Goal: Task Accomplishment & Management: Use online tool/utility

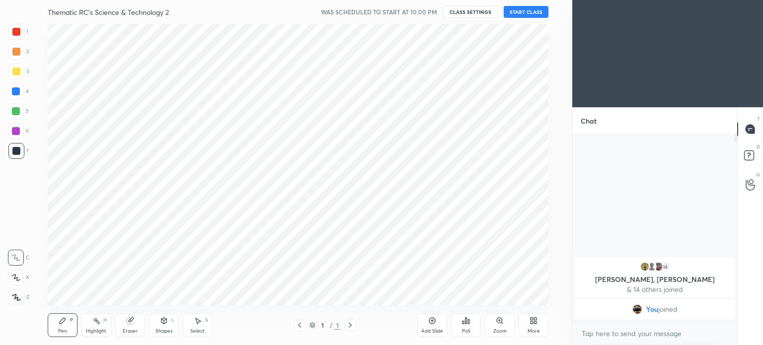
scroll to position [49394, 49144]
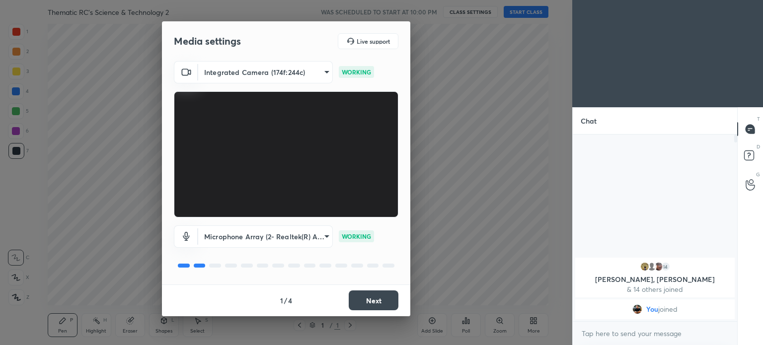
click at [302, 237] on body "1 2 3 4 5 6 7 C X Z C X Z E E Erase all H H Thematic RC's Science & Technology …" at bounding box center [381, 172] width 763 height 345
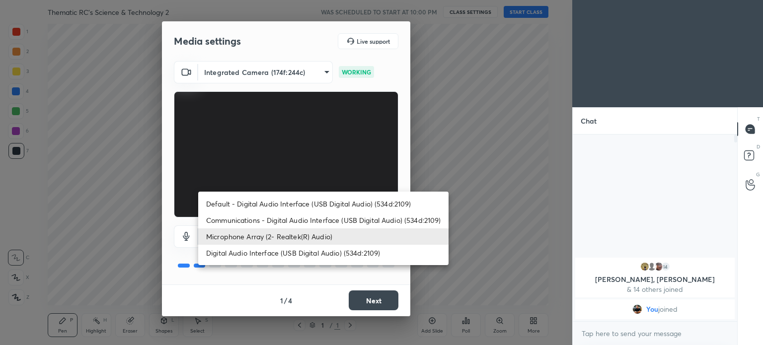
click at [275, 238] on li "Microphone Array (2- Realtek(R) Audio)" at bounding box center [323, 237] width 250 height 16
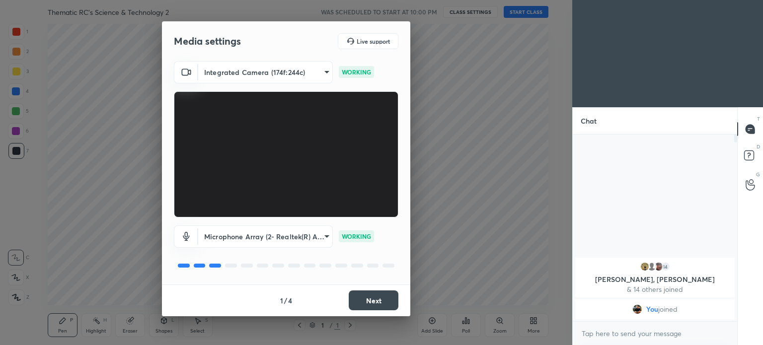
click at [376, 300] on button "Next" at bounding box center [374, 301] width 50 height 20
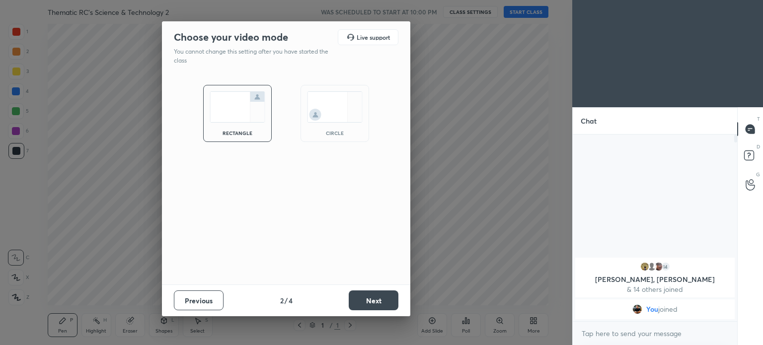
click at [369, 298] on button "Next" at bounding box center [374, 301] width 50 height 20
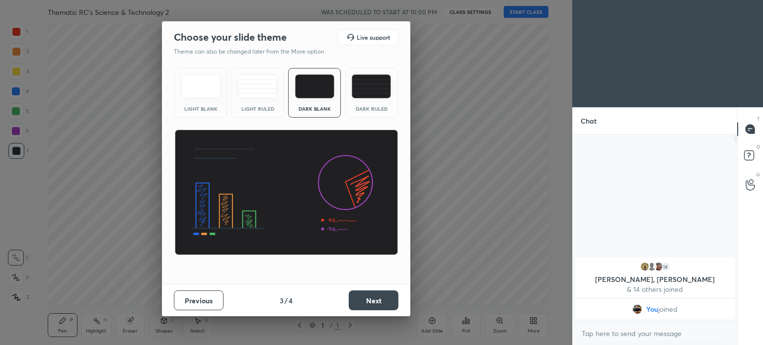
click at [362, 302] on button "Next" at bounding box center [374, 301] width 50 height 20
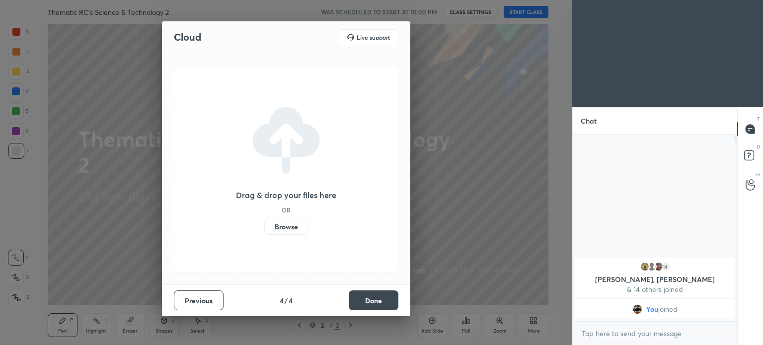
click at [285, 226] on label "Browse" at bounding box center [286, 227] width 44 height 16
click at [264, 226] on input "Browse" at bounding box center [264, 227] width 0 height 16
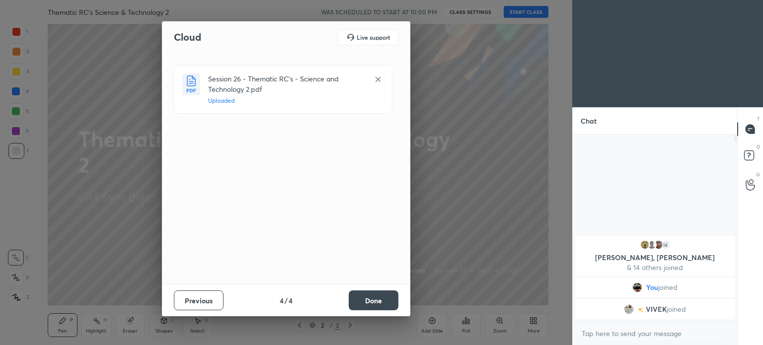
click at [377, 299] on button "Done" at bounding box center [374, 301] width 50 height 20
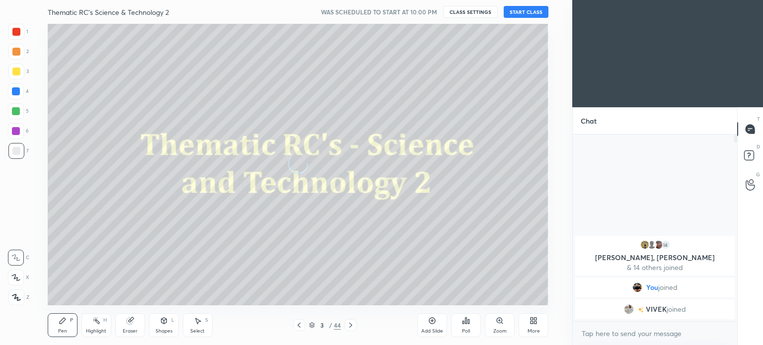
click at [529, 11] on button "START CLASS" at bounding box center [526, 12] width 45 height 12
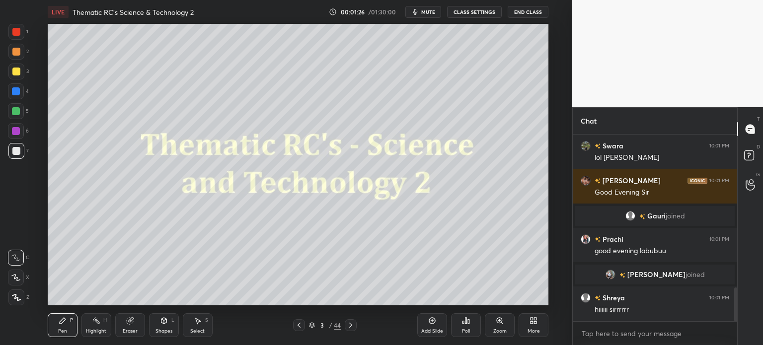
scroll to position [886, 0]
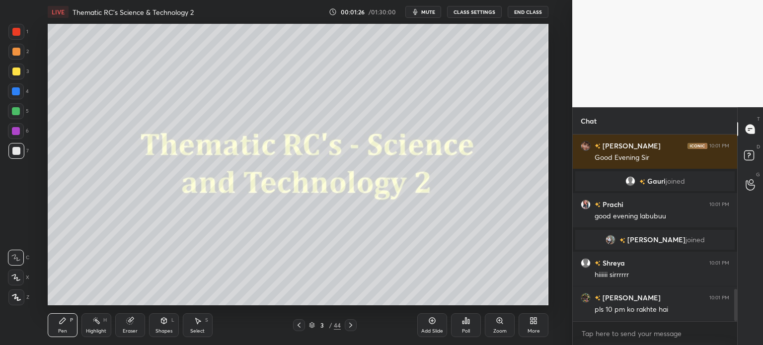
click at [18, 30] on div at bounding box center [16, 32] width 8 height 8
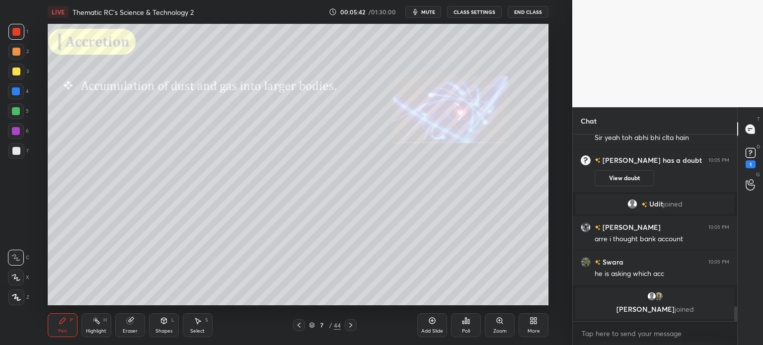
scroll to position [2194, 0]
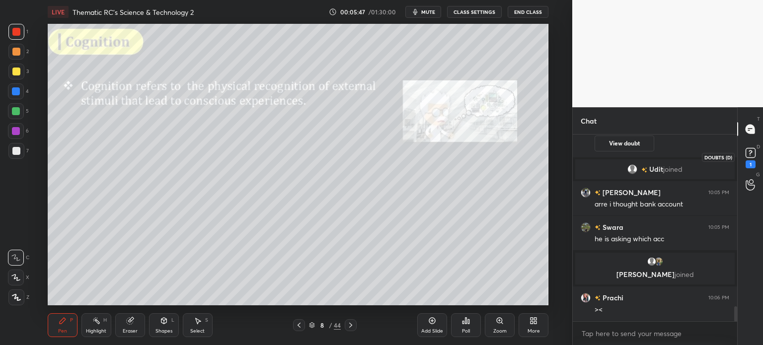
click at [753, 153] on rect at bounding box center [750, 153] width 9 height 9
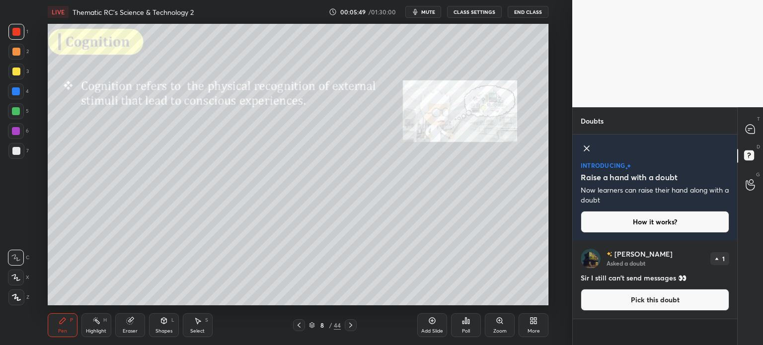
click at [585, 145] on icon at bounding box center [587, 149] width 12 height 12
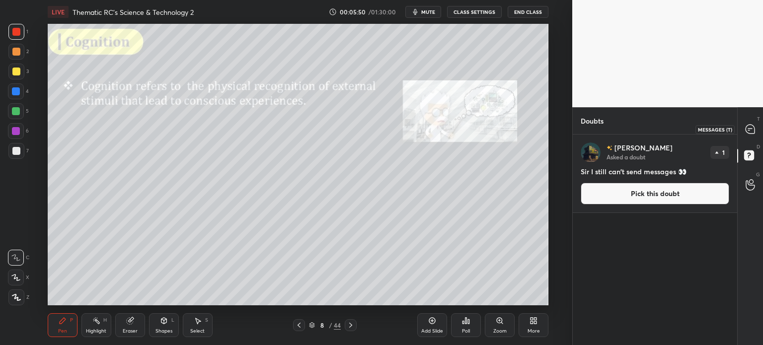
click at [748, 131] on icon at bounding box center [750, 129] width 9 height 9
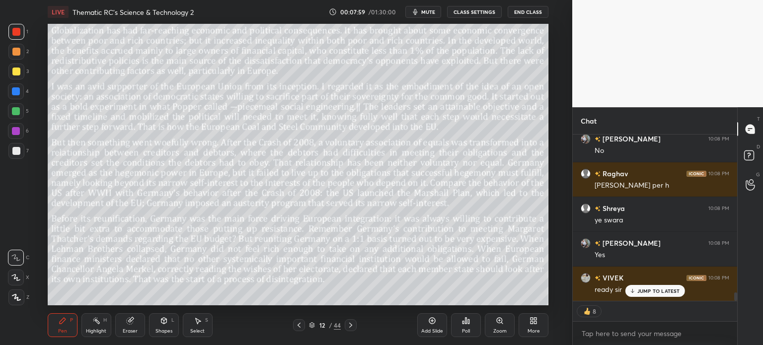
scroll to position [3157, 0]
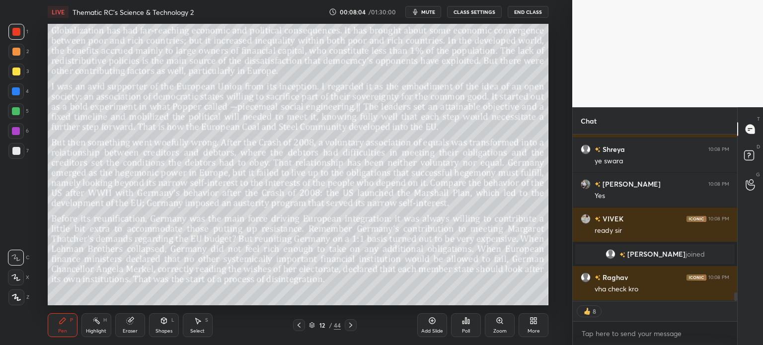
type textarea "x"
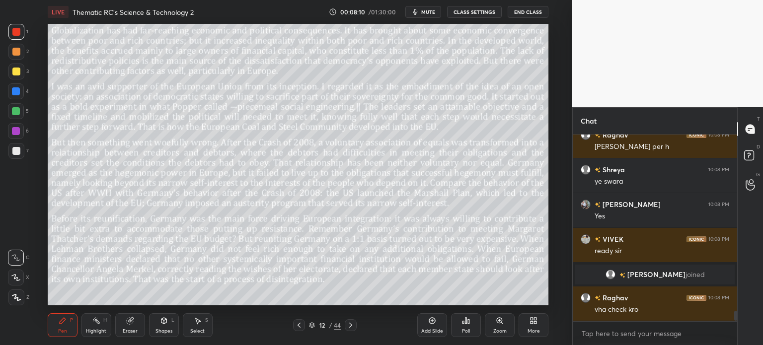
click at [472, 11] on button "CLASS SETTINGS" at bounding box center [474, 12] width 55 height 12
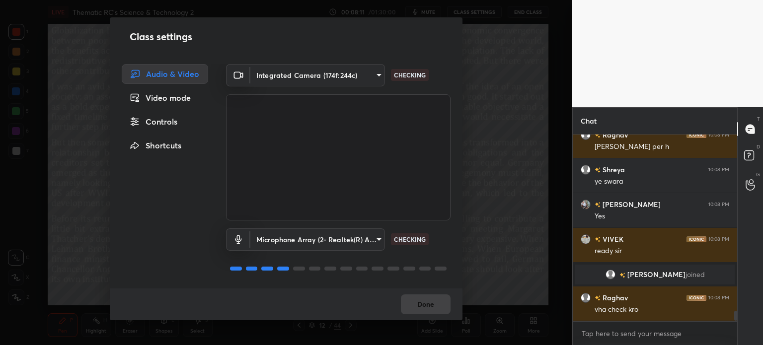
click at [168, 117] on div "Controls" at bounding box center [165, 122] width 86 height 20
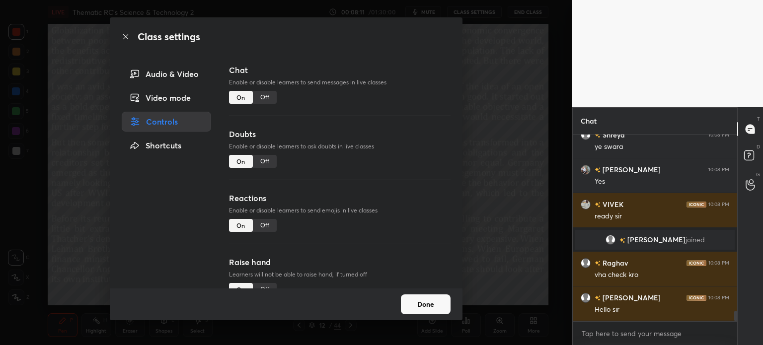
click at [265, 96] on div "Off" at bounding box center [265, 97] width 24 height 13
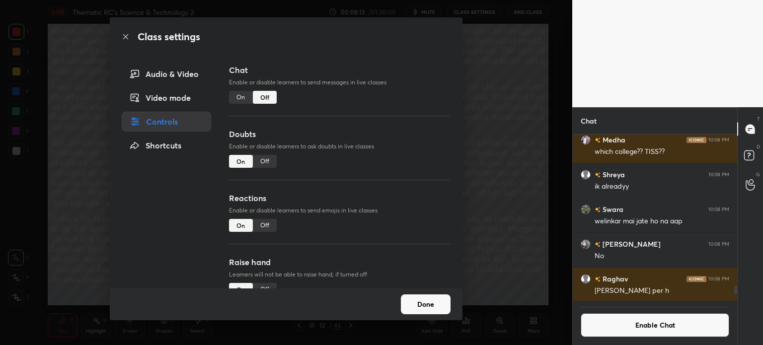
click at [263, 156] on div "Off" at bounding box center [265, 161] width 24 height 13
click at [432, 309] on button "Done" at bounding box center [426, 305] width 50 height 20
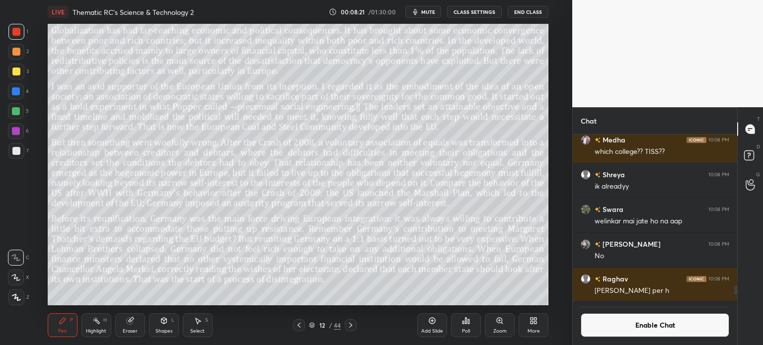
click at [422, 12] on button "mute" at bounding box center [423, 12] width 36 height 12
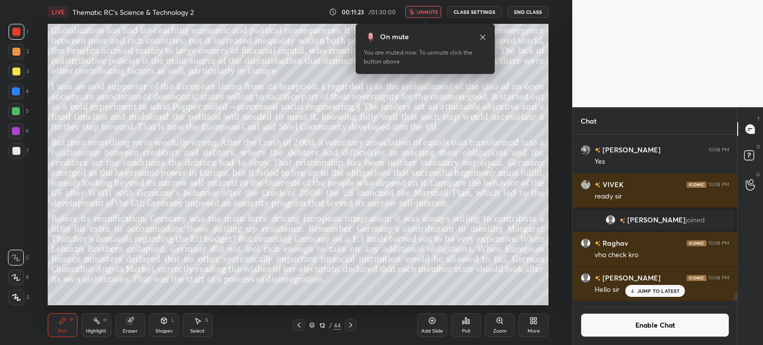
click at [480, 35] on icon at bounding box center [482, 36] width 5 height 5
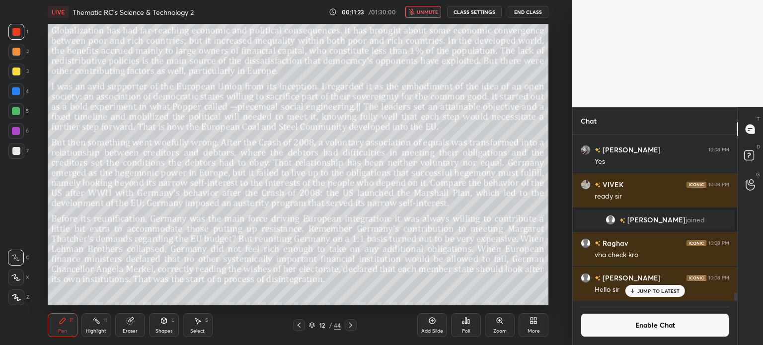
click at [425, 15] on span "unmute" at bounding box center [427, 11] width 21 height 7
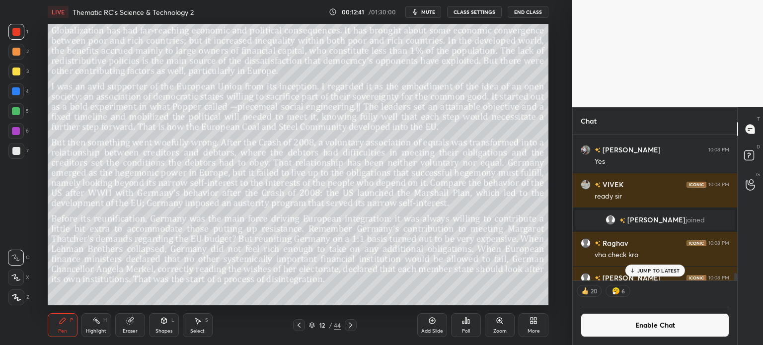
click at [658, 270] on p "JUMP TO LATEST" at bounding box center [658, 271] width 43 height 6
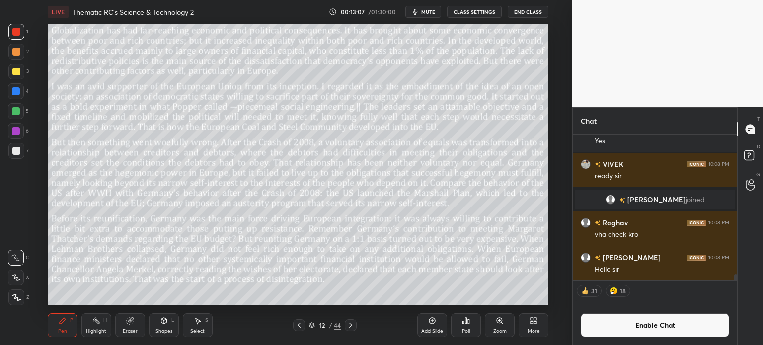
click at [476, 13] on button "CLASS SETTINGS" at bounding box center [474, 12] width 55 height 12
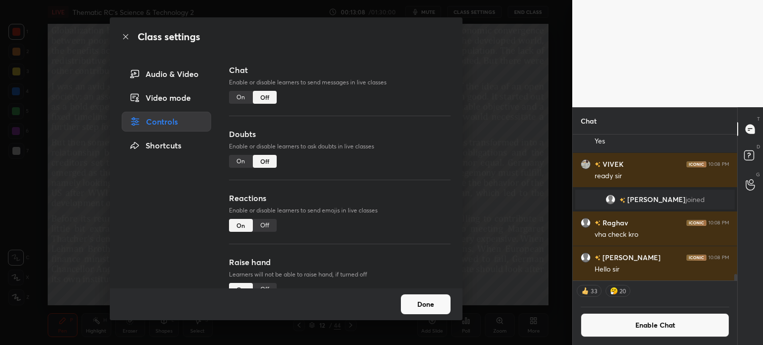
click at [234, 99] on div "On" at bounding box center [241, 97] width 24 height 13
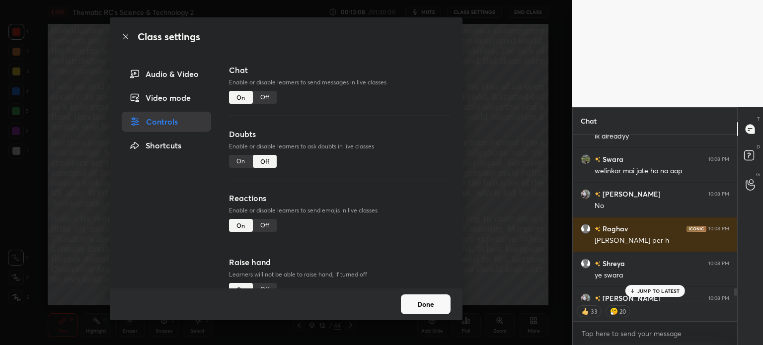
click at [236, 160] on div "On" at bounding box center [241, 161] width 24 height 13
click at [420, 302] on button "Done" at bounding box center [426, 305] width 50 height 20
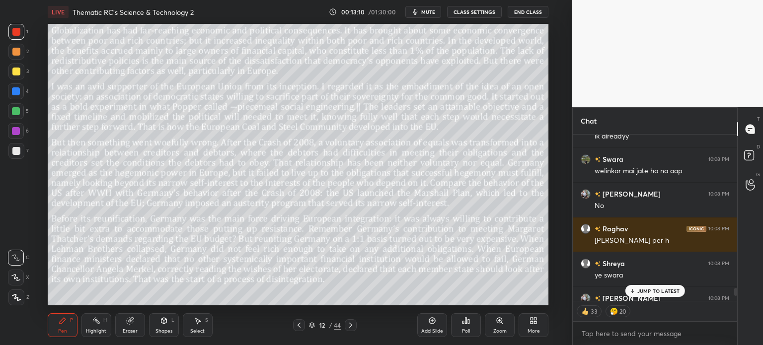
click at [660, 292] on p "JUMP TO LATEST" at bounding box center [658, 291] width 43 height 6
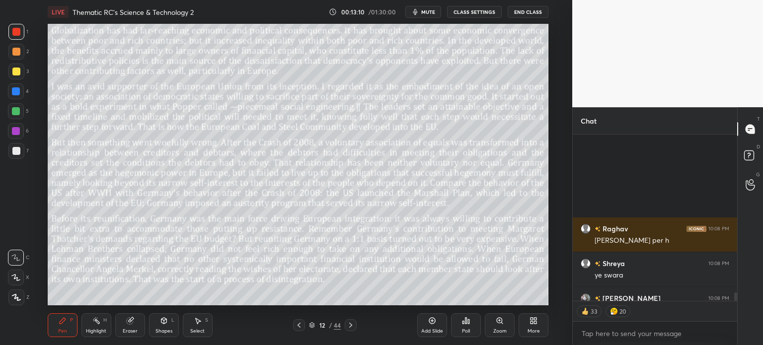
scroll to position [3052, 0]
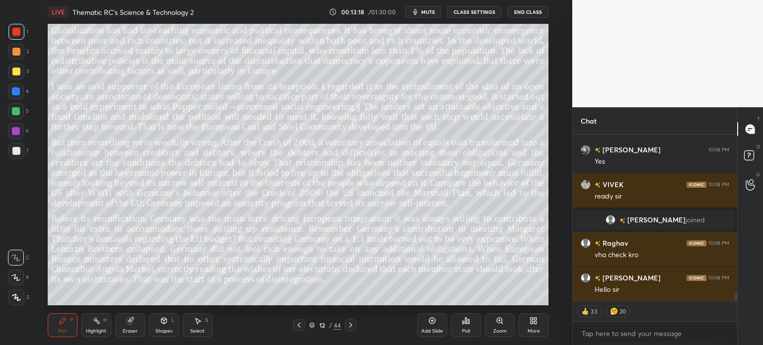
type textarea "x"
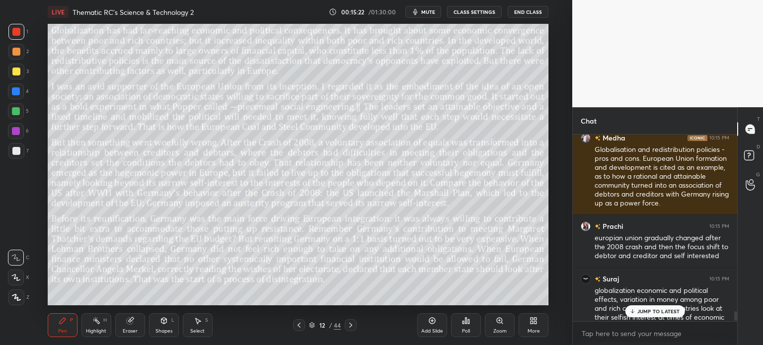
scroll to position [3476, 0]
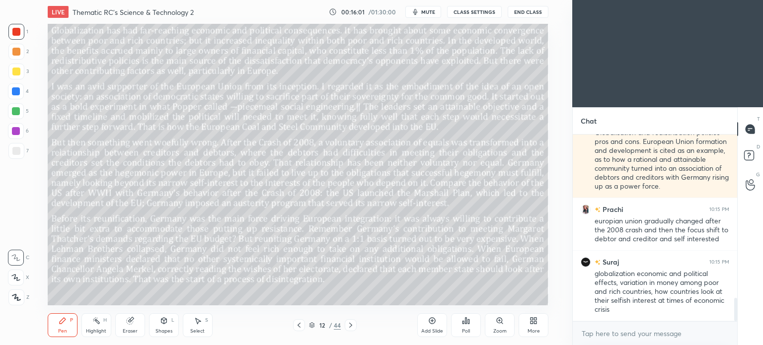
scroll to position [49394, 49144]
click at [535, 325] on div "More" at bounding box center [534, 325] width 30 height 24
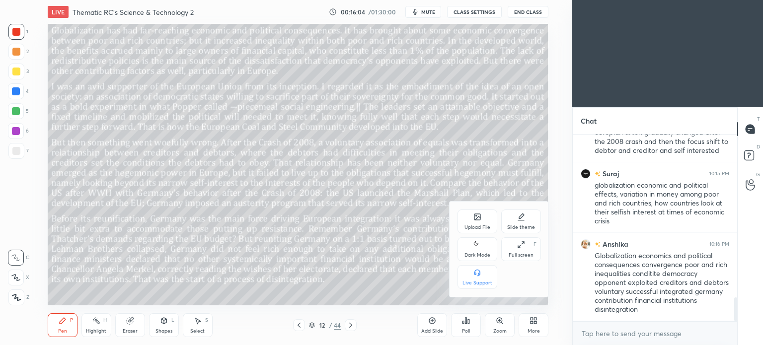
click at [473, 250] on div "Dark Mode" at bounding box center [478, 249] width 40 height 24
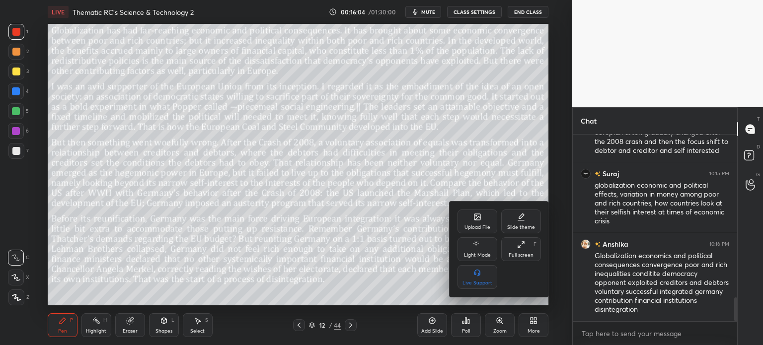
click at [529, 327] on div at bounding box center [381, 172] width 763 height 345
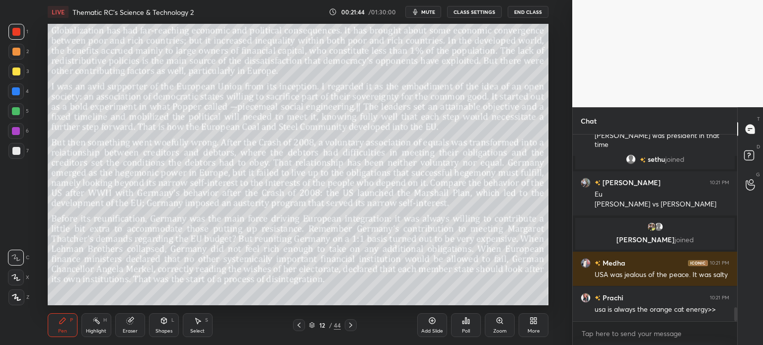
scroll to position [2381, 0]
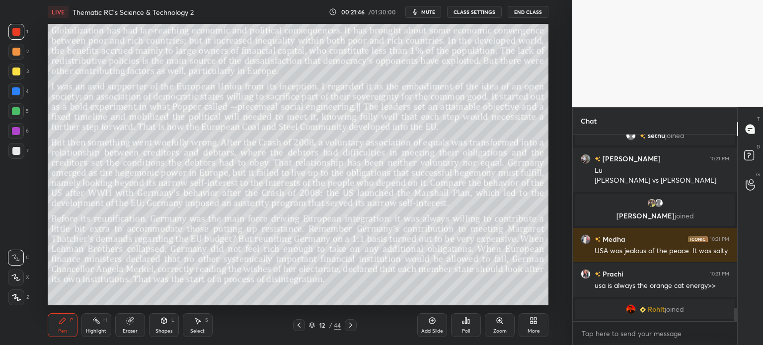
click at [125, 324] on div "Eraser" at bounding box center [130, 325] width 30 height 24
click at [14, 296] on span "Erase all" at bounding box center [15, 297] width 15 height 7
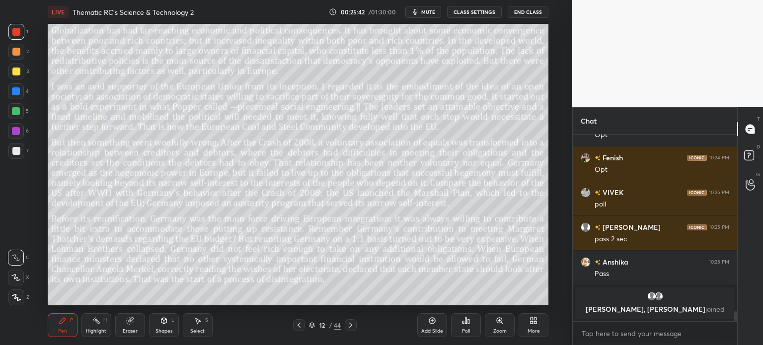
scroll to position [3260, 0]
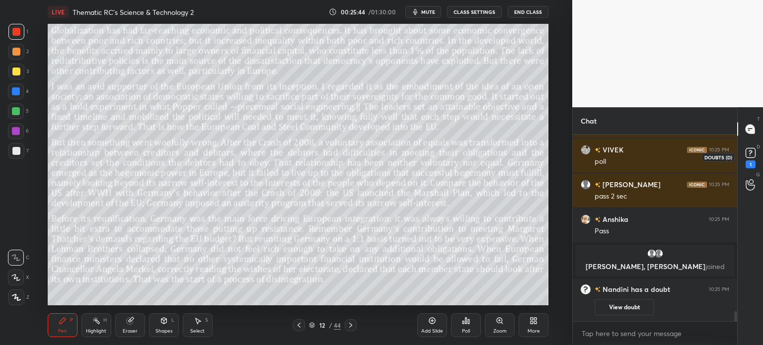
click at [752, 152] on rect at bounding box center [750, 153] width 9 height 9
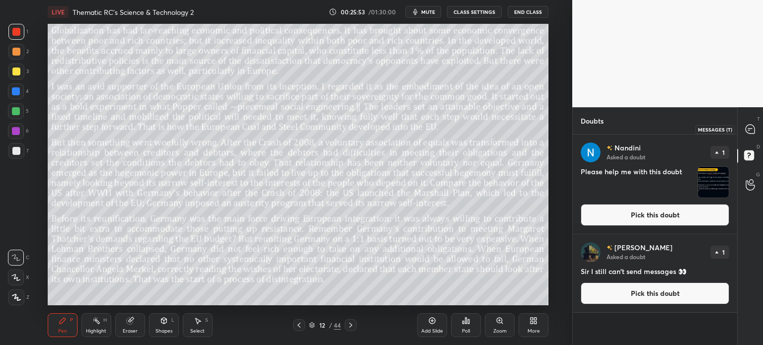
click at [749, 129] on icon at bounding box center [750, 129] width 9 height 9
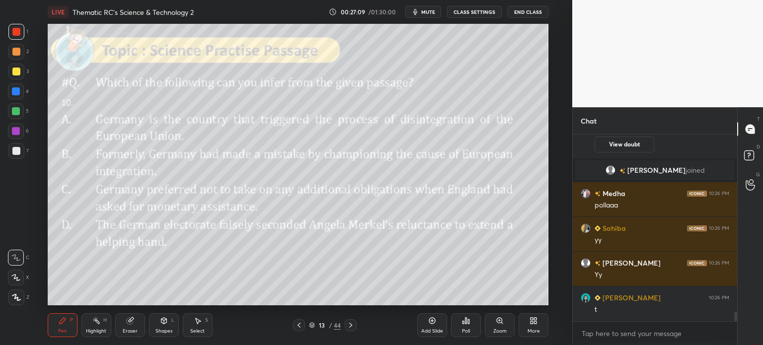
scroll to position [3448, 0]
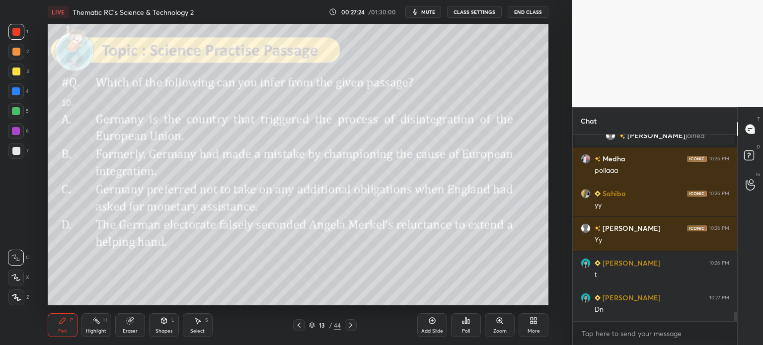
click at [465, 323] on icon at bounding box center [466, 321] width 8 height 8
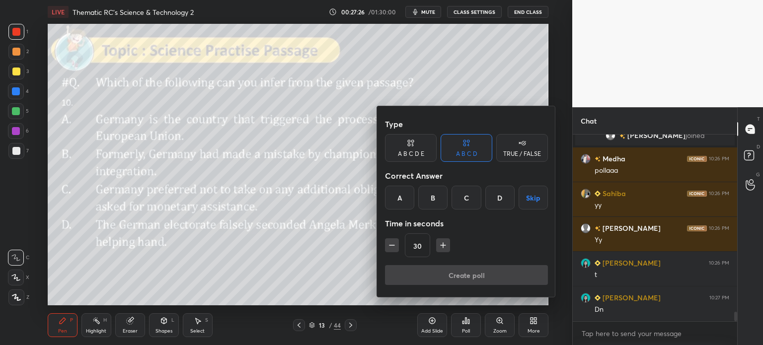
click at [398, 200] on div "A" at bounding box center [399, 198] width 29 height 24
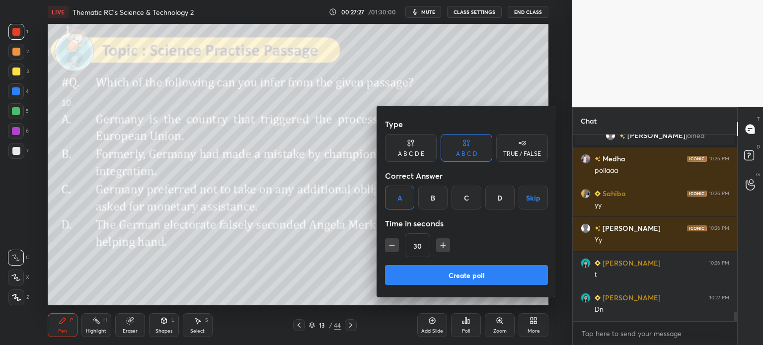
click at [490, 277] on button "Create poll" at bounding box center [466, 275] width 163 height 20
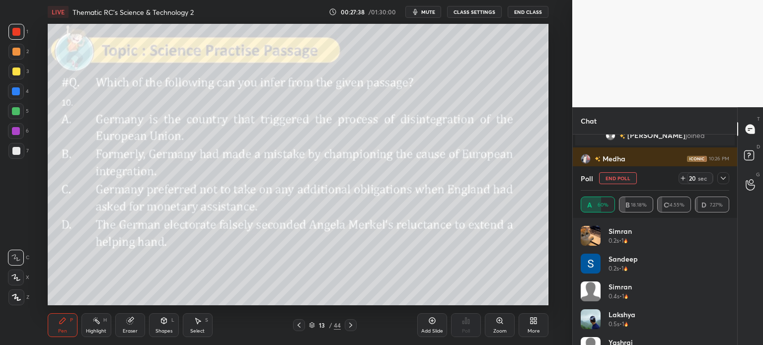
scroll to position [3534, 0]
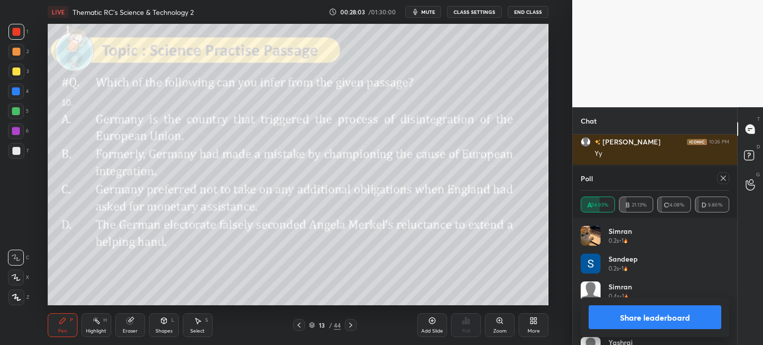
click at [616, 321] on button "Share leaderboard" at bounding box center [655, 318] width 133 height 24
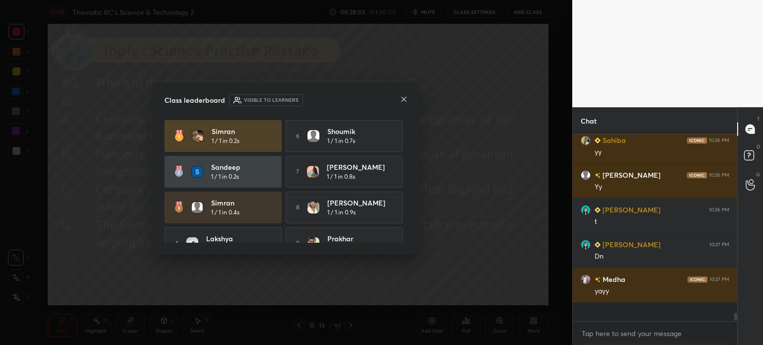
scroll to position [0, 0]
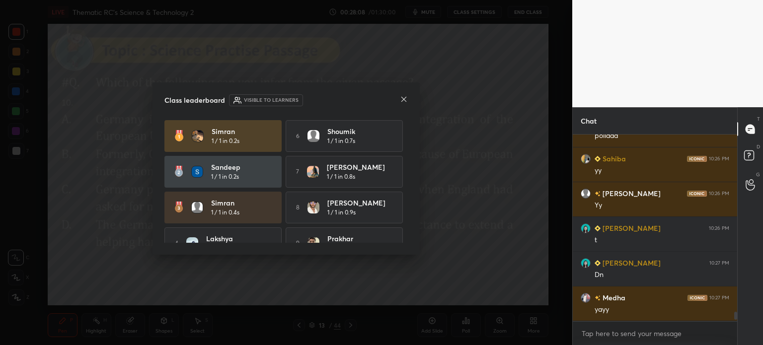
click at [400, 101] on icon at bounding box center [404, 99] width 8 height 8
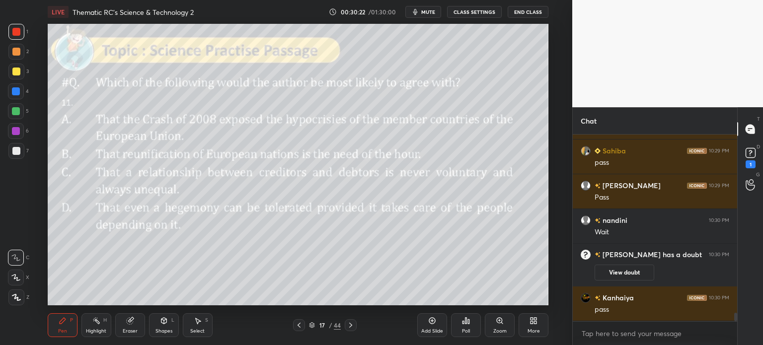
scroll to position [3983, 0]
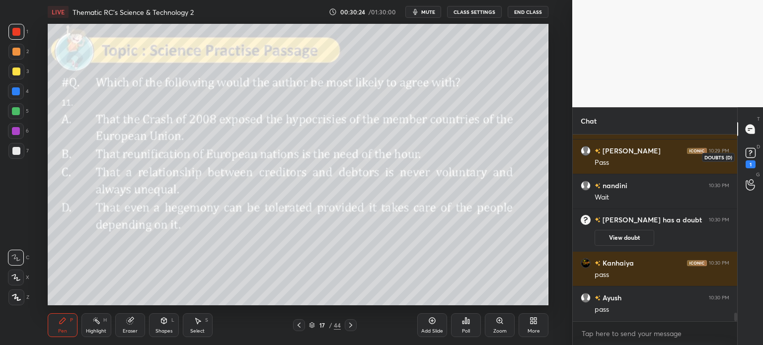
click at [752, 154] on rect at bounding box center [750, 153] width 9 height 9
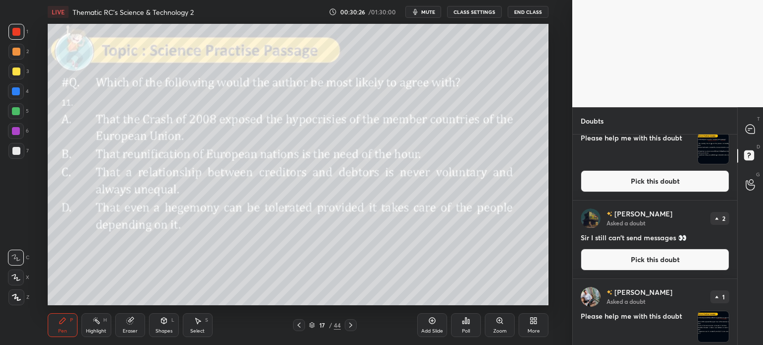
scroll to position [68, 0]
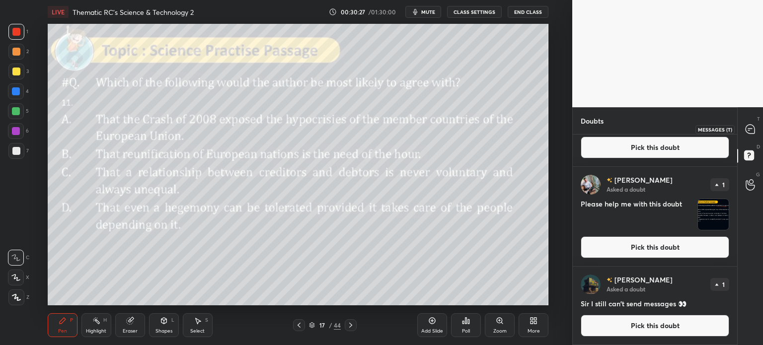
click at [750, 127] on icon at bounding box center [750, 129] width 9 height 9
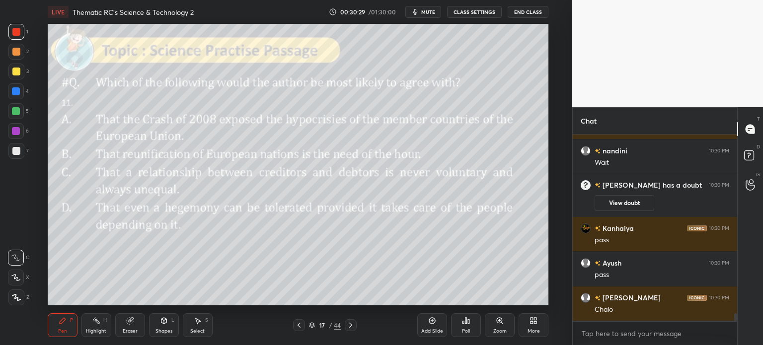
scroll to position [3, 3]
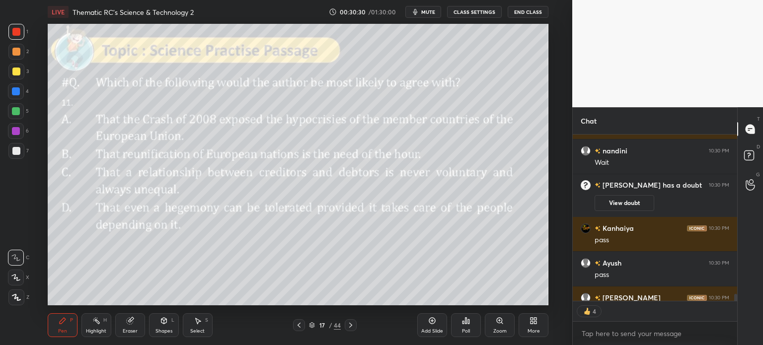
click at [323, 324] on div "17" at bounding box center [322, 325] width 10 height 6
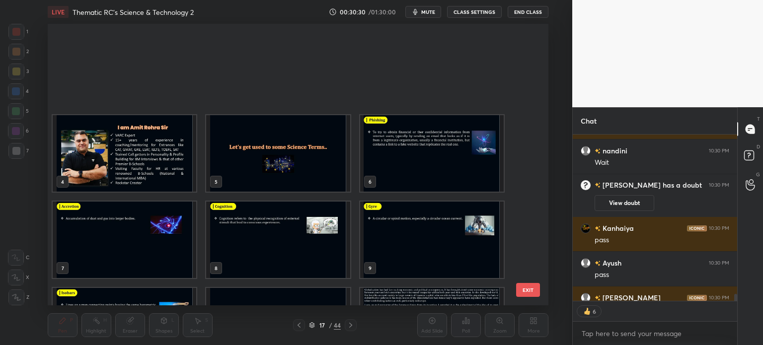
scroll to position [279, 496]
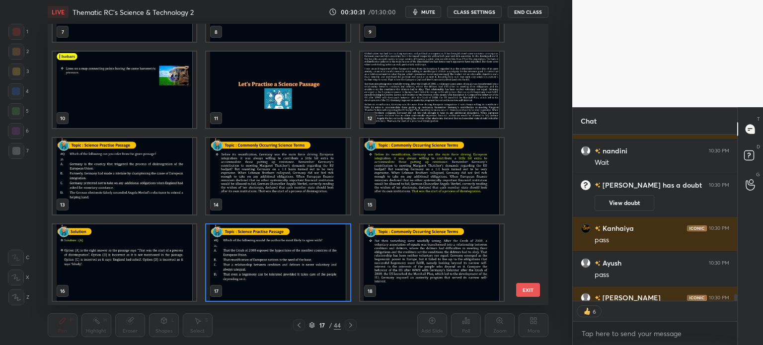
click at [390, 96] on img "grid" at bounding box center [432, 90] width 144 height 77
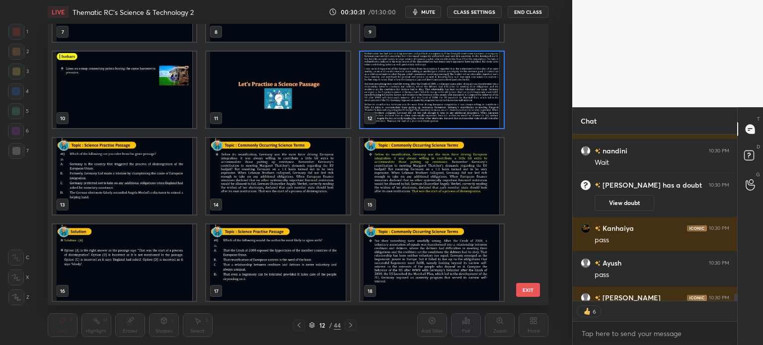
click at [399, 96] on img "grid" at bounding box center [432, 90] width 144 height 77
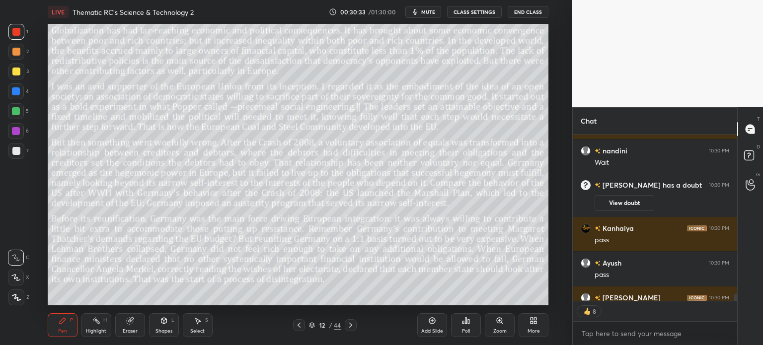
scroll to position [4207, 0]
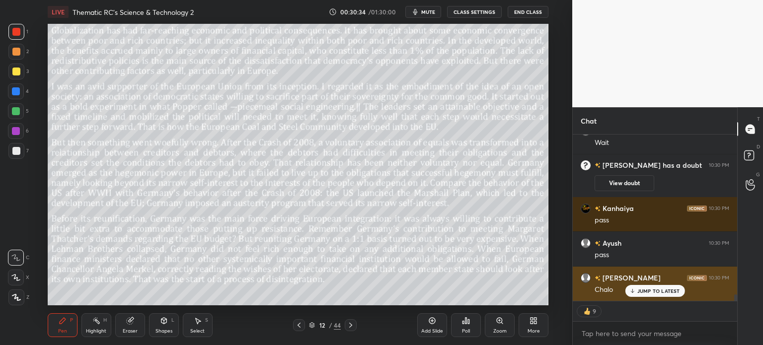
click at [652, 293] on p "JUMP TO LATEST" at bounding box center [658, 291] width 43 height 6
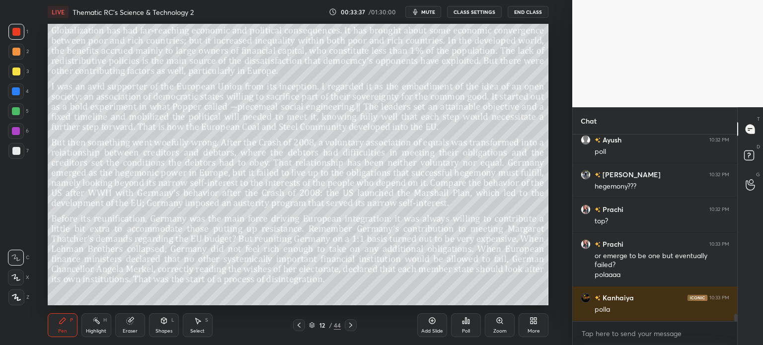
scroll to position [4527, 0]
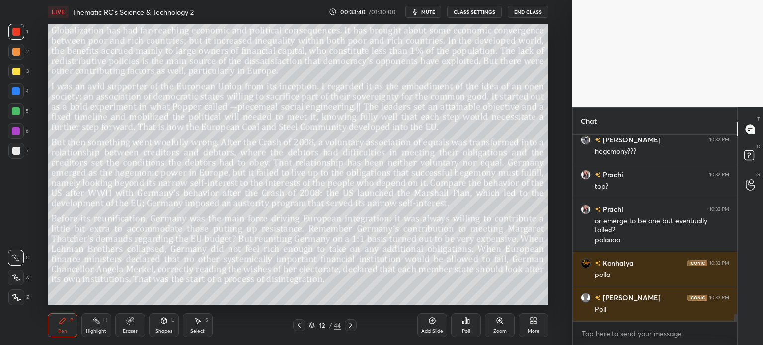
click at [322, 325] on div "12" at bounding box center [322, 325] width 10 height 6
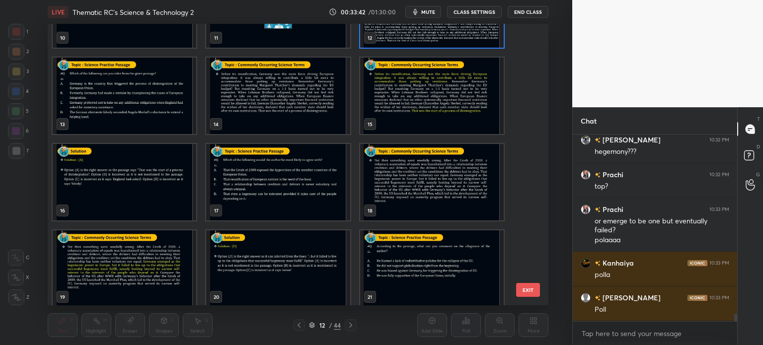
scroll to position [319, 0]
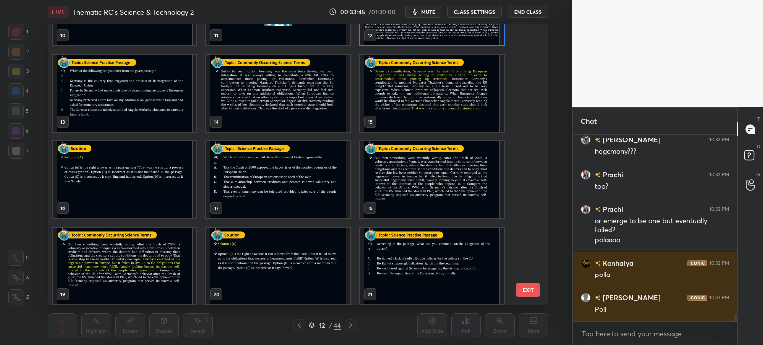
click at [275, 186] on img "grid" at bounding box center [278, 180] width 144 height 77
click at [280, 184] on img "grid" at bounding box center [278, 180] width 144 height 77
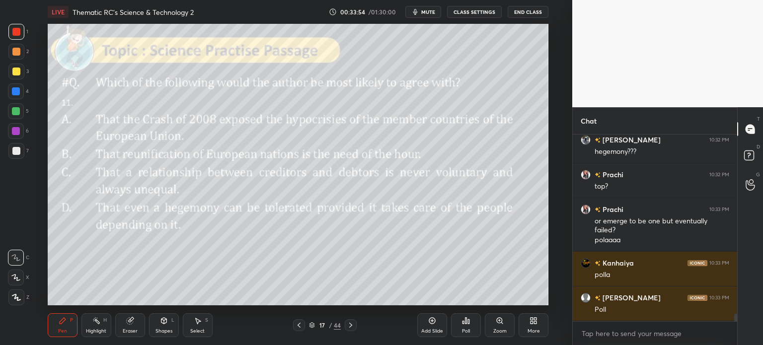
click at [464, 322] on icon at bounding box center [463, 322] width 1 height 2
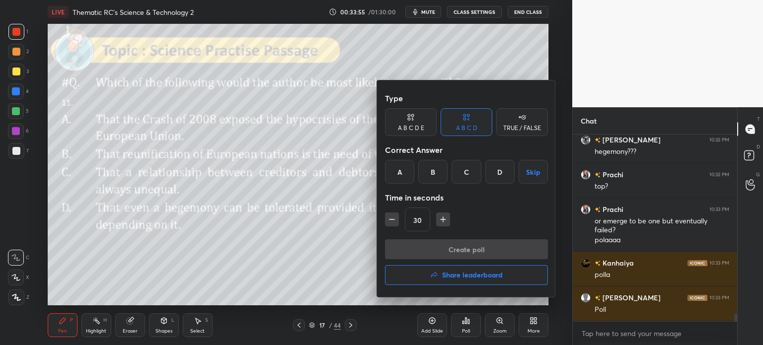
click at [493, 172] on div "D" at bounding box center [499, 172] width 29 height 24
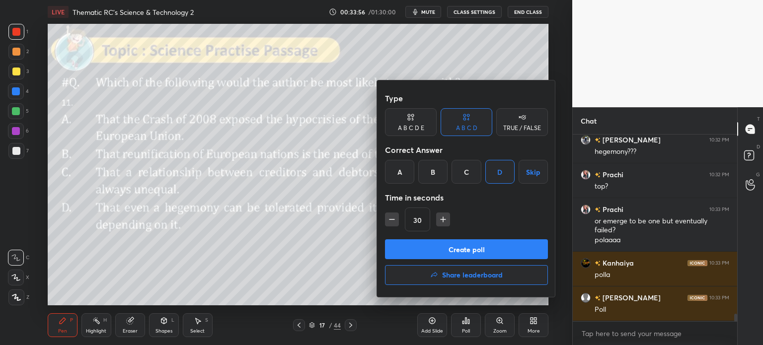
click at [487, 249] on button "Create poll" at bounding box center [466, 249] width 163 height 20
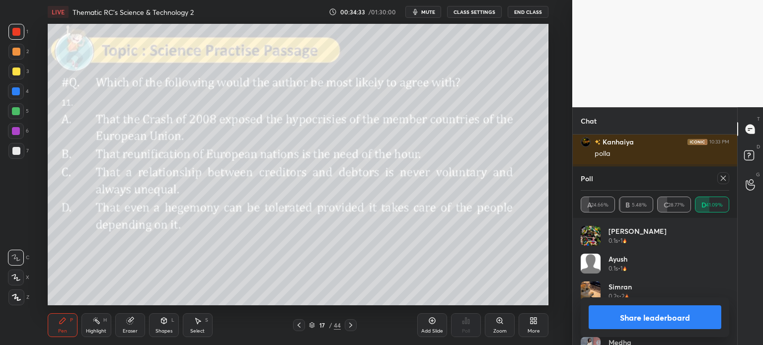
scroll to position [4692, 0]
click at [612, 316] on button "Share leaderboard" at bounding box center [655, 318] width 133 height 24
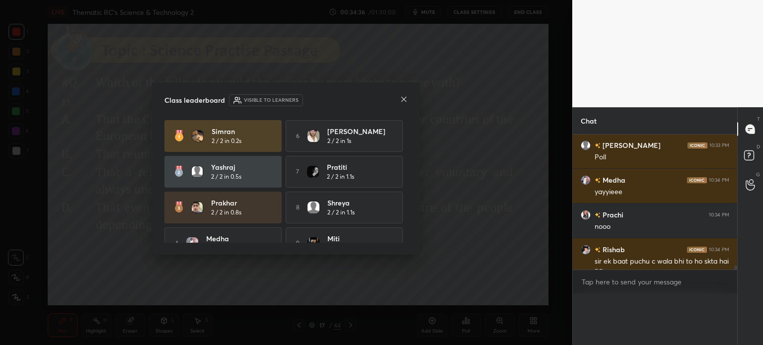
scroll to position [192, 161]
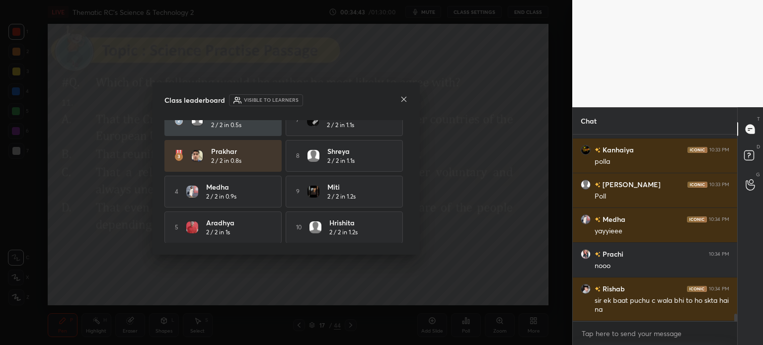
click at [402, 99] on icon at bounding box center [404, 99] width 8 height 8
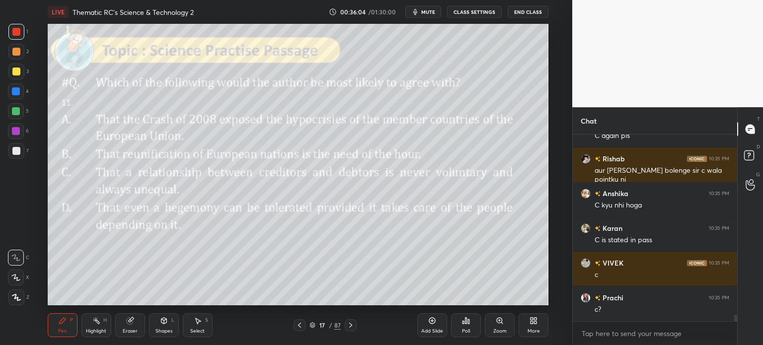
scroll to position [5259, 0]
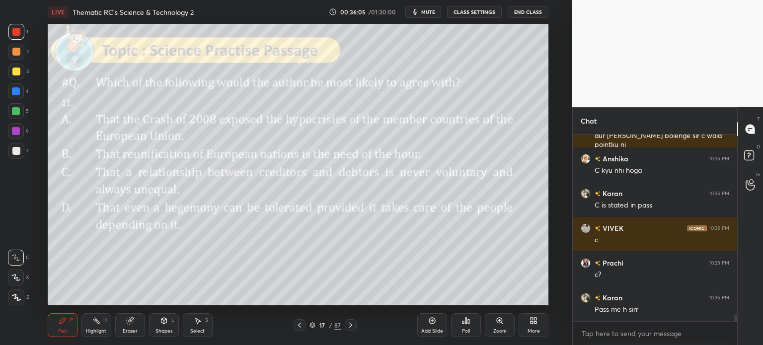
click at [329, 327] on div "/" at bounding box center [330, 325] width 3 height 6
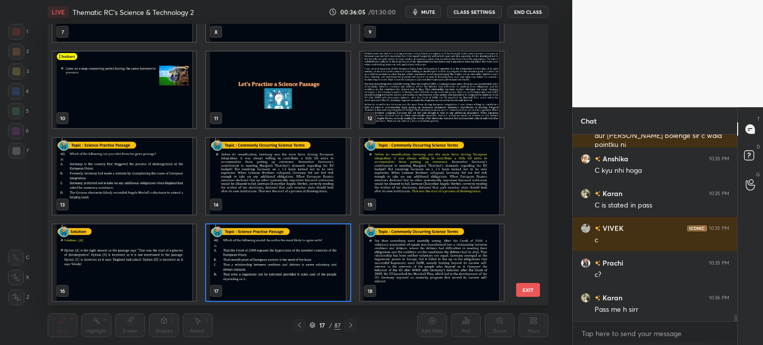
scroll to position [279, 496]
click at [403, 100] on img "grid" at bounding box center [432, 90] width 144 height 77
click at [407, 101] on img "grid" at bounding box center [432, 90] width 144 height 77
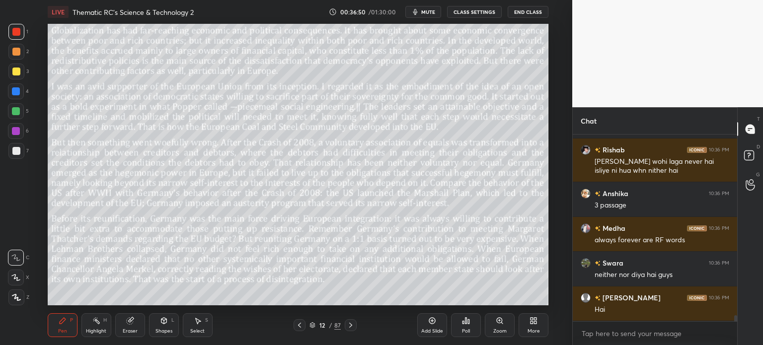
scroll to position [5685, 0]
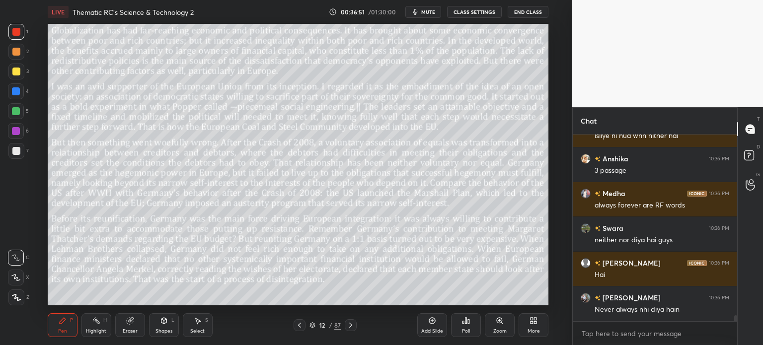
click at [326, 325] on div "12" at bounding box center [322, 325] width 10 height 6
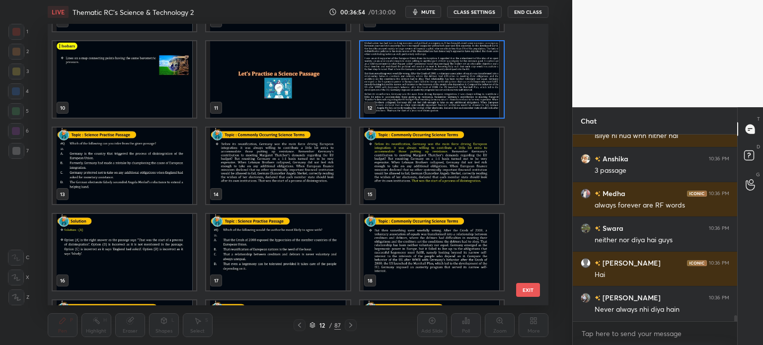
scroll to position [255, 0]
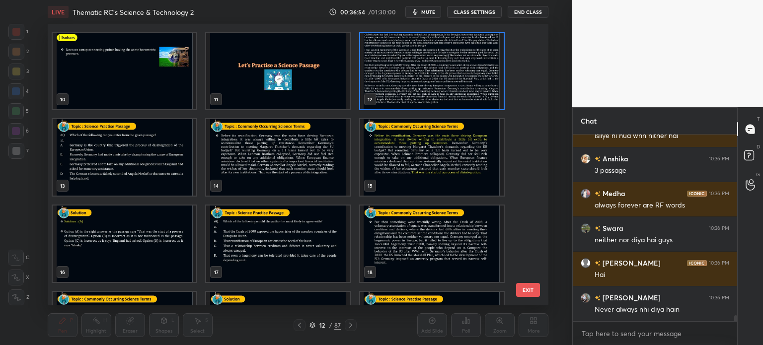
click at [309, 237] on img "grid" at bounding box center [278, 244] width 144 height 77
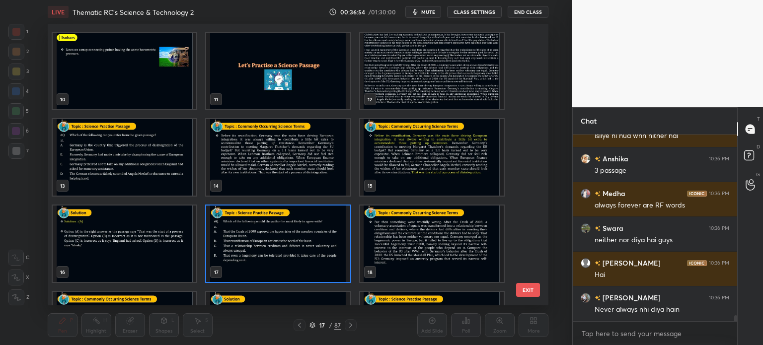
click at [315, 236] on img "grid" at bounding box center [278, 244] width 144 height 77
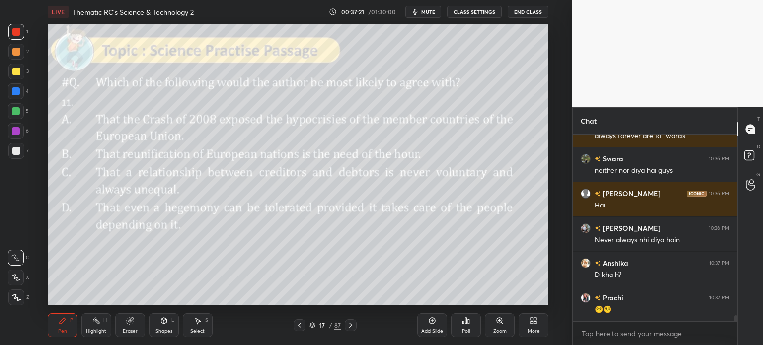
scroll to position [5798, 0]
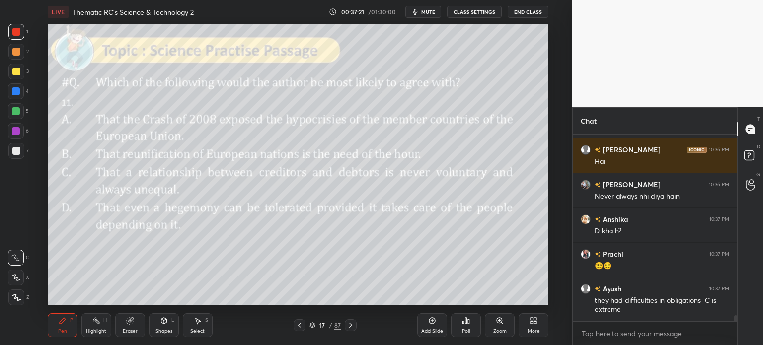
click at [329, 327] on div "/" at bounding box center [330, 325] width 3 height 6
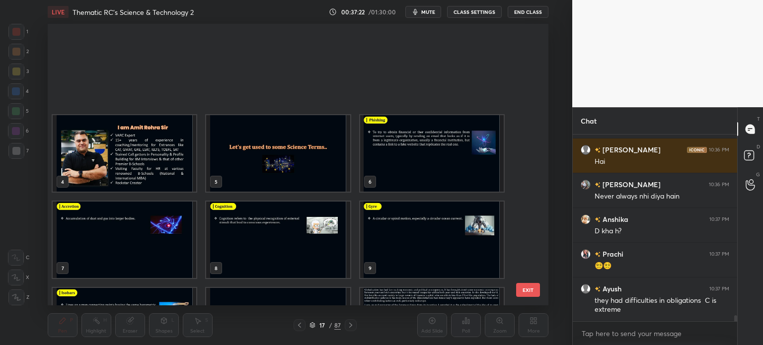
scroll to position [279, 496]
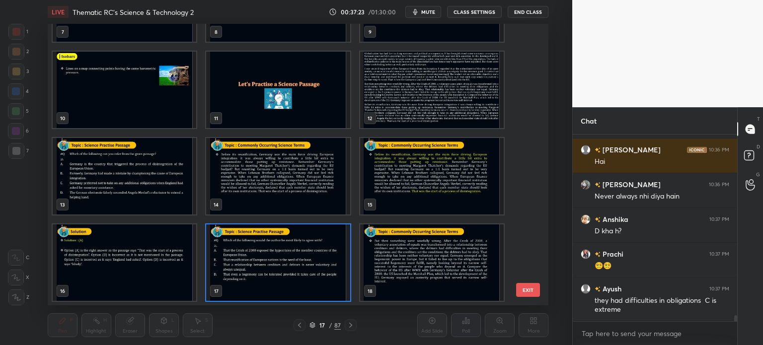
click at [413, 99] on img "grid" at bounding box center [432, 90] width 144 height 77
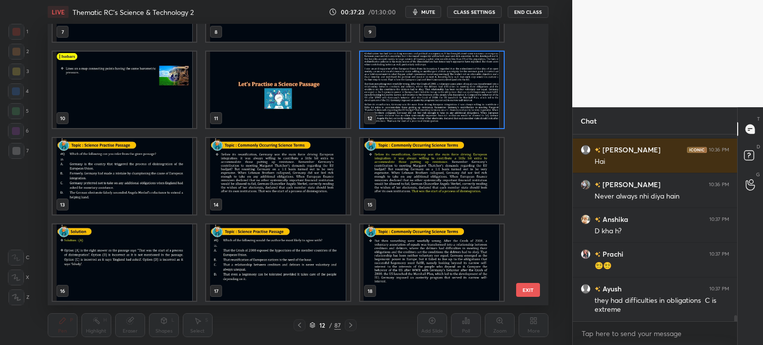
click at [416, 98] on img "grid" at bounding box center [432, 90] width 144 height 77
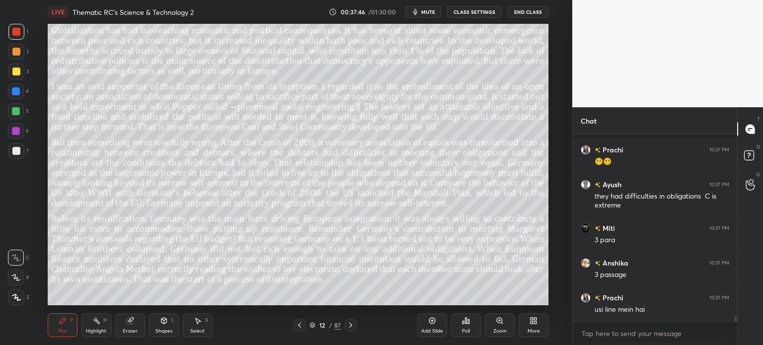
scroll to position [5955, 0]
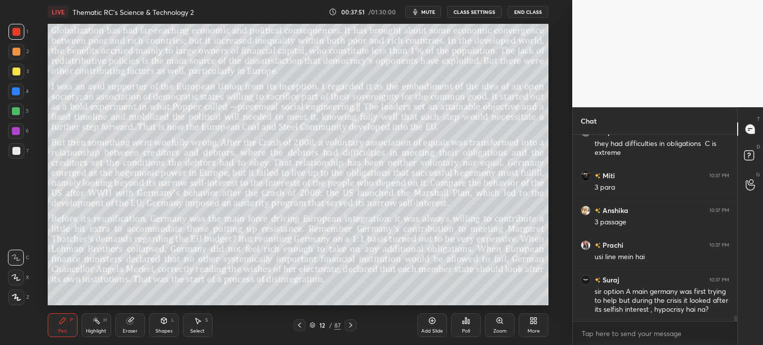
click at [332, 320] on div "12 / 87" at bounding box center [325, 325] width 63 height 12
click at [329, 326] on div "/" at bounding box center [330, 325] width 3 height 6
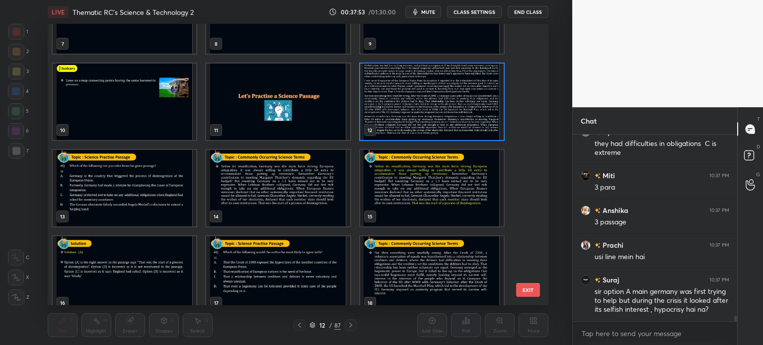
scroll to position [241, 0]
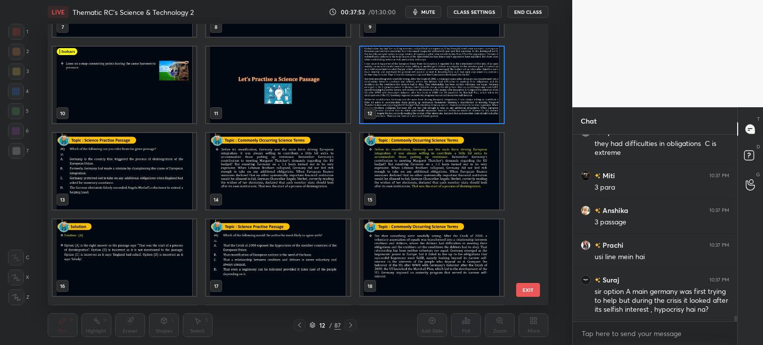
click at [298, 243] on img "grid" at bounding box center [278, 258] width 144 height 77
click at [301, 244] on img "grid" at bounding box center [278, 258] width 144 height 77
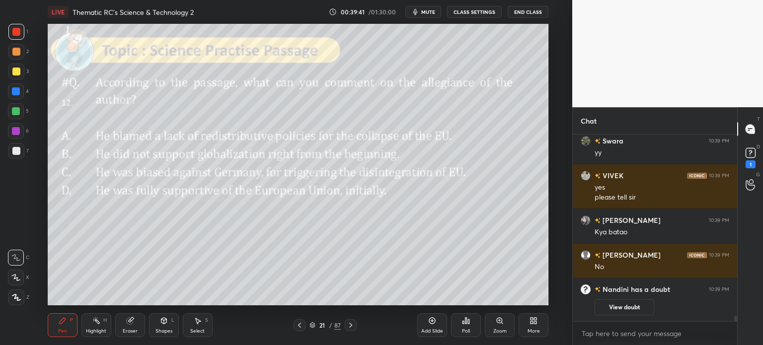
scroll to position [5486, 0]
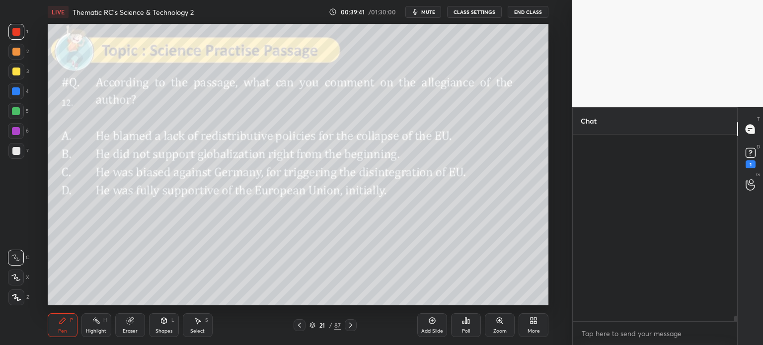
click at [751, 155] on rect at bounding box center [750, 153] width 9 height 9
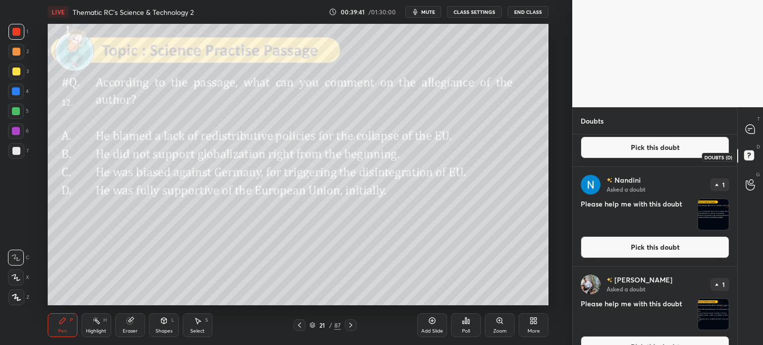
scroll to position [0, 0]
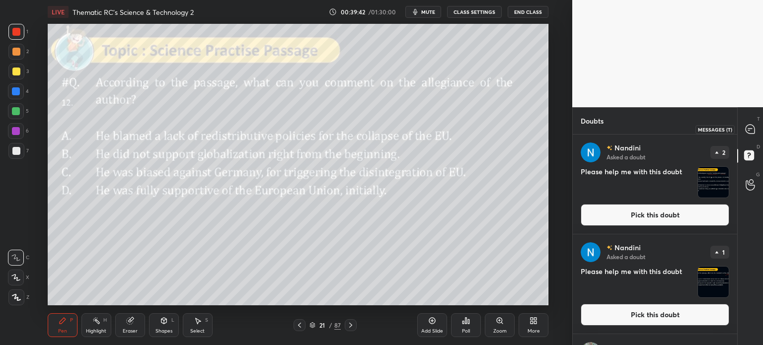
click at [751, 130] on icon at bounding box center [750, 129] width 9 height 9
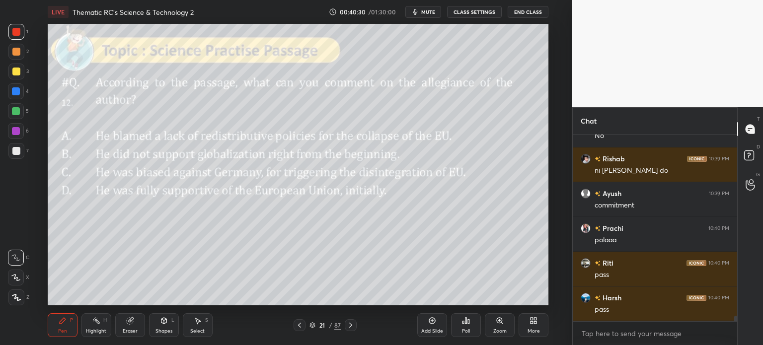
scroll to position [5933, 0]
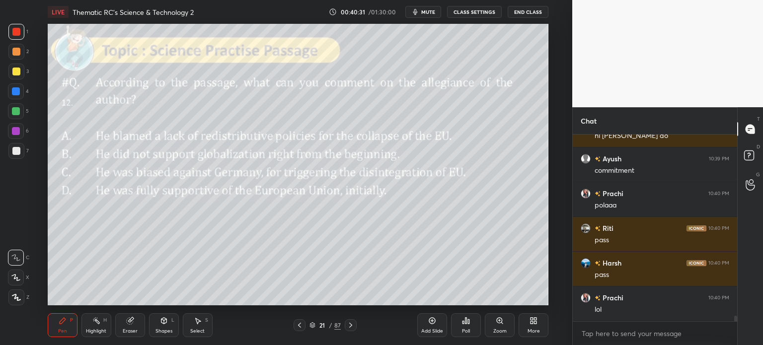
click at [326, 324] on div "21" at bounding box center [322, 325] width 10 height 6
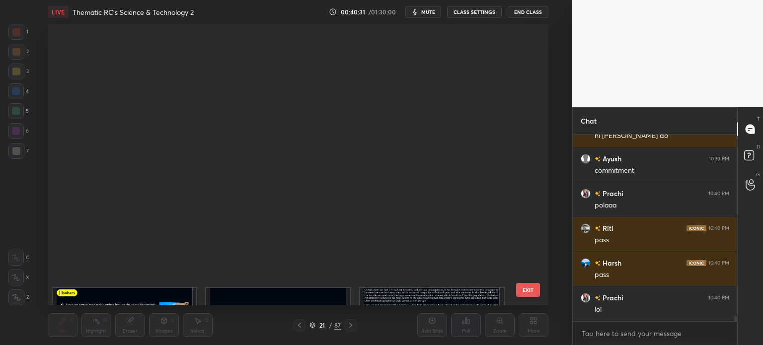
scroll to position [279, 496]
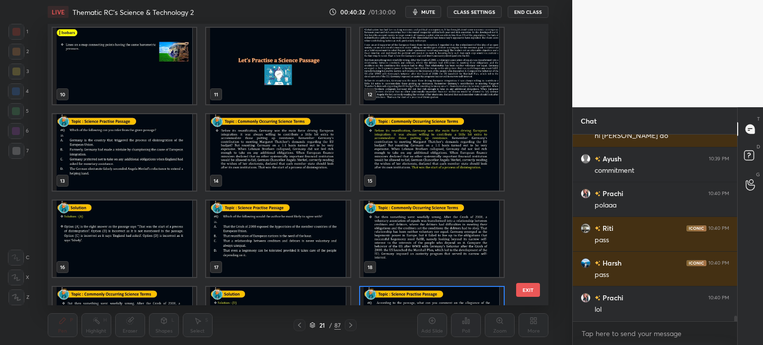
click at [397, 70] on img "grid" at bounding box center [432, 66] width 144 height 77
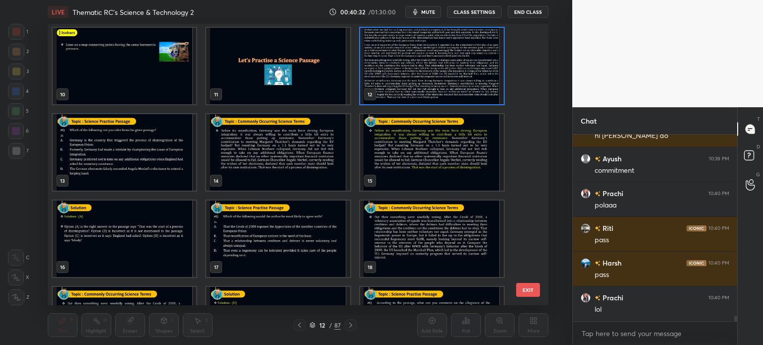
scroll to position [259, 0]
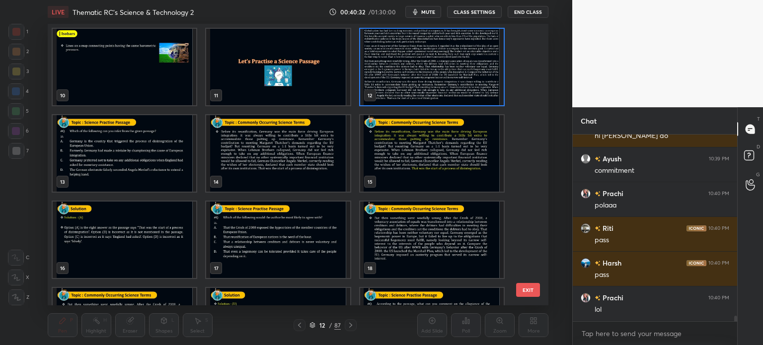
click at [402, 70] on div "10 11 12 13 14 15 16 17 18 19 20 21 22 23 24" at bounding box center [289, 165] width 483 height 282
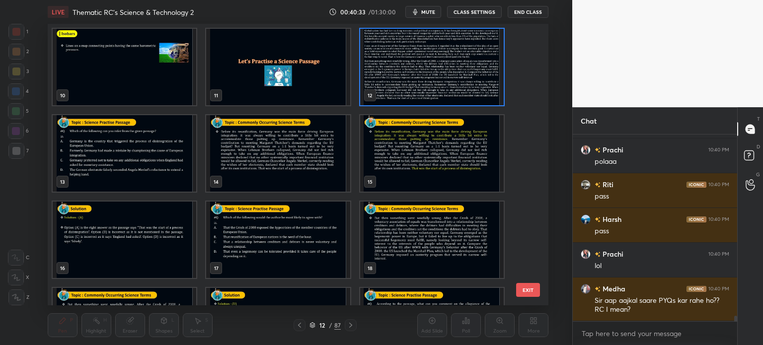
click at [430, 70] on img "grid" at bounding box center [432, 67] width 144 height 77
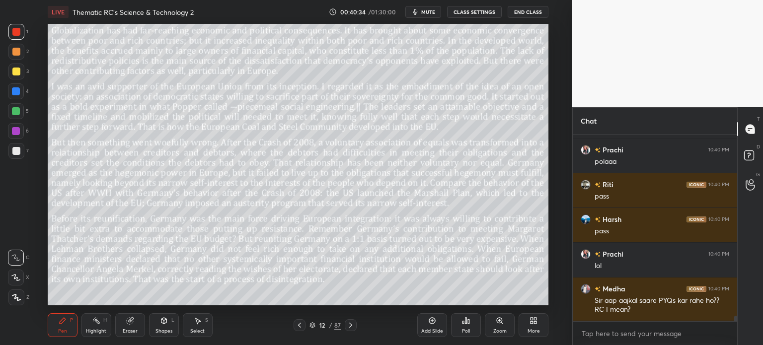
click at [437, 70] on img "grid" at bounding box center [432, 67] width 144 height 77
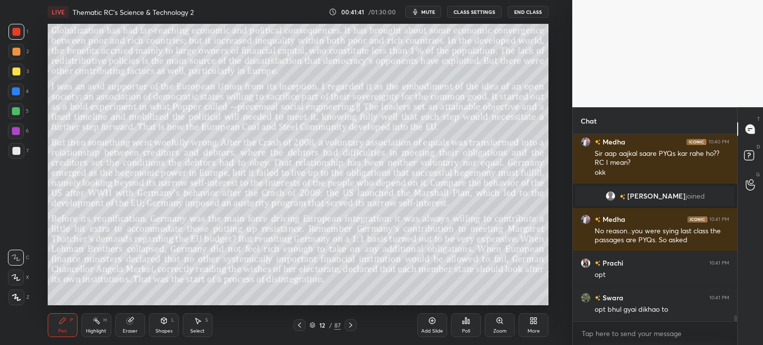
scroll to position [5854, 0]
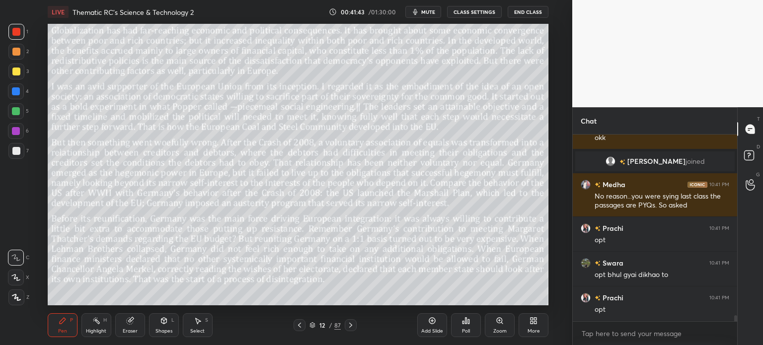
click at [324, 327] on div "12" at bounding box center [322, 325] width 10 height 6
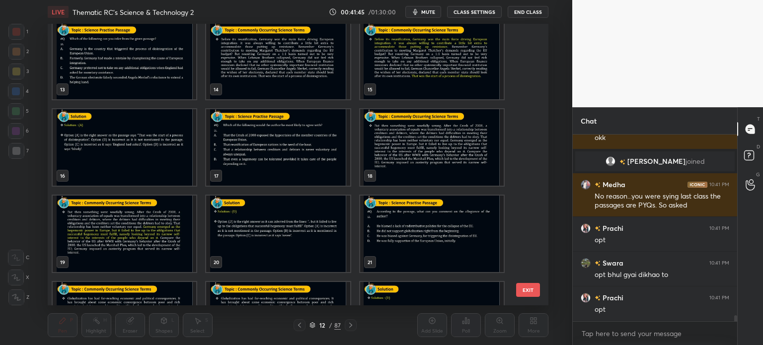
scroll to position [353, 0]
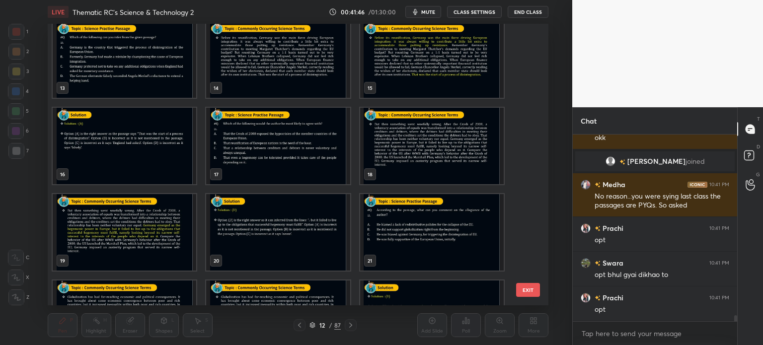
click at [393, 231] on img "grid" at bounding box center [432, 232] width 144 height 77
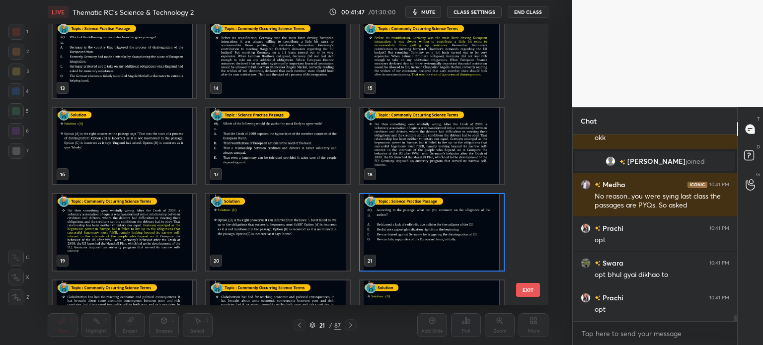
click at [397, 229] on img "grid" at bounding box center [432, 232] width 144 height 77
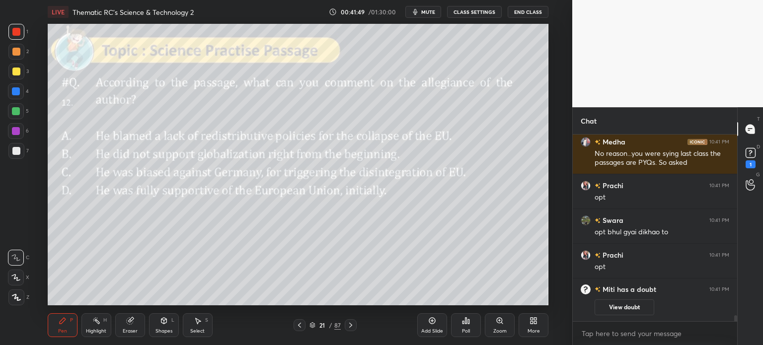
scroll to position [5851, 0]
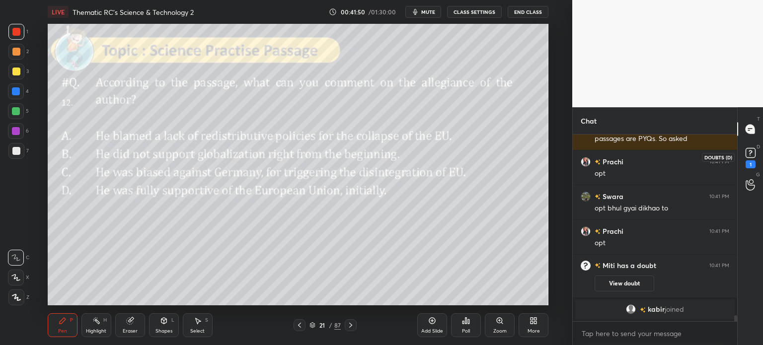
click at [751, 151] on rect at bounding box center [750, 153] width 9 height 9
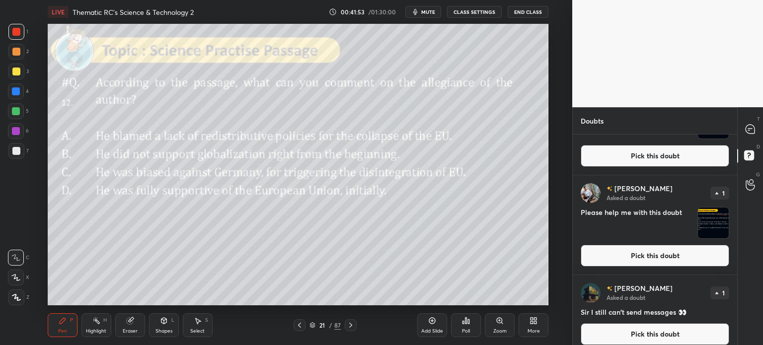
scroll to position [267, 0]
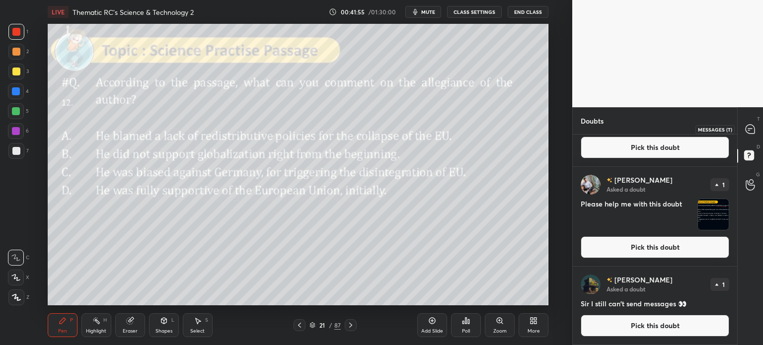
click at [742, 130] on div at bounding box center [751, 129] width 20 height 18
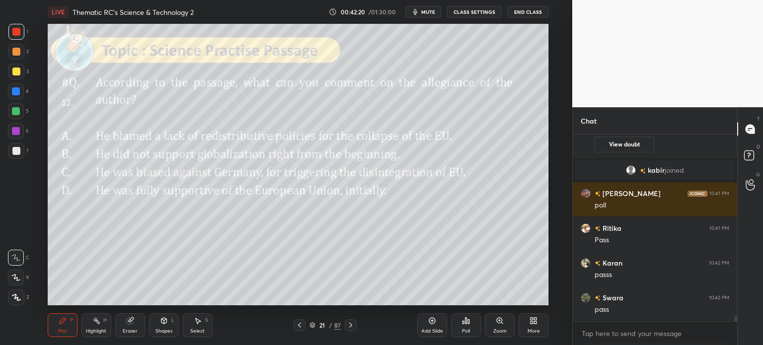
scroll to position [6194, 0]
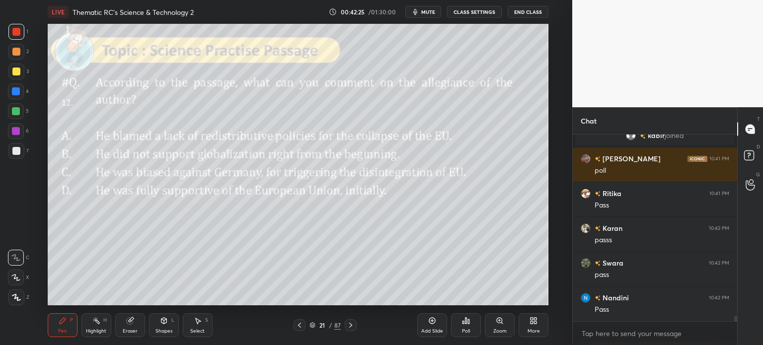
click at [321, 324] on div "21" at bounding box center [322, 325] width 10 height 6
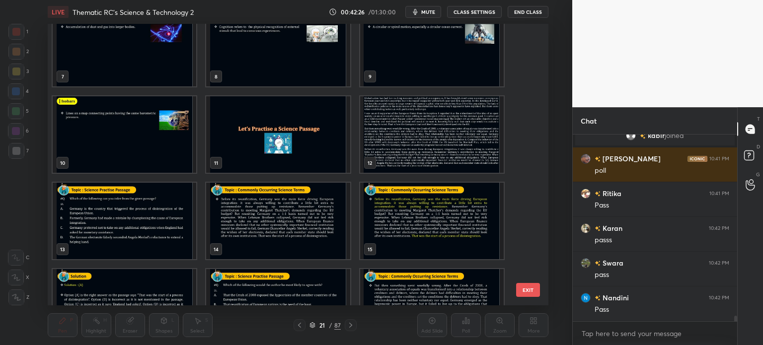
scroll to position [193, 0]
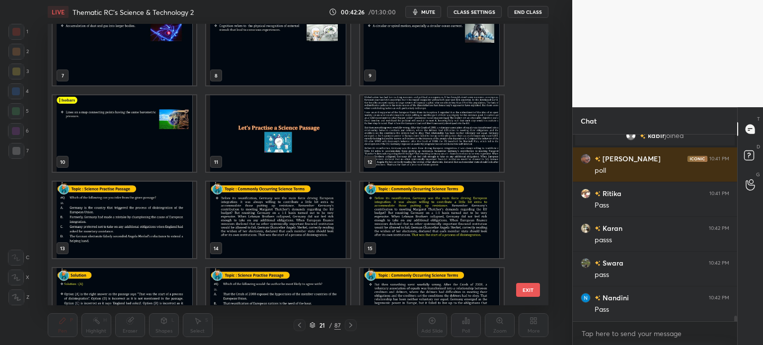
click at [397, 140] on img "grid" at bounding box center [432, 133] width 144 height 77
click at [407, 137] on img "grid" at bounding box center [432, 133] width 144 height 77
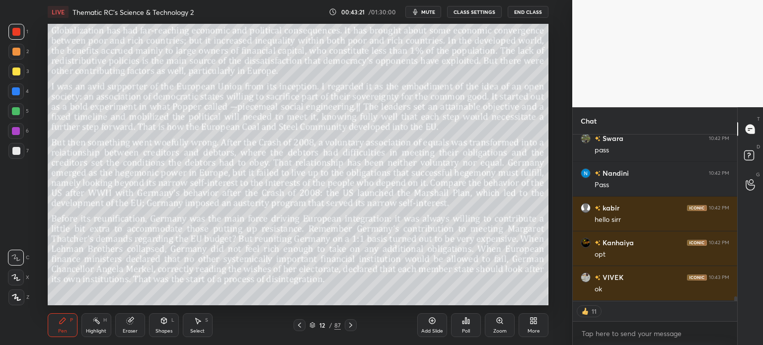
scroll to position [6353, 0]
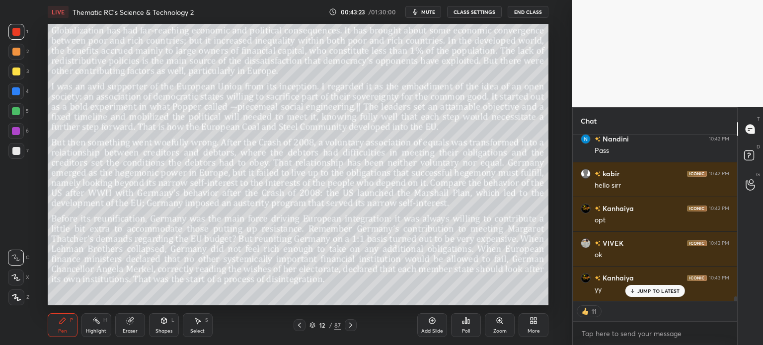
click at [323, 321] on div "12 / 87" at bounding box center [324, 325] width 31 height 9
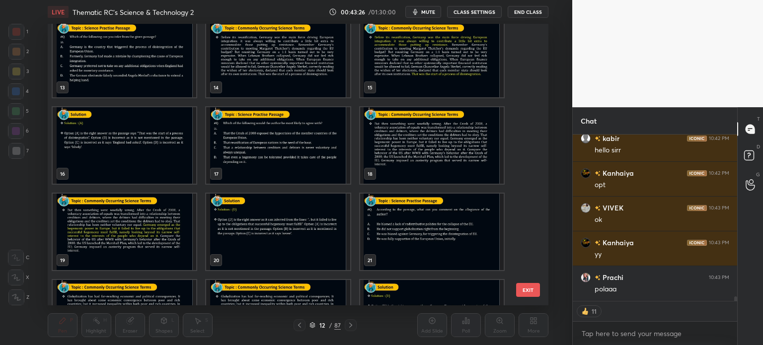
scroll to position [358, 0]
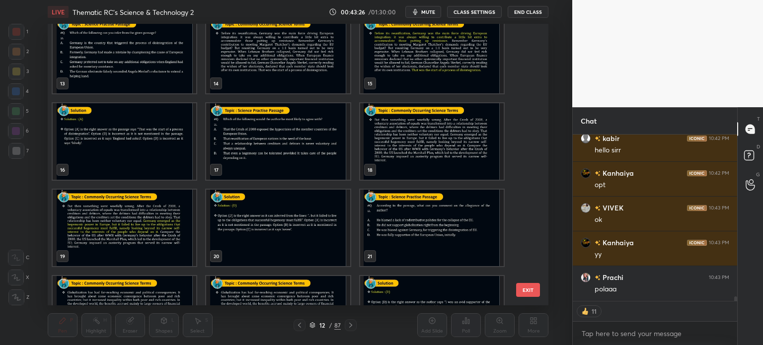
click at [394, 213] on img "grid" at bounding box center [432, 228] width 144 height 77
click at [403, 214] on img "grid" at bounding box center [432, 228] width 144 height 77
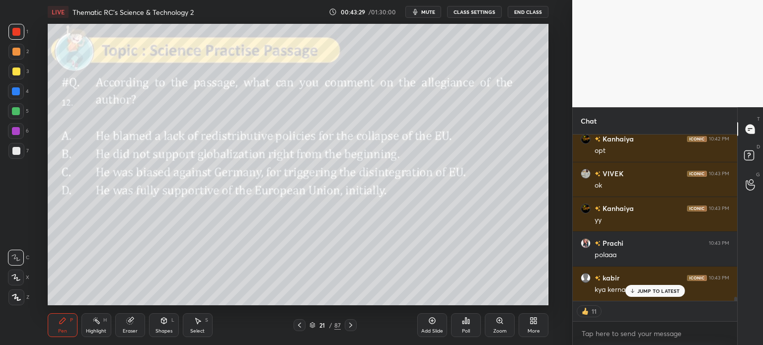
click at [660, 291] on p "JUMP TO LATEST" at bounding box center [658, 291] width 43 height 6
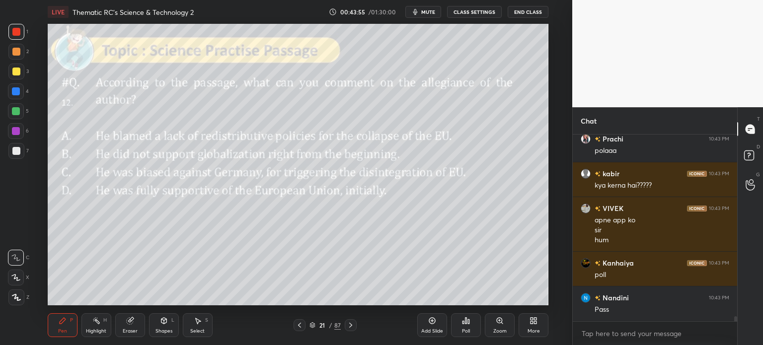
scroll to position [6536, 0]
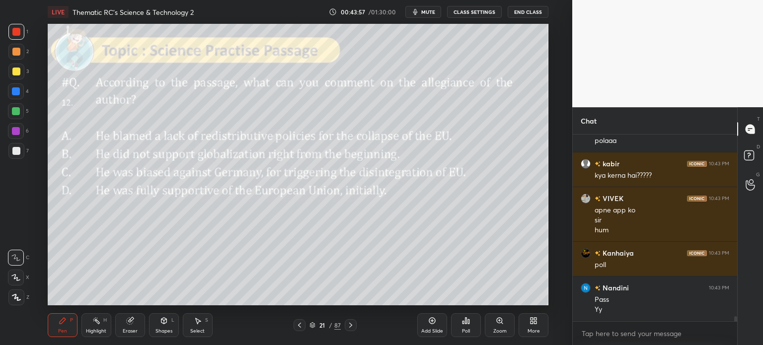
click at [326, 327] on div "21" at bounding box center [322, 325] width 10 height 6
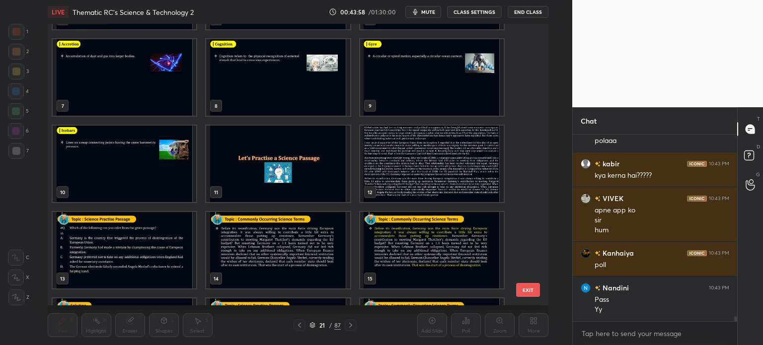
scroll to position [162, 0]
click at [400, 167] on img "grid" at bounding box center [432, 164] width 144 height 77
click at [405, 166] on img "grid" at bounding box center [432, 164] width 144 height 77
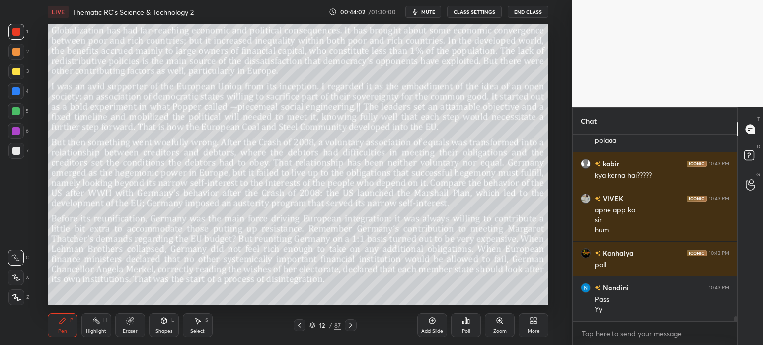
click at [124, 321] on div "Eraser" at bounding box center [130, 325] width 30 height 24
click at [14, 298] on span "Erase all" at bounding box center [15, 297] width 15 height 7
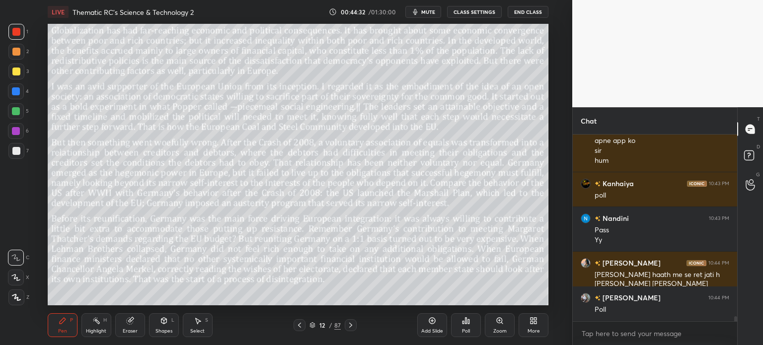
scroll to position [6641, 0]
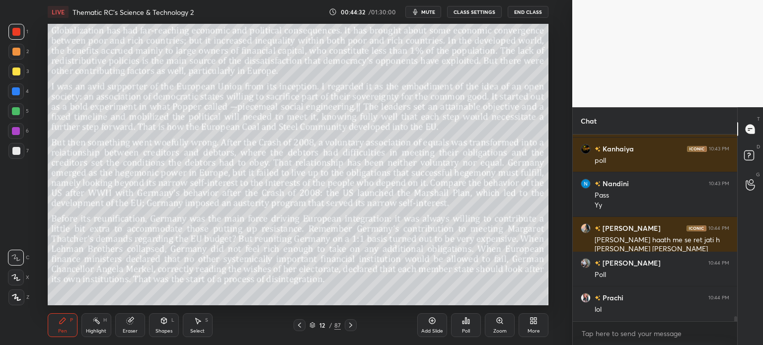
click at [328, 326] on div "12 / 87" at bounding box center [324, 325] width 31 height 9
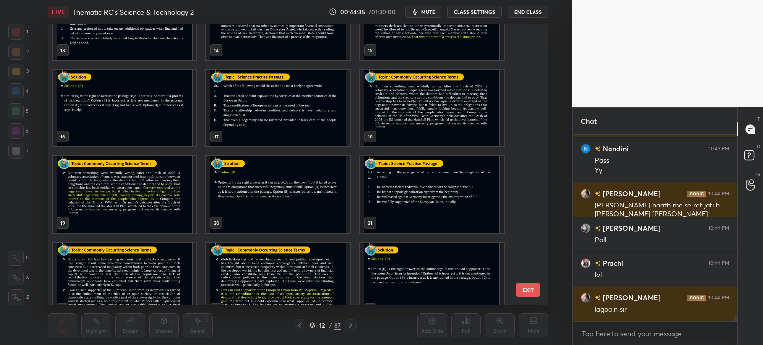
scroll to position [398, 0]
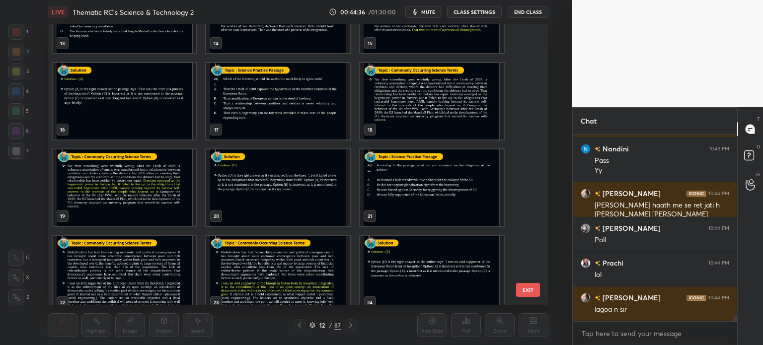
click at [386, 177] on img "grid" at bounding box center [432, 188] width 144 height 77
click at [387, 177] on img "grid" at bounding box center [432, 188] width 144 height 77
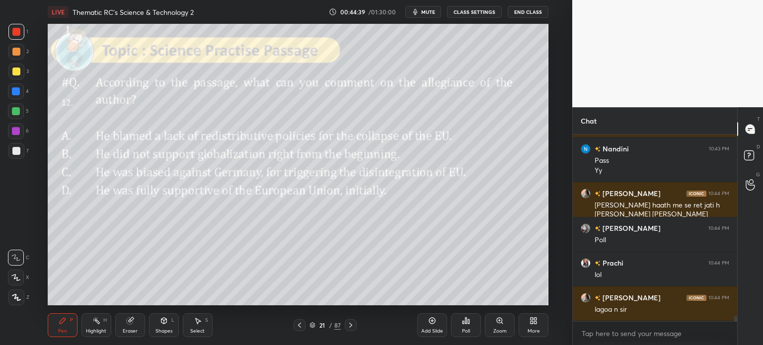
click at [461, 323] on div "Poll" at bounding box center [466, 325] width 30 height 24
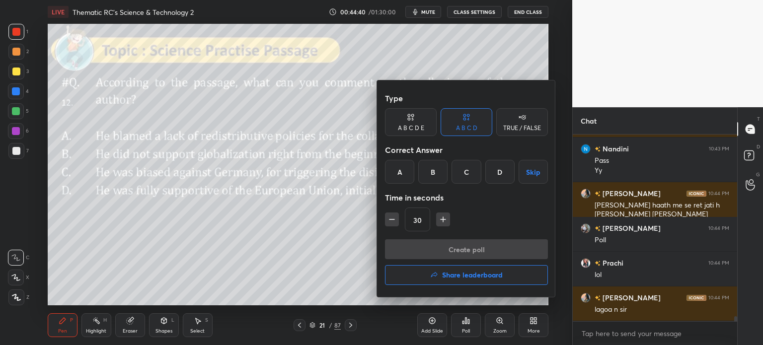
click at [508, 172] on div "D" at bounding box center [499, 172] width 29 height 24
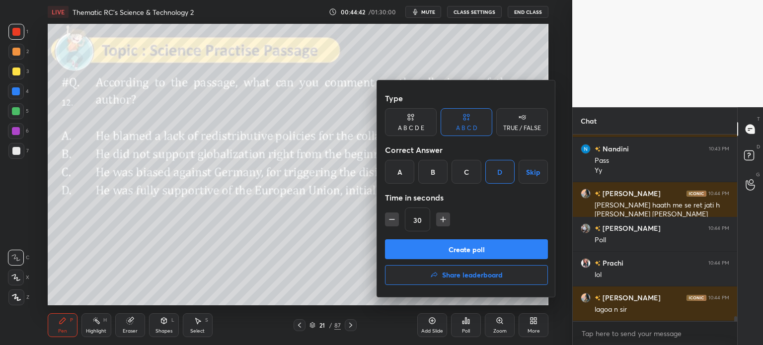
click at [483, 248] on button "Create poll" at bounding box center [466, 249] width 163 height 20
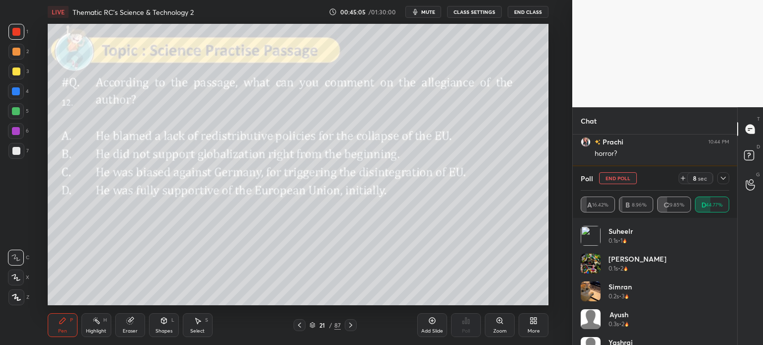
scroll to position [6901, 0]
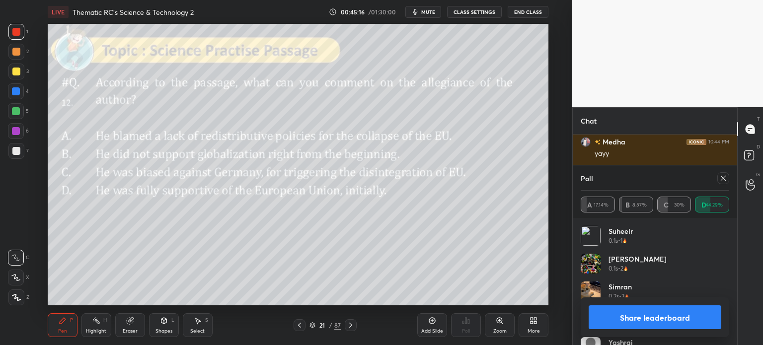
click at [624, 314] on button "Share leaderboard" at bounding box center [655, 318] width 133 height 24
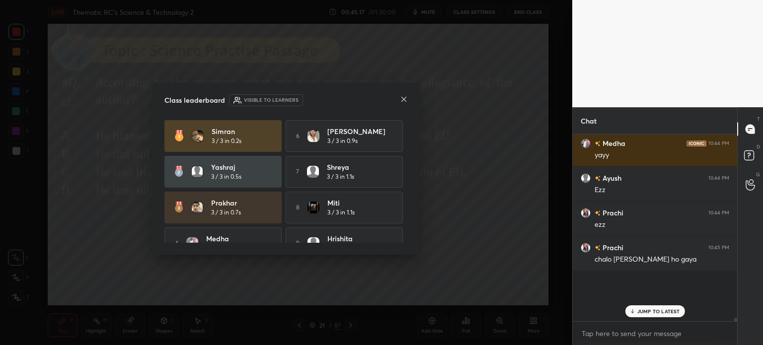
scroll to position [3, 3]
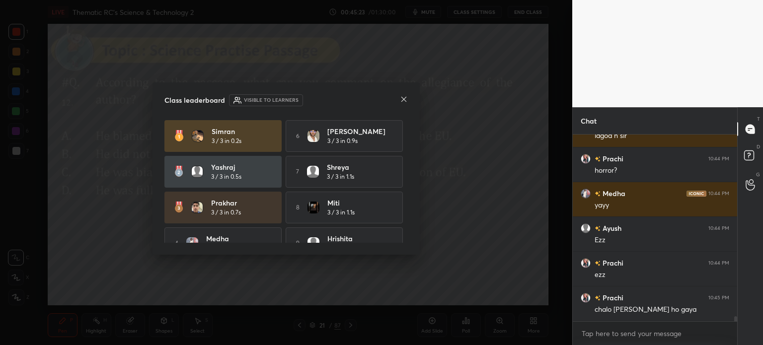
click at [405, 99] on icon at bounding box center [404, 99] width 8 height 8
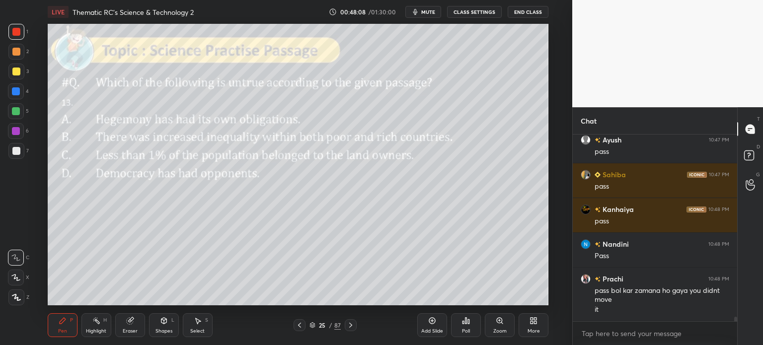
scroll to position [7574, 0]
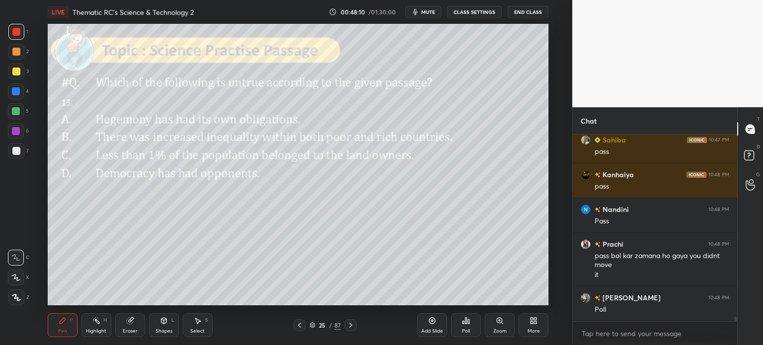
click at [328, 324] on div "25 / 87" at bounding box center [324, 325] width 31 height 9
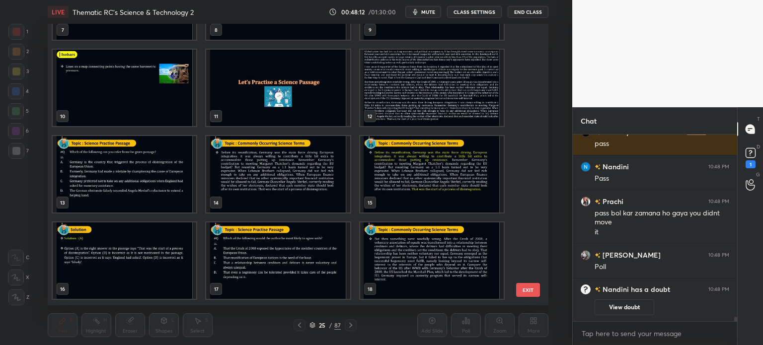
scroll to position [221, 0]
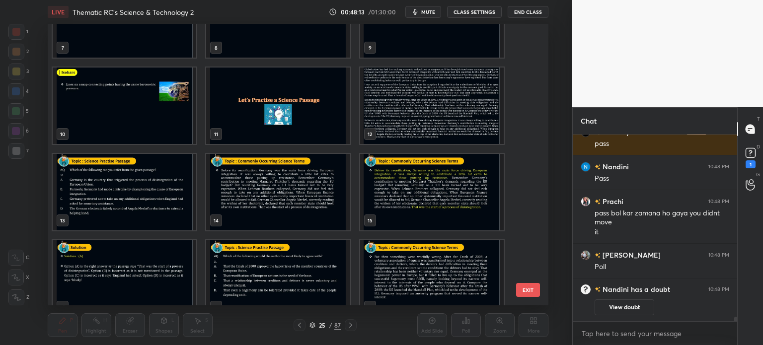
click at [414, 113] on img "grid" at bounding box center [432, 106] width 144 height 77
click at [423, 115] on img "grid" at bounding box center [432, 106] width 144 height 77
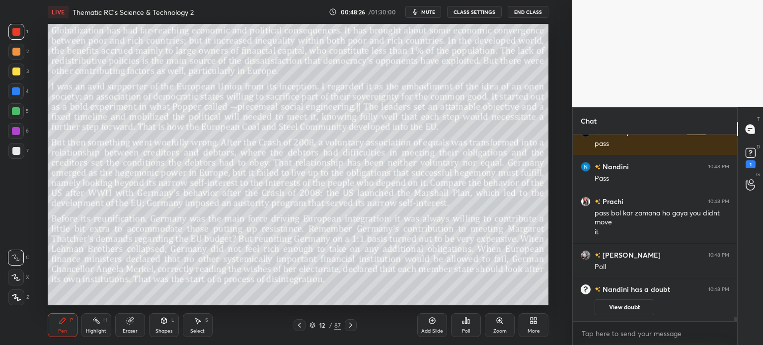
scroll to position [6983, 0]
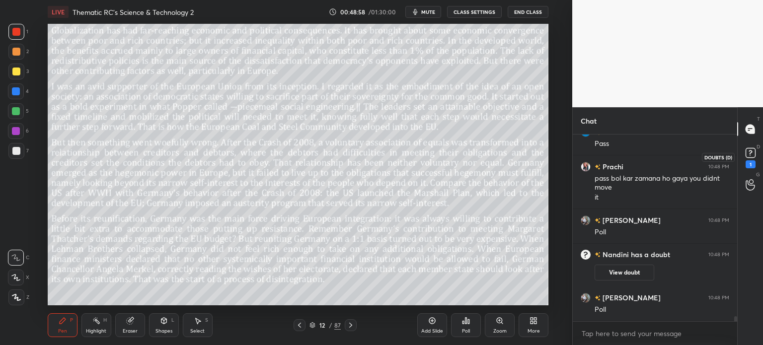
click at [752, 155] on rect at bounding box center [750, 153] width 9 height 9
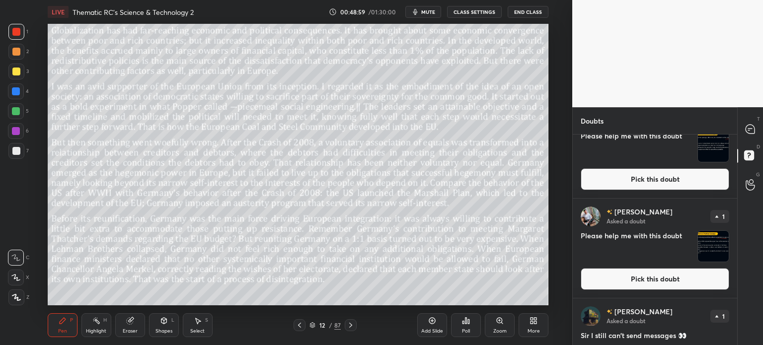
scroll to position [367, 0]
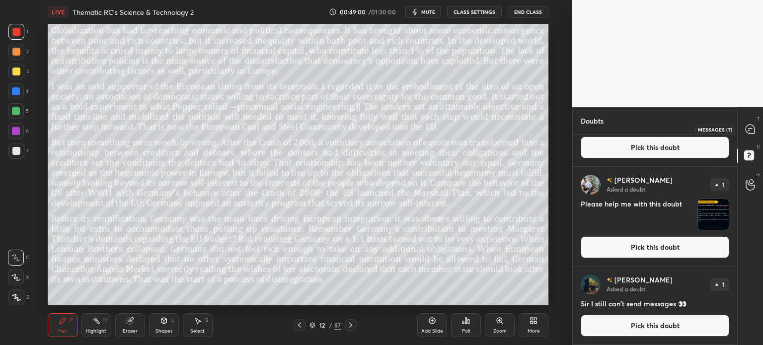
click at [749, 129] on icon at bounding box center [750, 129] width 4 height 0
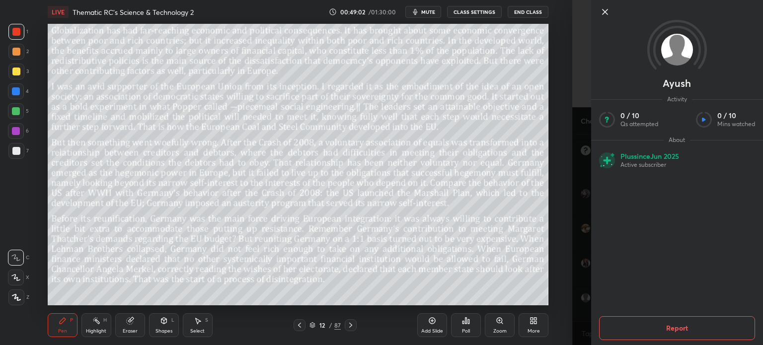
scroll to position [7291, 0]
click at [604, 7] on icon at bounding box center [605, 12] width 12 height 12
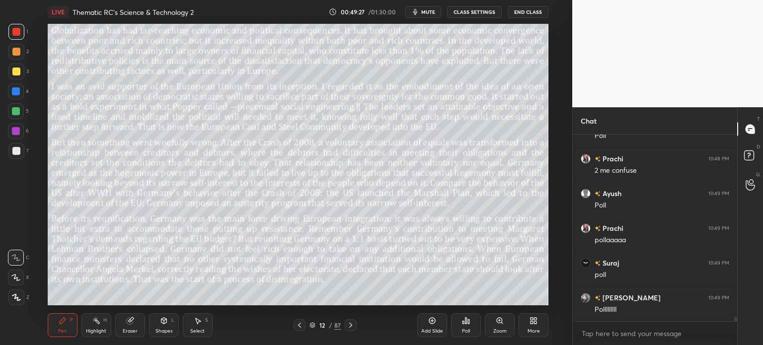
scroll to position [7396, 0]
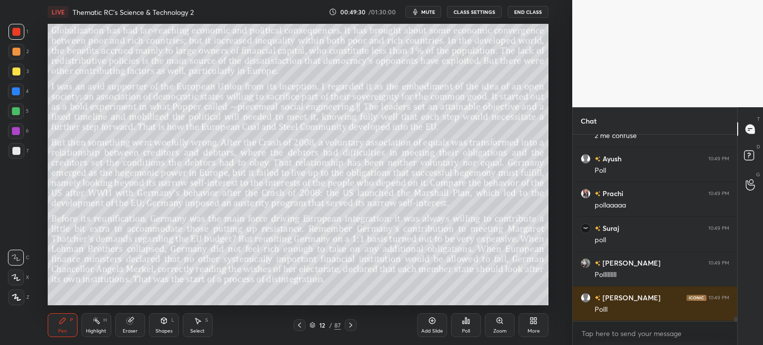
click at [328, 323] on div "12 / 87" at bounding box center [324, 325] width 31 height 9
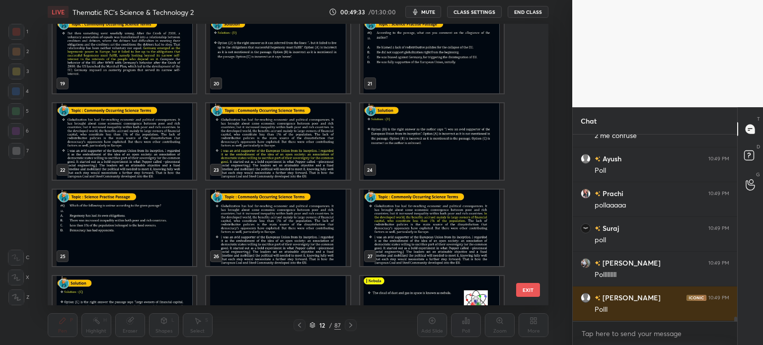
scroll to position [530, 0]
click at [138, 223] on img "grid" at bounding box center [125, 228] width 144 height 77
click at [141, 222] on img "grid" at bounding box center [125, 228] width 144 height 77
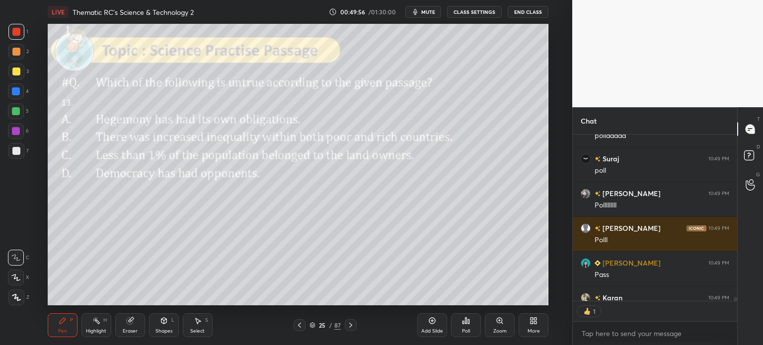
scroll to position [7485, 0]
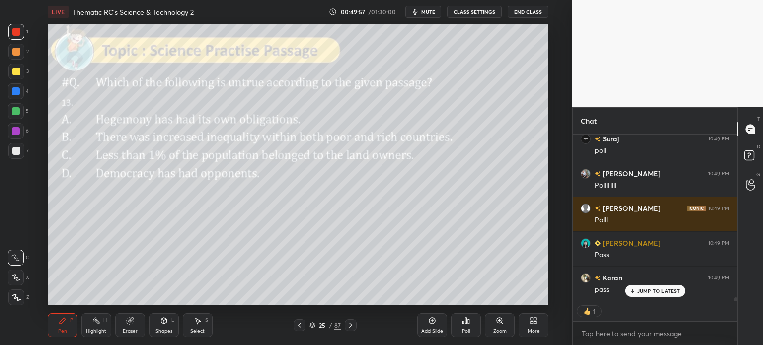
click at [320, 325] on div "25" at bounding box center [322, 325] width 10 height 6
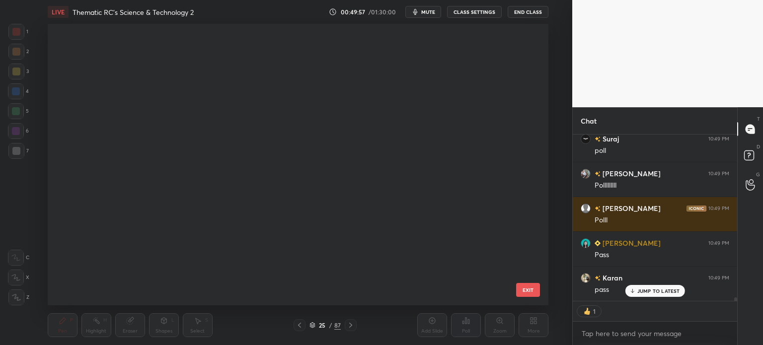
scroll to position [279, 496]
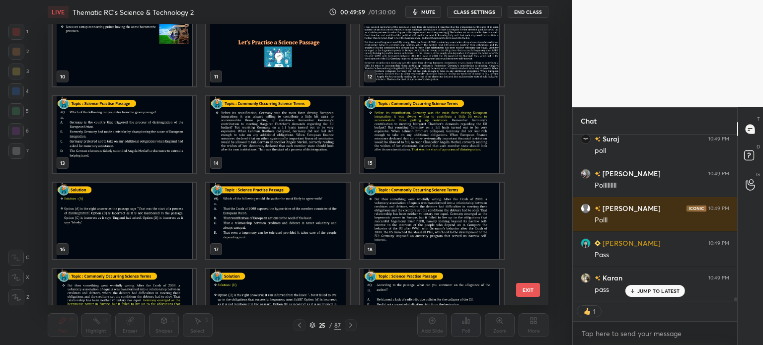
click at [399, 66] on img "grid" at bounding box center [432, 48] width 144 height 77
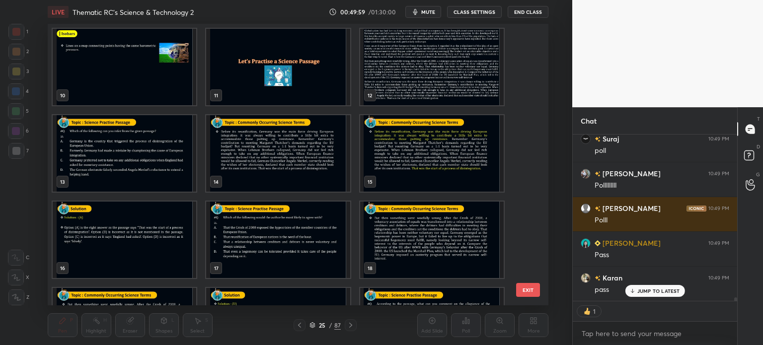
click at [406, 66] on div "10 11 12 13 14 15 16 17 18 19 20 21 22 23 24" at bounding box center [289, 165] width 483 height 282
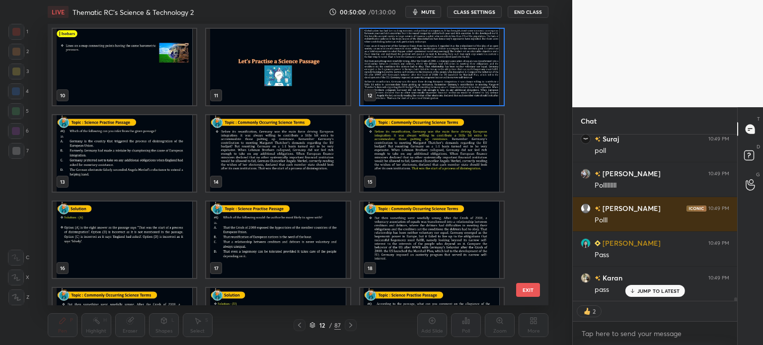
click at [448, 75] on img "grid" at bounding box center [432, 67] width 144 height 77
click at [457, 77] on img "grid" at bounding box center [432, 67] width 144 height 77
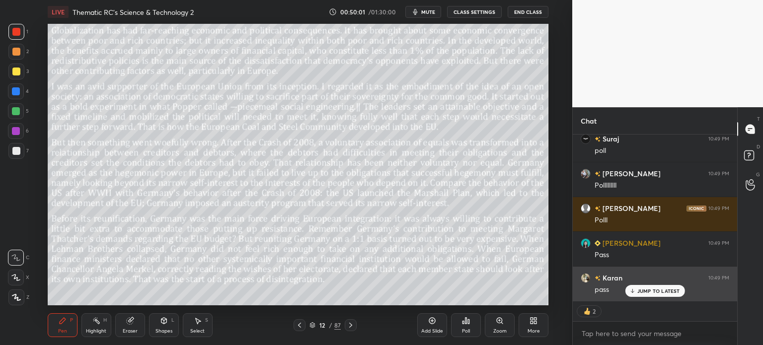
click at [668, 292] on p "JUMP TO LATEST" at bounding box center [658, 291] width 43 height 6
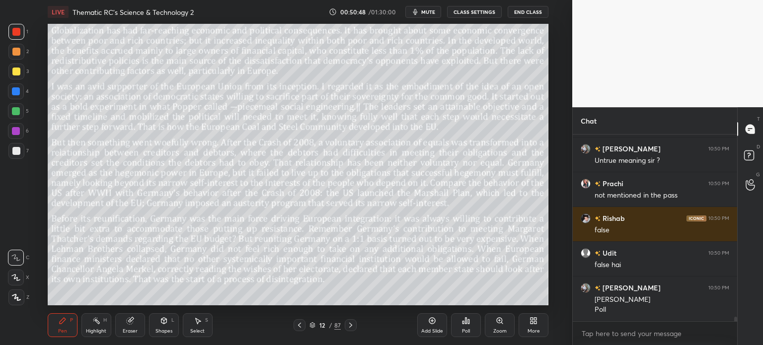
scroll to position [7684, 0]
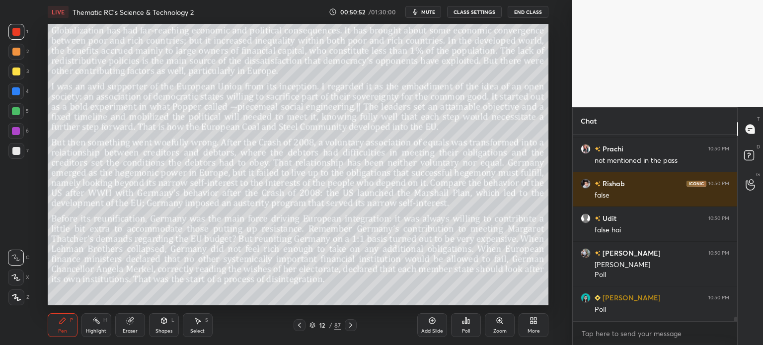
click at [324, 325] on div "12" at bounding box center [322, 325] width 10 height 6
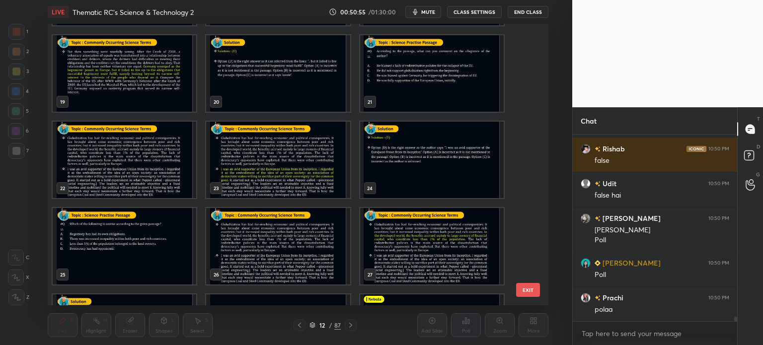
scroll to position [515, 0]
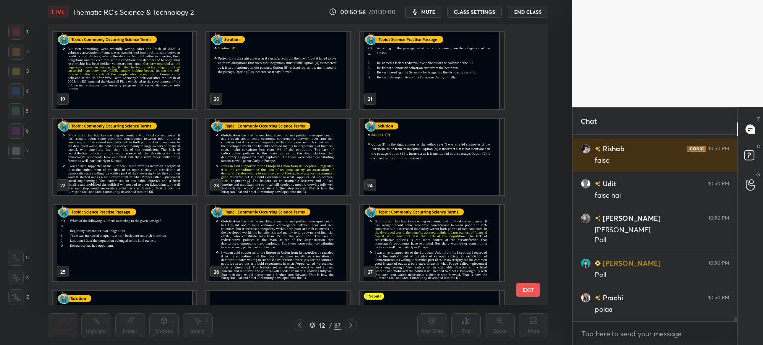
click at [107, 244] on img "grid" at bounding box center [125, 243] width 144 height 77
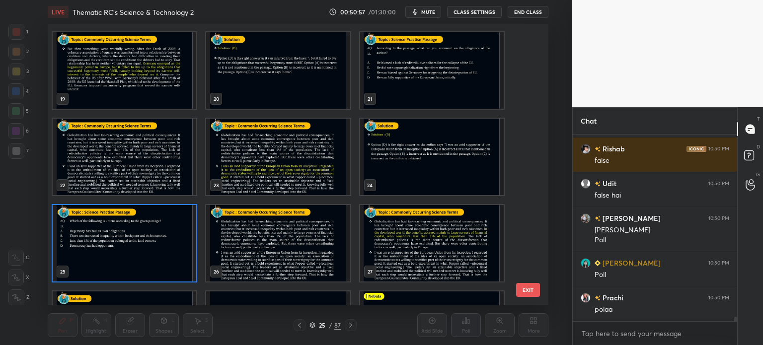
click at [126, 243] on img "grid" at bounding box center [125, 243] width 144 height 77
click at [131, 242] on img "grid" at bounding box center [125, 243] width 144 height 77
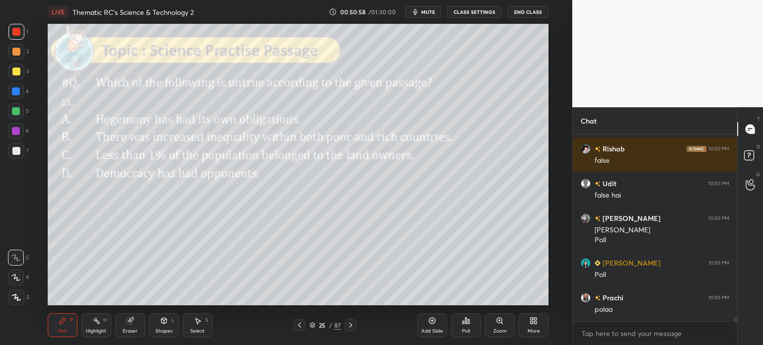
click at [464, 321] on icon at bounding box center [466, 321] width 8 height 8
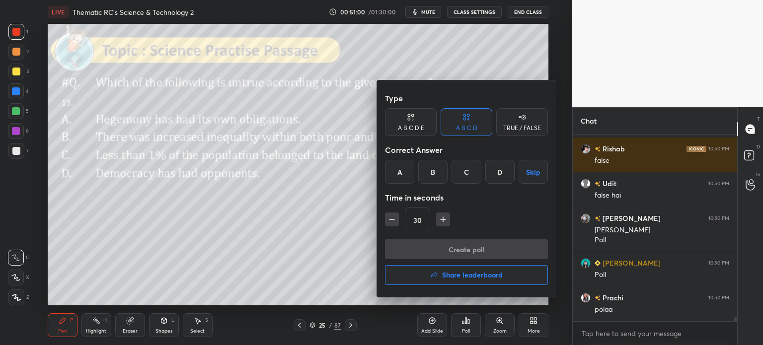
click at [471, 175] on div "C" at bounding box center [466, 172] width 29 height 24
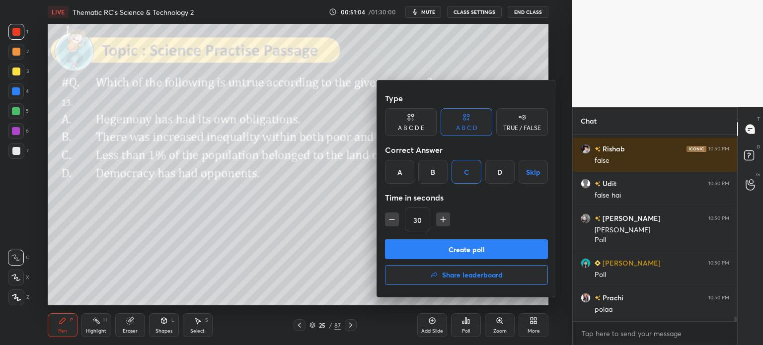
click at [491, 247] on button "Create poll" at bounding box center [466, 249] width 163 height 20
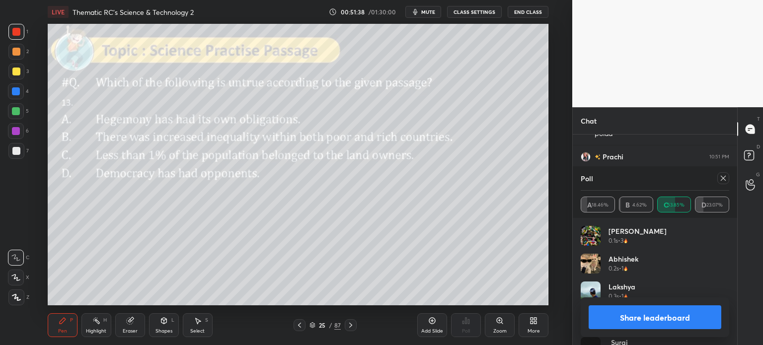
scroll to position [7938, 0]
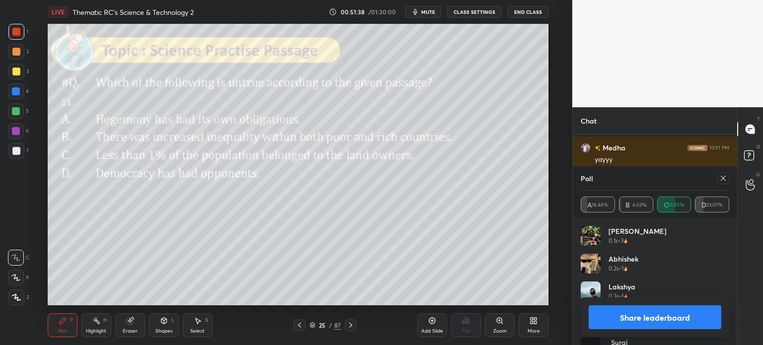
click at [622, 317] on button "Share leaderboard" at bounding box center [655, 318] width 133 height 24
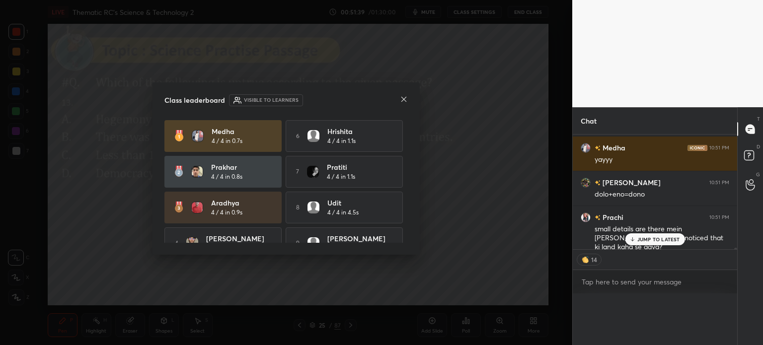
scroll to position [7926, 0]
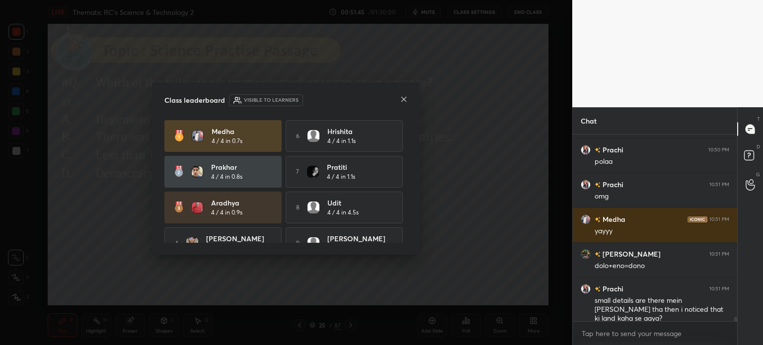
click at [405, 97] on icon at bounding box center [404, 99] width 8 height 8
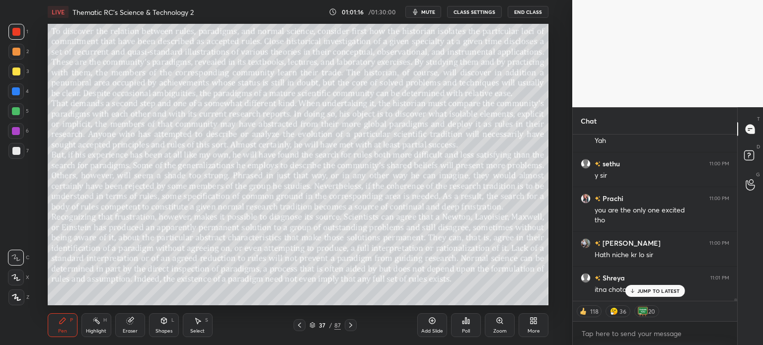
scroll to position [10314, 0]
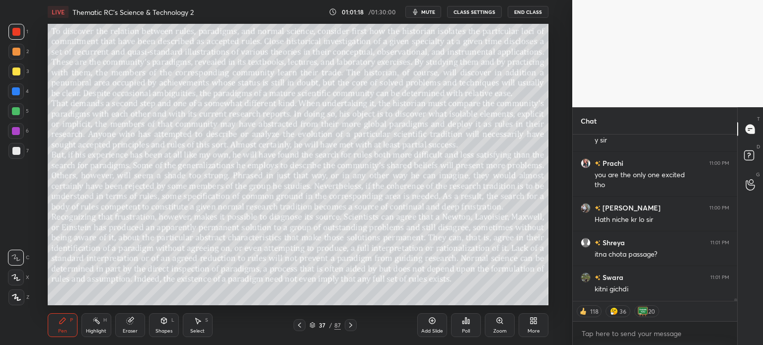
type textarea "x"
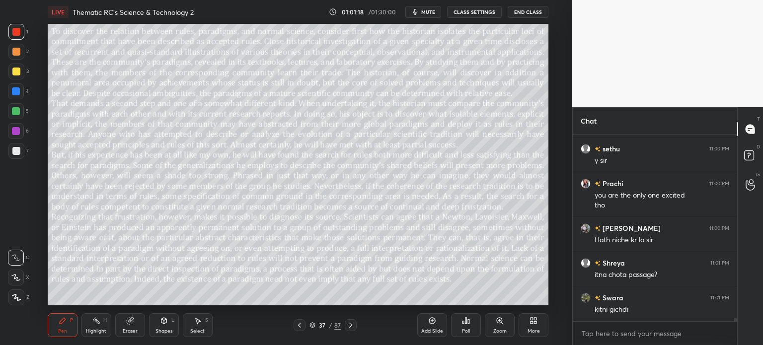
scroll to position [2, 3]
click at [467, 11] on button "CLASS SETTINGS" at bounding box center [474, 12] width 55 height 12
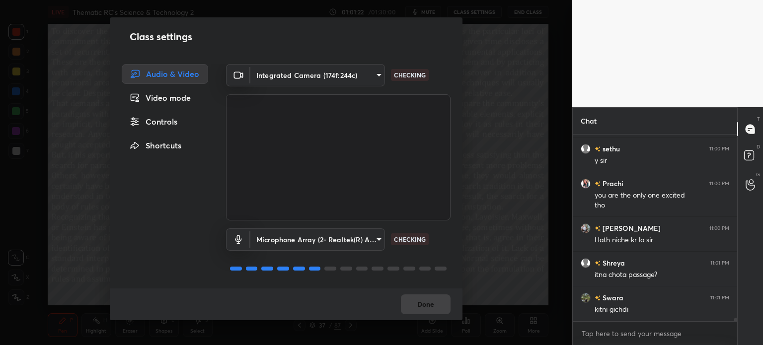
click at [162, 121] on div "Controls" at bounding box center [165, 122] width 86 height 20
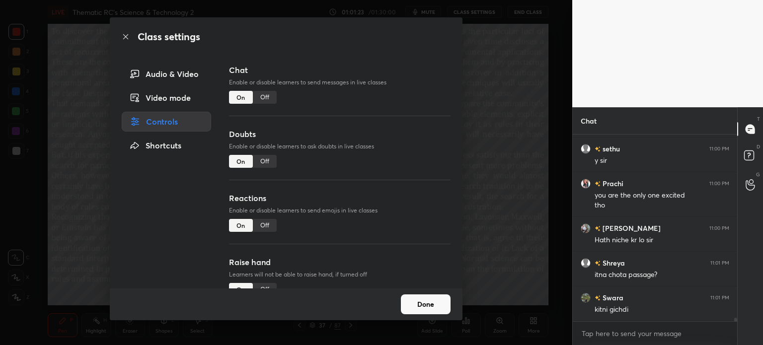
click at [271, 99] on div "Off" at bounding box center [265, 97] width 24 height 13
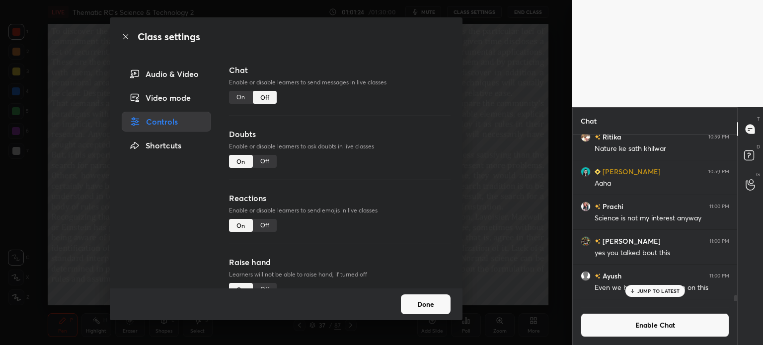
click at [264, 164] on div "Off" at bounding box center [265, 161] width 24 height 13
click at [421, 307] on button "Done" at bounding box center [426, 305] width 50 height 20
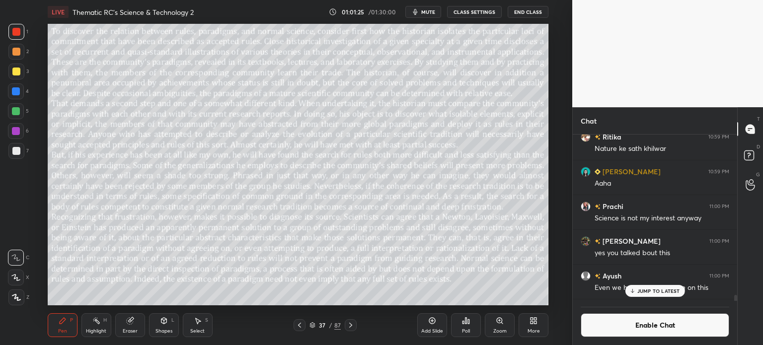
click at [653, 287] on div "JUMP TO LATEST" at bounding box center [655, 291] width 60 height 12
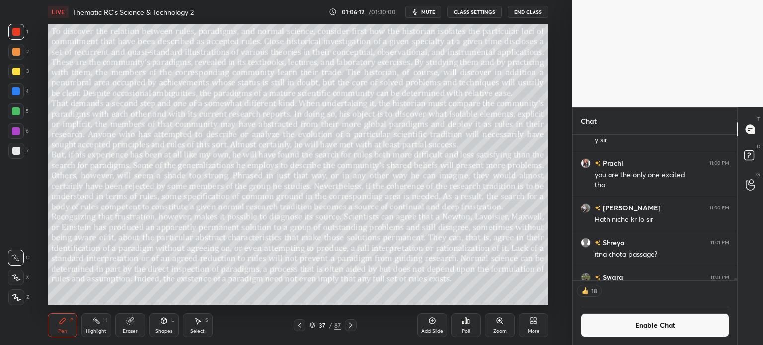
scroll to position [143, 161]
click at [631, 319] on button "Enable Chat" at bounding box center [655, 325] width 149 height 24
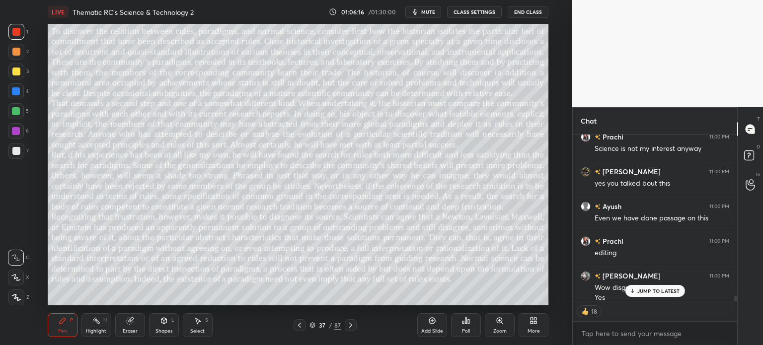
click at [639, 290] on p "JUMP TO LATEST" at bounding box center [658, 291] width 43 height 6
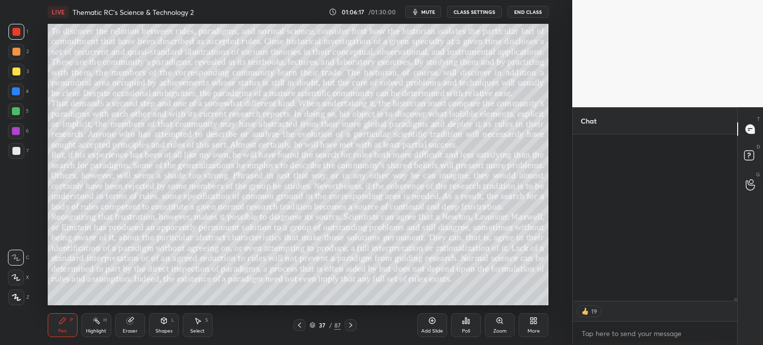
scroll to position [9146, 0]
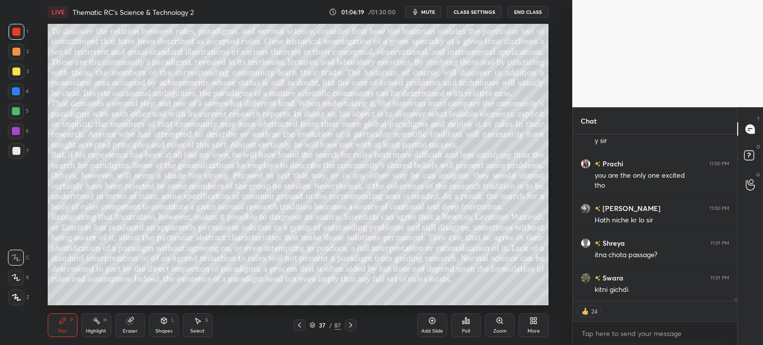
click at [475, 9] on button "CLASS SETTINGS" at bounding box center [474, 12] width 55 height 12
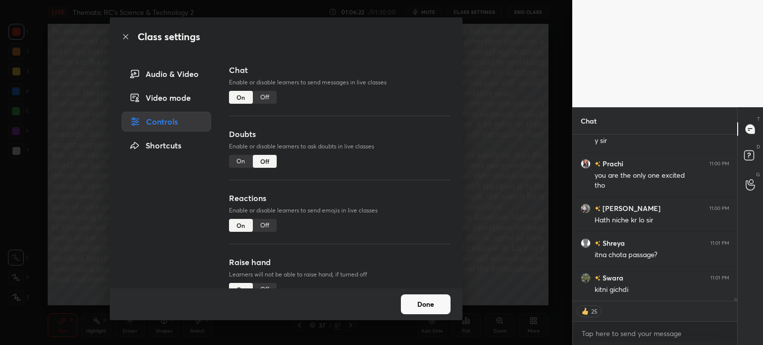
click at [237, 163] on div "On" at bounding box center [241, 161] width 24 height 13
click at [434, 308] on button "Done" at bounding box center [426, 305] width 50 height 20
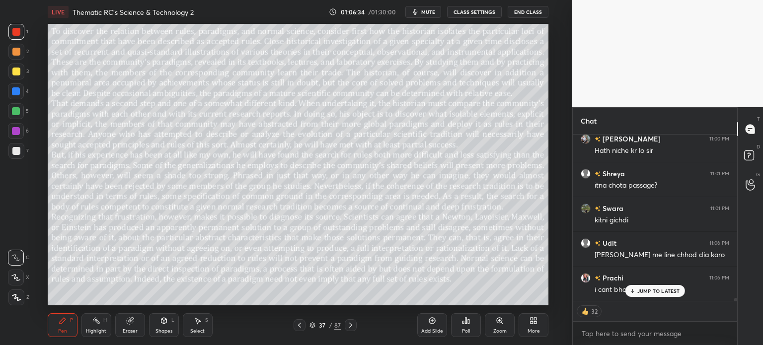
scroll to position [9260, 0]
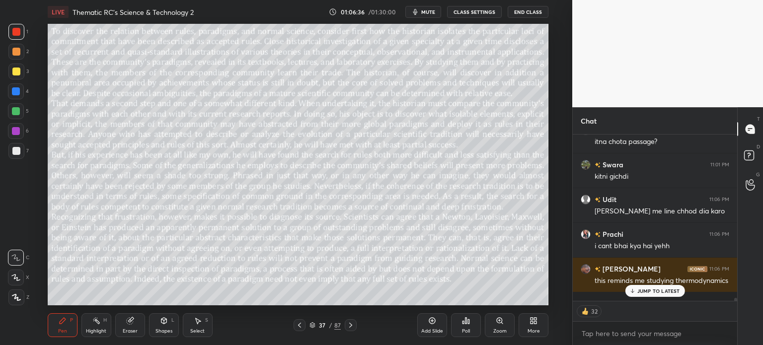
click at [650, 291] on p "JUMP TO LATEST" at bounding box center [658, 291] width 43 height 6
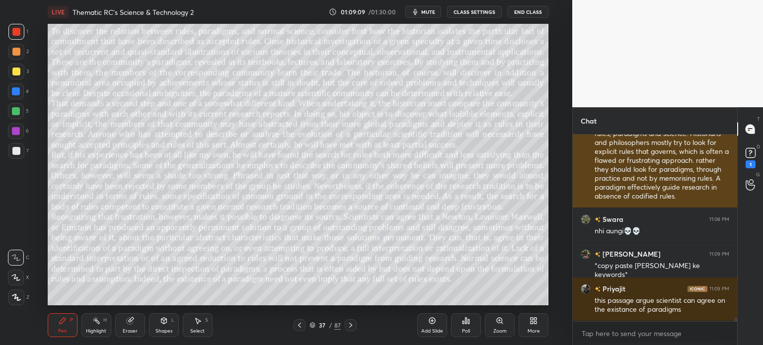
scroll to position [9798, 0]
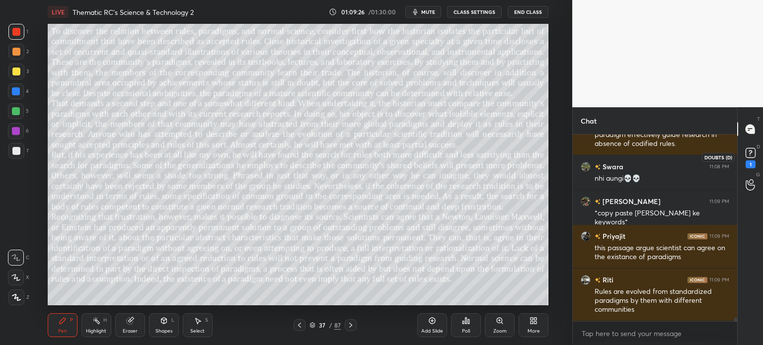
click at [744, 153] on icon at bounding box center [750, 153] width 15 height 15
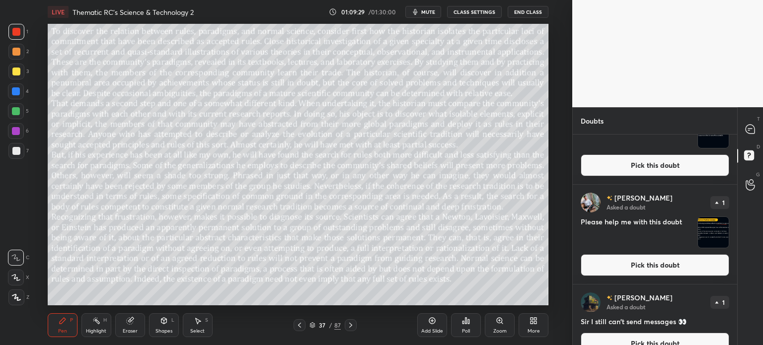
scroll to position [467, 0]
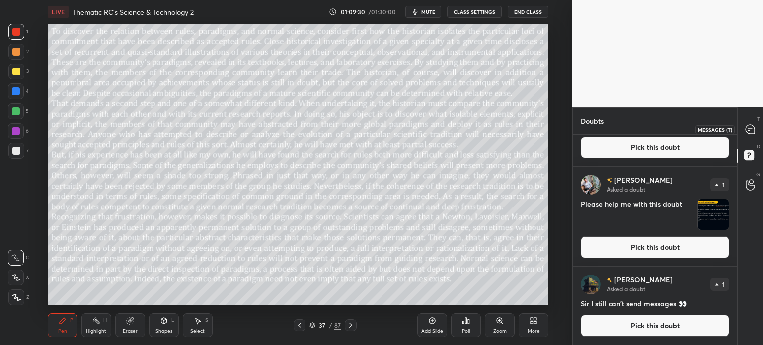
click at [747, 131] on icon at bounding box center [750, 129] width 9 height 9
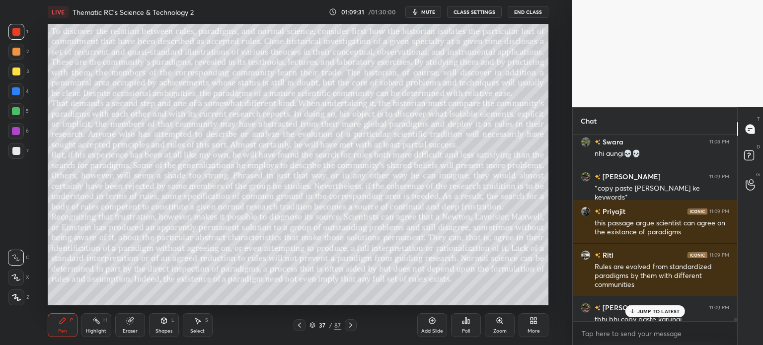
scroll to position [10037, 0]
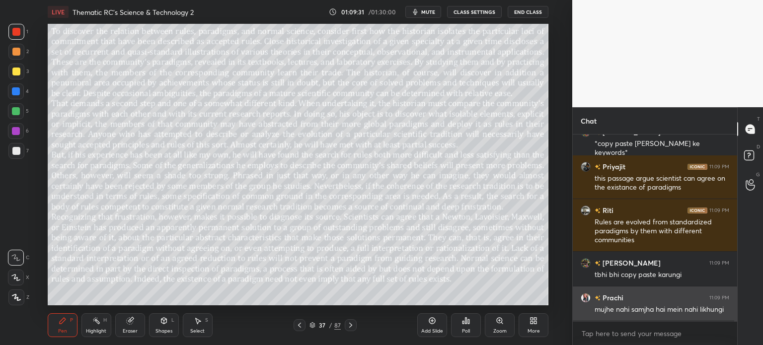
click at [651, 309] on div "mujhe nahi samjha hai mein nahi likhungi" at bounding box center [662, 310] width 135 height 10
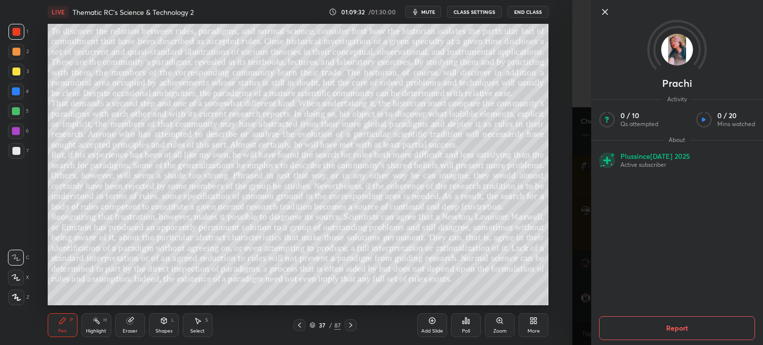
click at [601, 11] on icon at bounding box center [605, 12] width 12 height 12
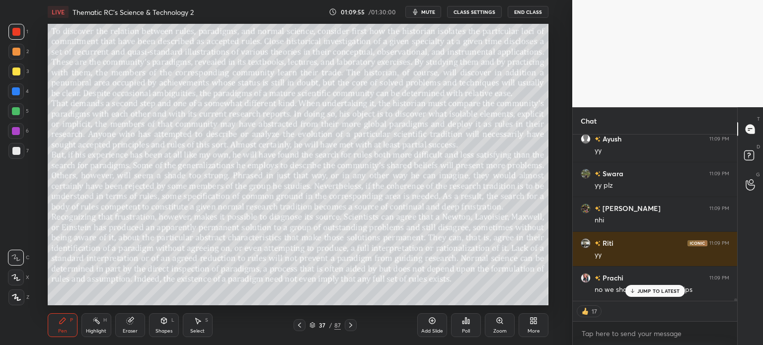
scroll to position [10414, 0]
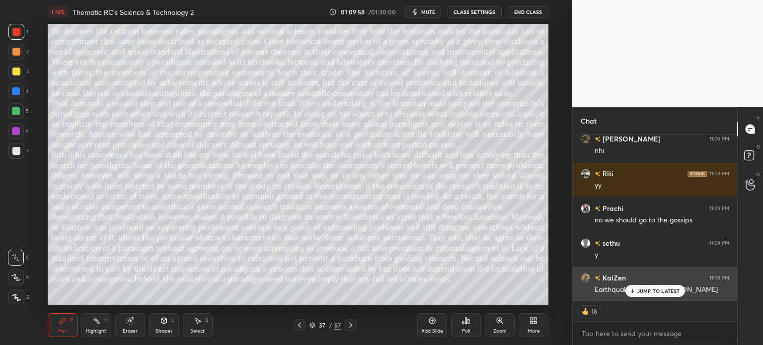
click at [661, 289] on p "JUMP TO LATEST" at bounding box center [658, 291] width 43 height 6
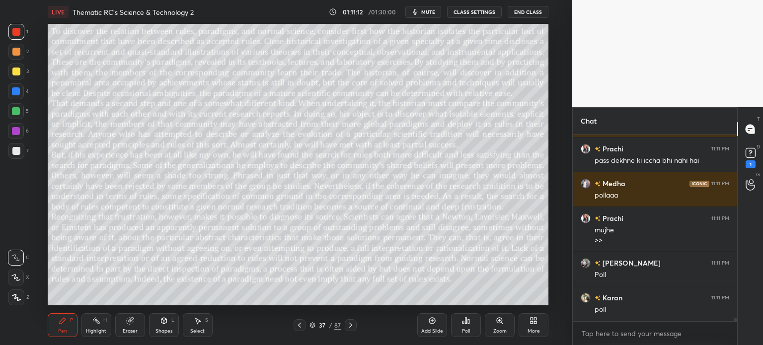
scroll to position [10350, 0]
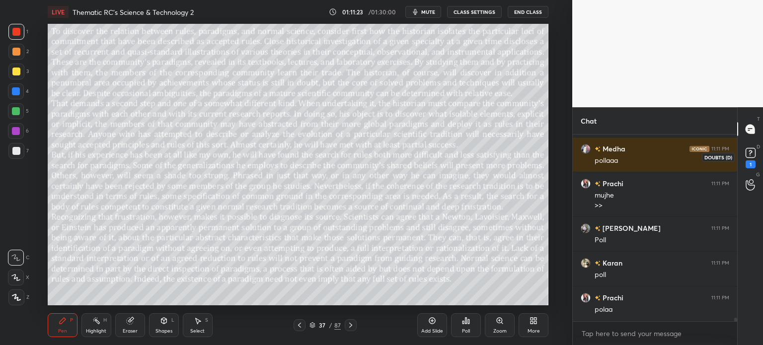
click at [749, 158] on icon at bounding box center [750, 153] width 15 height 15
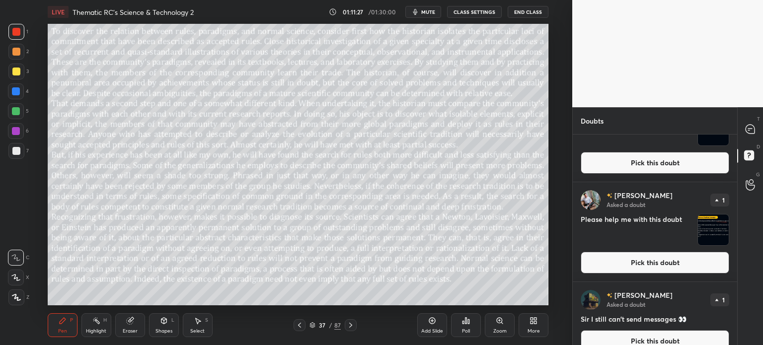
scroll to position [566, 0]
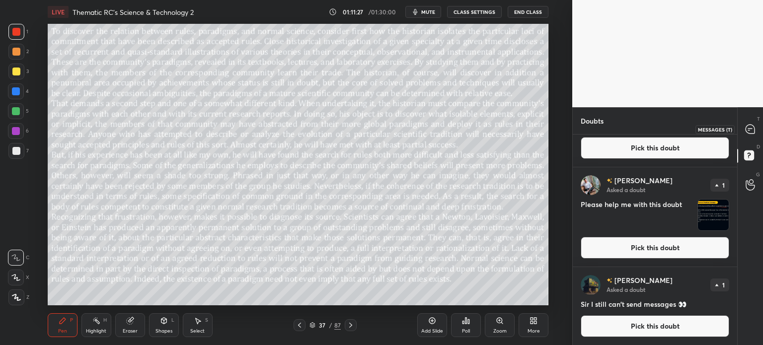
click at [747, 128] on icon at bounding box center [750, 129] width 9 height 9
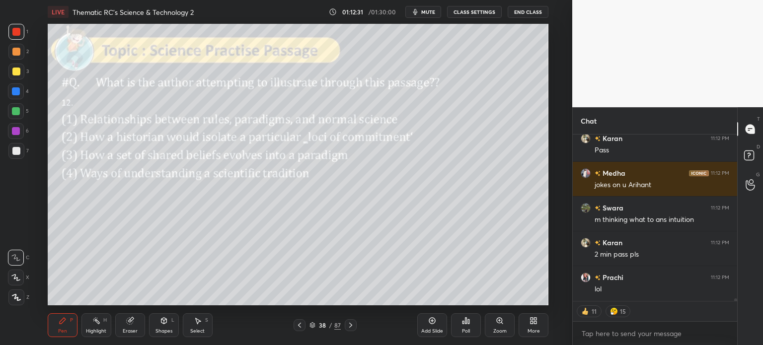
scroll to position [10635, 0]
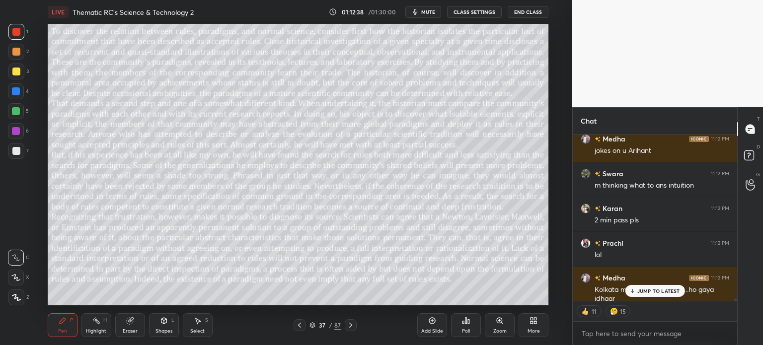
click at [652, 288] on div "JUMP TO LATEST" at bounding box center [655, 291] width 60 height 12
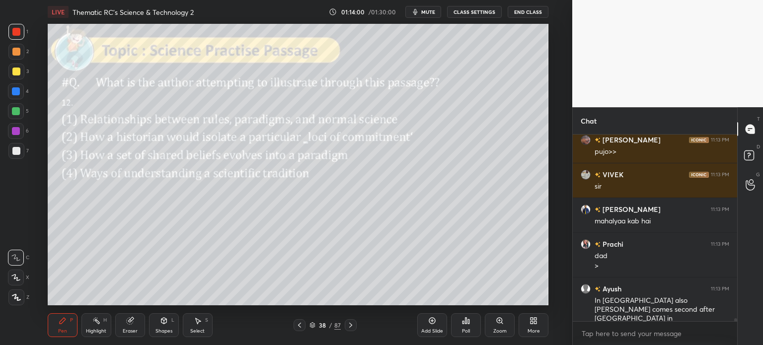
scroll to position [11393, 0]
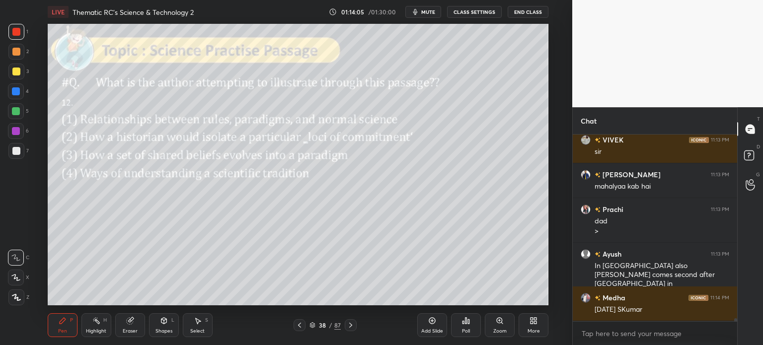
click at [464, 323] on icon at bounding box center [463, 322] width 1 height 2
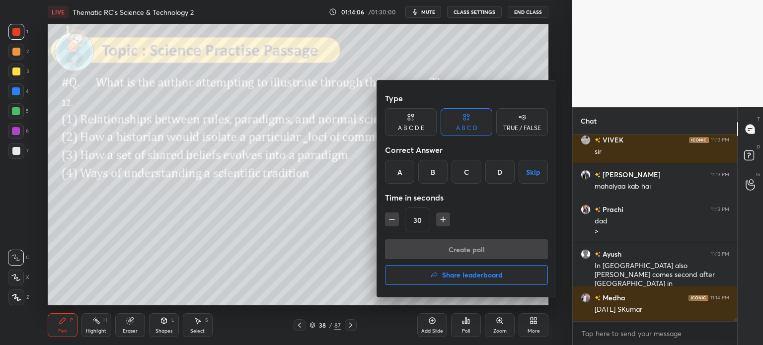
click at [503, 171] on div "D" at bounding box center [499, 172] width 29 height 24
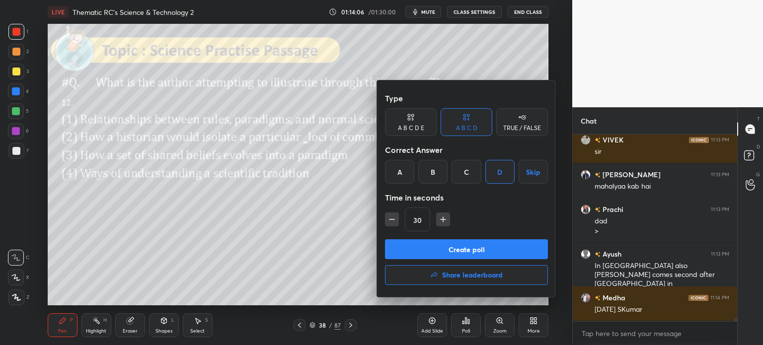
scroll to position [11427, 0]
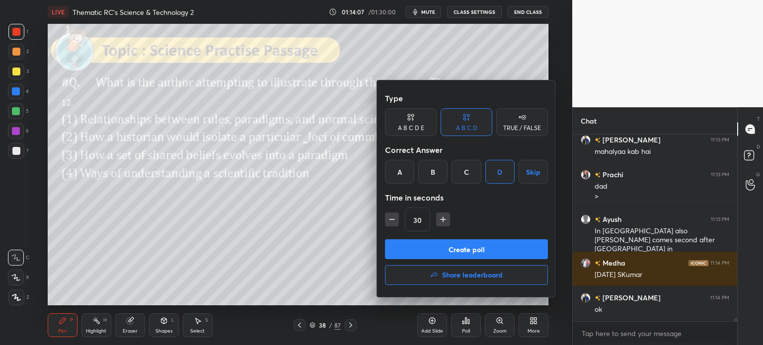
click at [485, 252] on button "Create poll" at bounding box center [466, 249] width 163 height 20
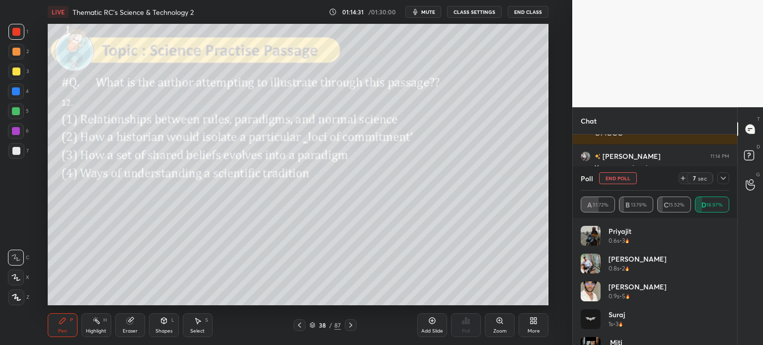
scroll to position [11708, 0]
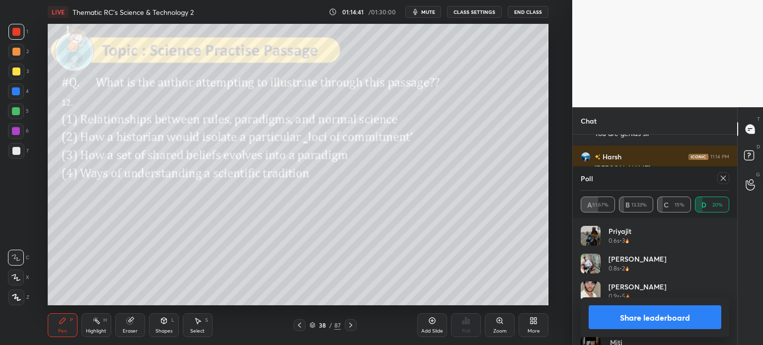
click at [628, 316] on button "Share leaderboard" at bounding box center [655, 318] width 133 height 24
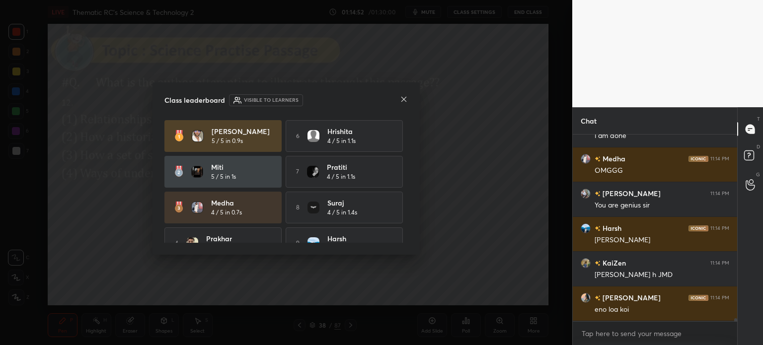
click at [403, 97] on icon at bounding box center [404, 99] width 8 height 8
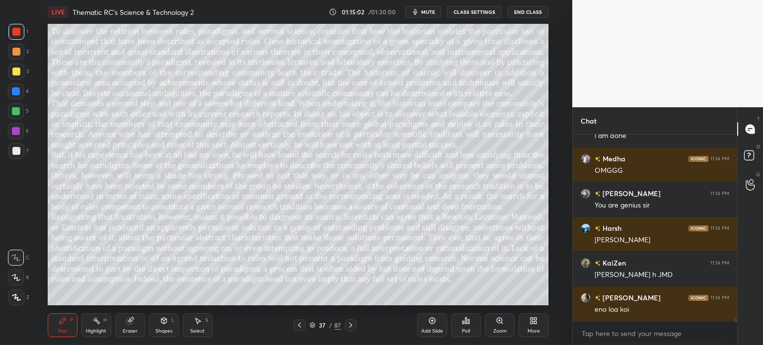
click at [123, 321] on div "Eraser" at bounding box center [130, 325] width 30 height 24
click at [19, 296] on span "Erase all" at bounding box center [15, 297] width 15 height 7
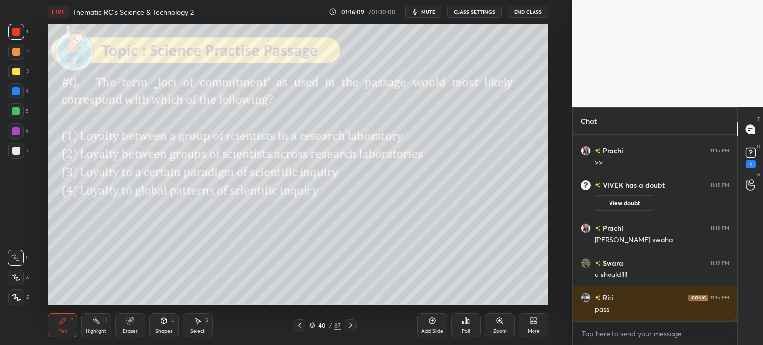
scroll to position [11493, 0]
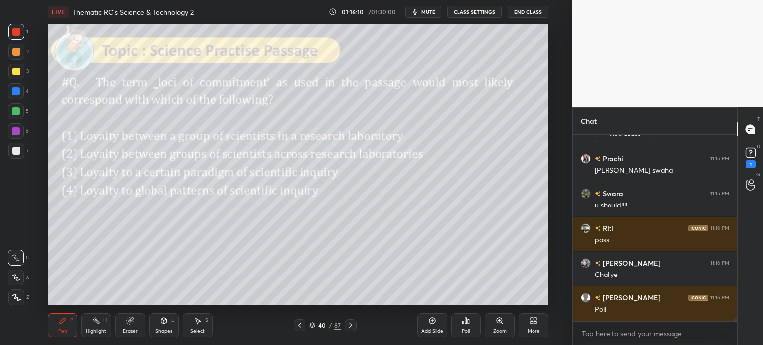
click at [326, 320] on div "40 / 87" at bounding box center [325, 325] width 63 height 12
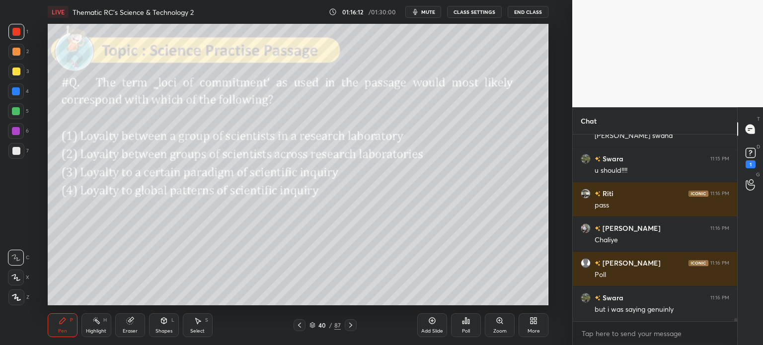
click at [322, 322] on div "40" at bounding box center [322, 325] width 10 height 6
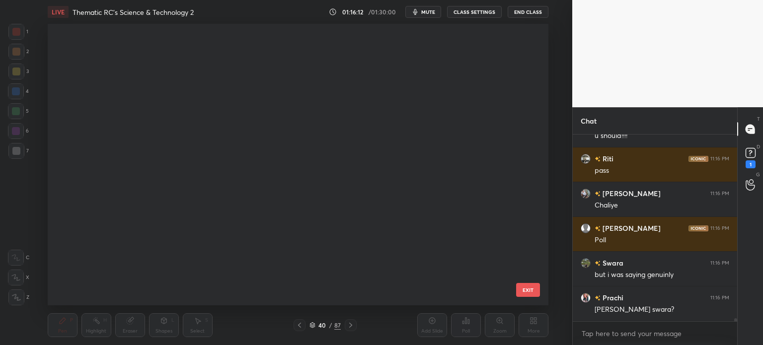
scroll to position [279, 496]
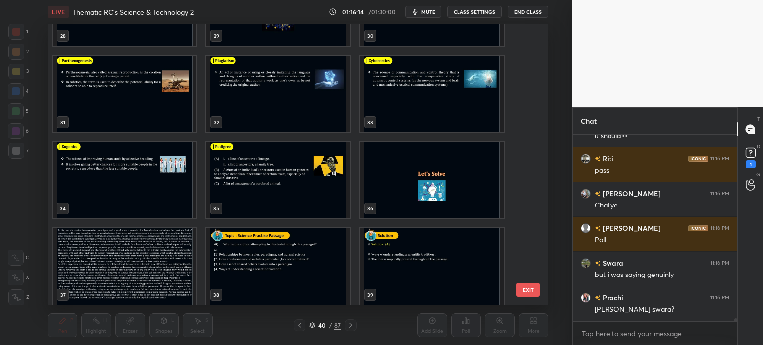
click at [149, 259] on img "grid" at bounding box center [125, 267] width 144 height 77
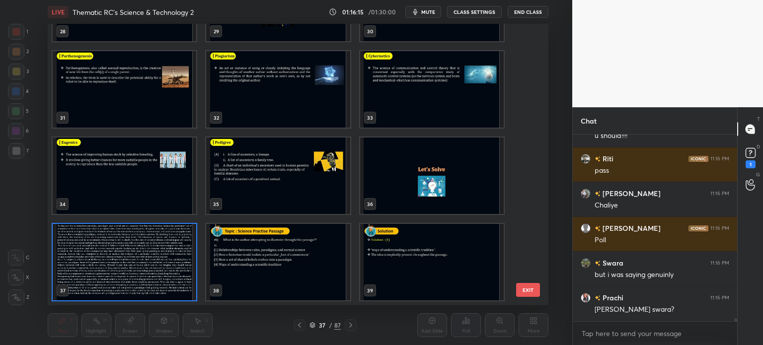
scroll to position [11632, 0]
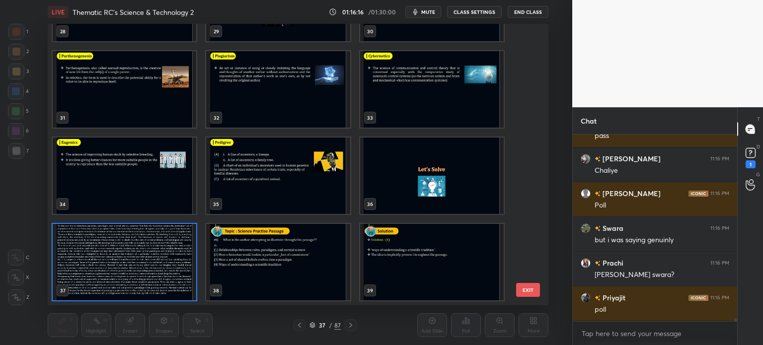
click at [142, 252] on img "grid" at bounding box center [125, 262] width 144 height 77
click at [144, 250] on img "grid" at bounding box center [125, 262] width 144 height 77
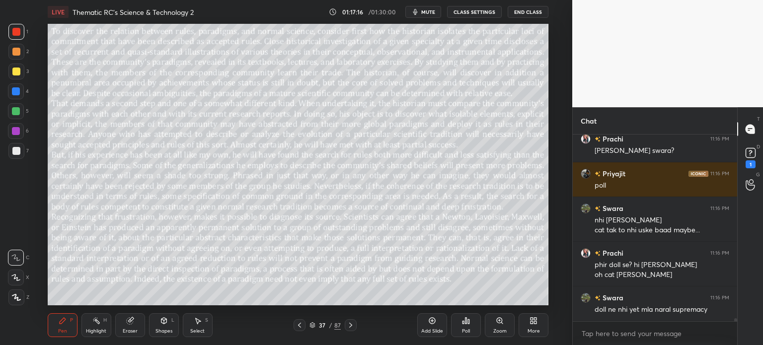
scroll to position [11791, 0]
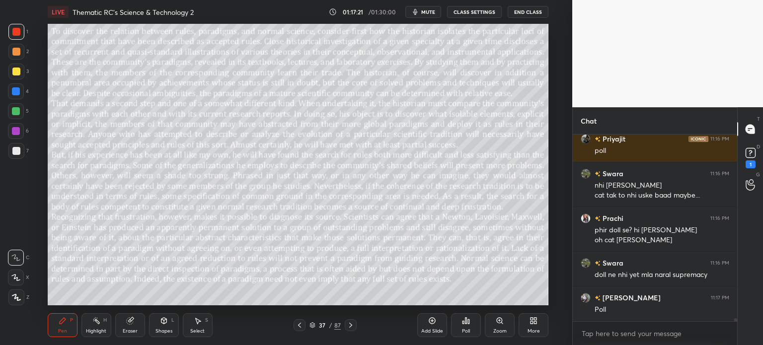
click at [129, 327] on div "Eraser" at bounding box center [130, 325] width 30 height 24
click at [10, 296] on span "Erase all" at bounding box center [15, 297] width 15 height 7
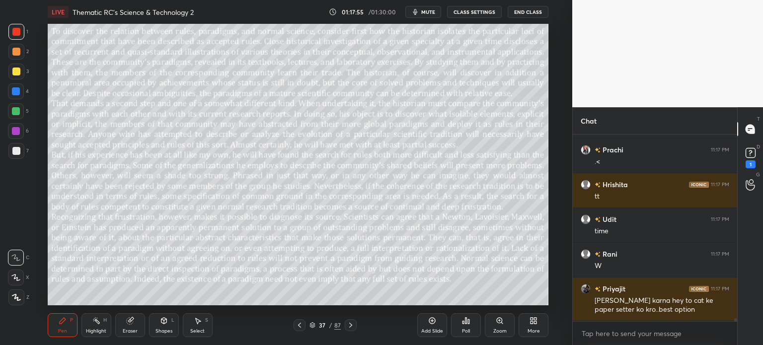
scroll to position [12148, 0]
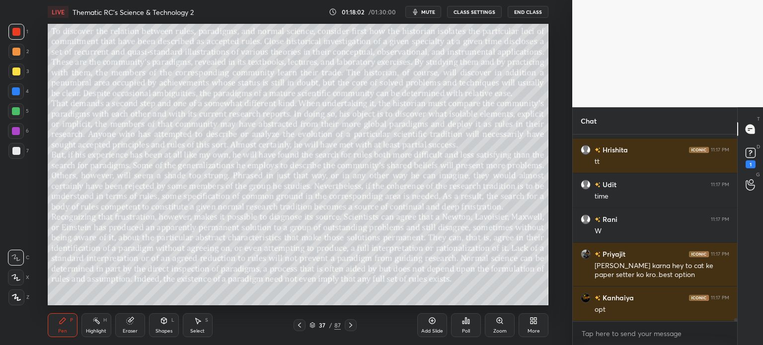
click at [327, 325] on div "37 / 87" at bounding box center [324, 325] width 31 height 9
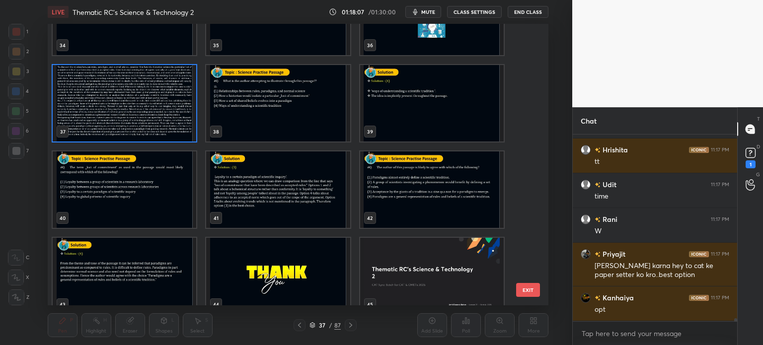
scroll to position [1001, 0]
click at [145, 191] on img "grid" at bounding box center [125, 189] width 144 height 77
click at [145, 192] on img "grid" at bounding box center [125, 189] width 144 height 77
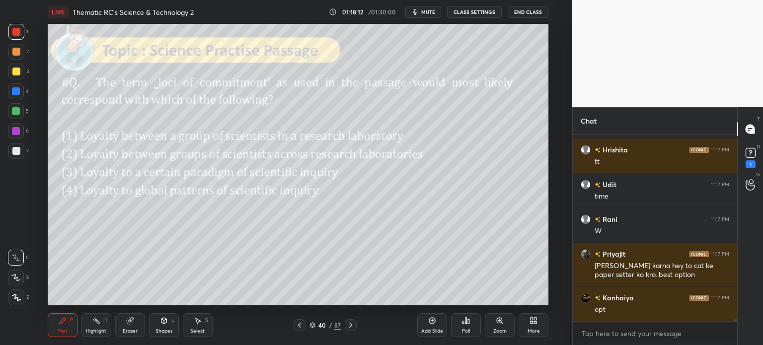
click at [327, 327] on div "40 / 87" at bounding box center [324, 325] width 31 height 9
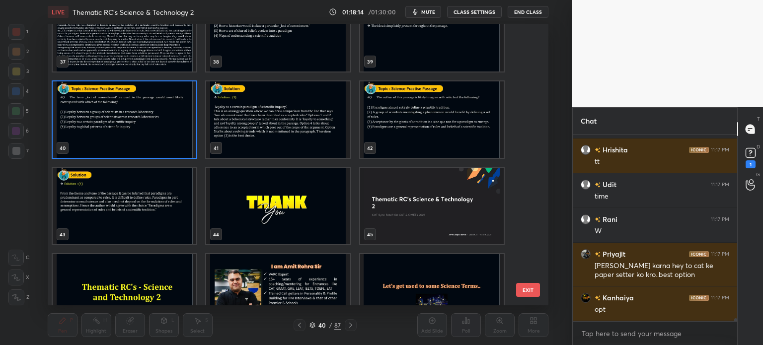
scroll to position [1071, 0]
click at [147, 120] on img "grid" at bounding box center [125, 119] width 144 height 77
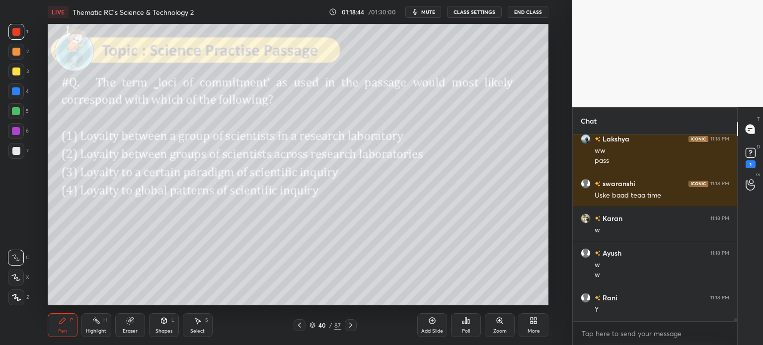
scroll to position [12192, 0]
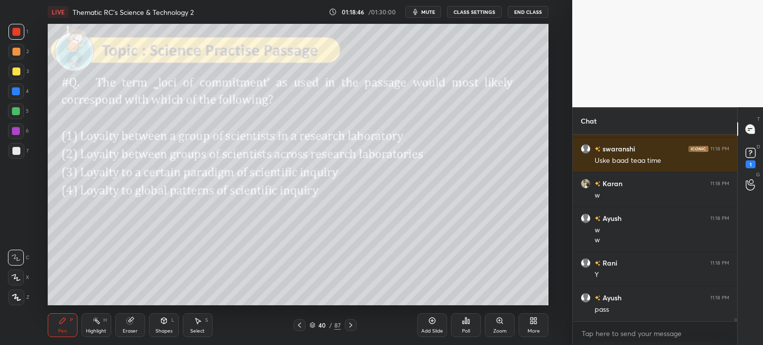
click at [326, 323] on div "40" at bounding box center [322, 325] width 10 height 6
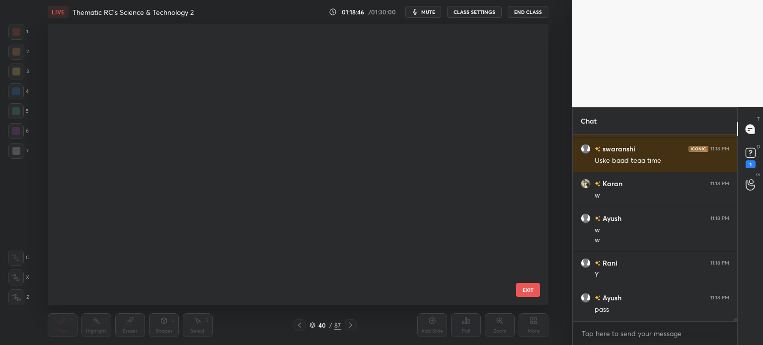
scroll to position [279, 496]
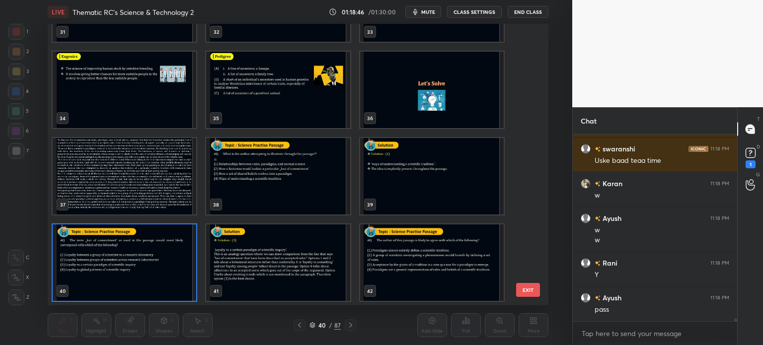
click at [125, 164] on img "grid" at bounding box center [125, 176] width 144 height 77
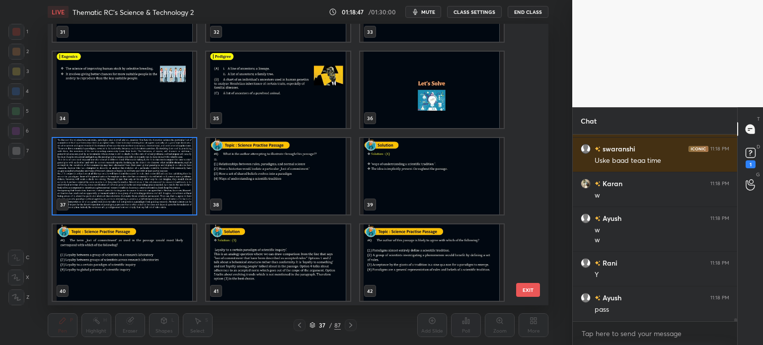
click at [133, 164] on img "grid" at bounding box center [125, 176] width 144 height 77
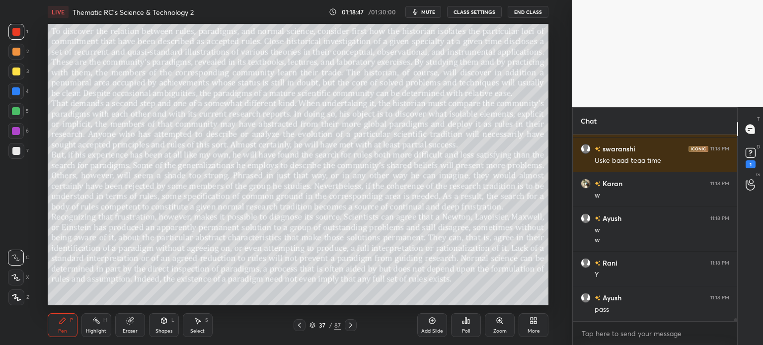
scroll to position [12226, 0]
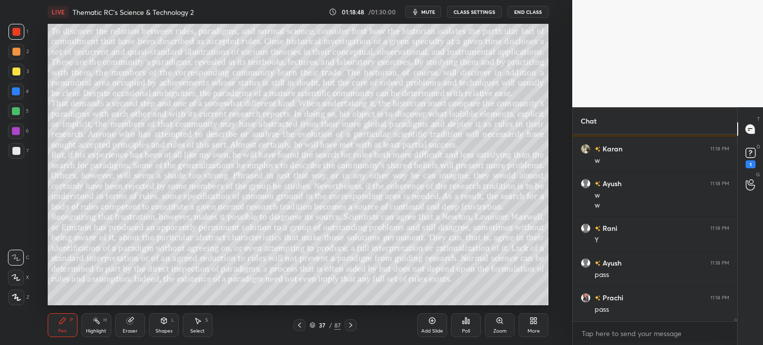
click at [429, 13] on span "mute" at bounding box center [428, 11] width 14 height 7
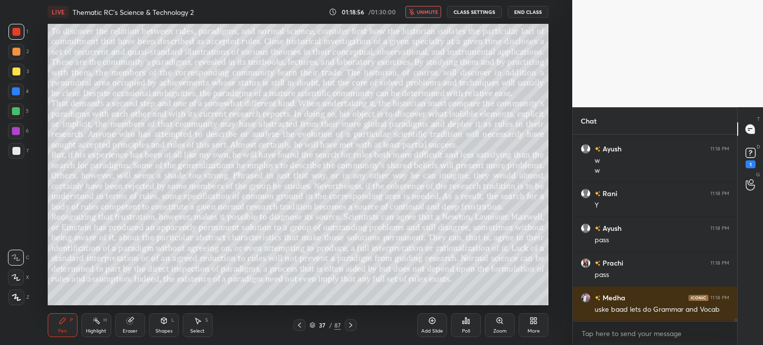
click at [427, 13] on span "unmute" at bounding box center [427, 11] width 21 height 7
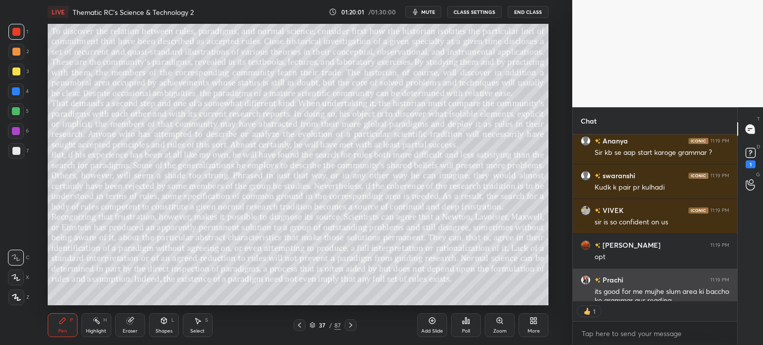
scroll to position [12526, 0]
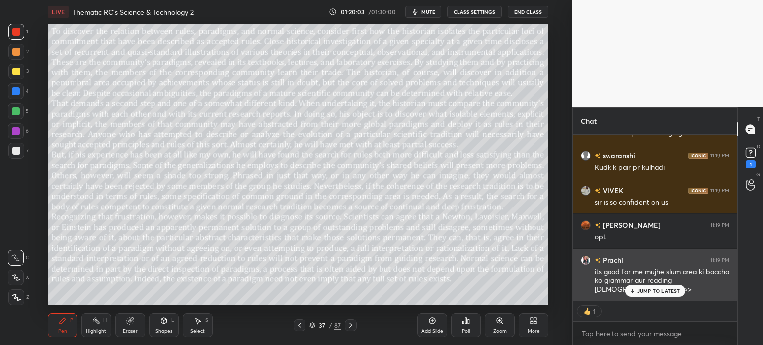
click at [655, 288] on p "JUMP TO LATEST" at bounding box center [658, 291] width 43 height 6
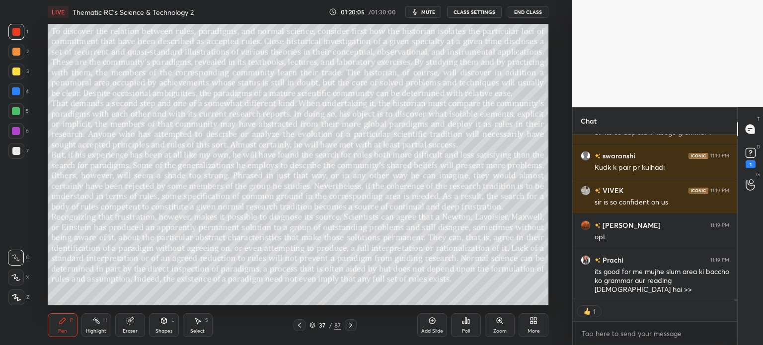
click at [321, 324] on div "37" at bounding box center [322, 325] width 10 height 6
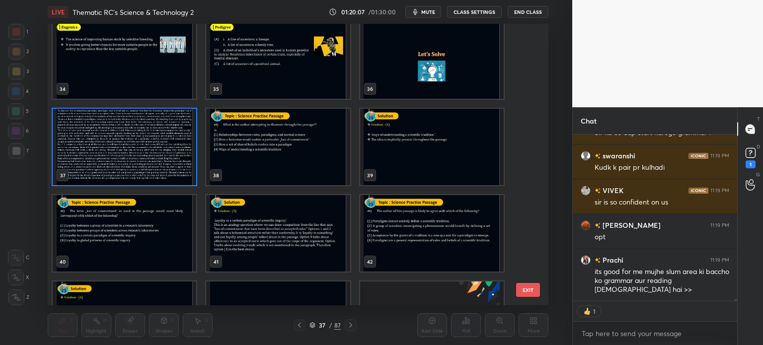
scroll to position [971, 0]
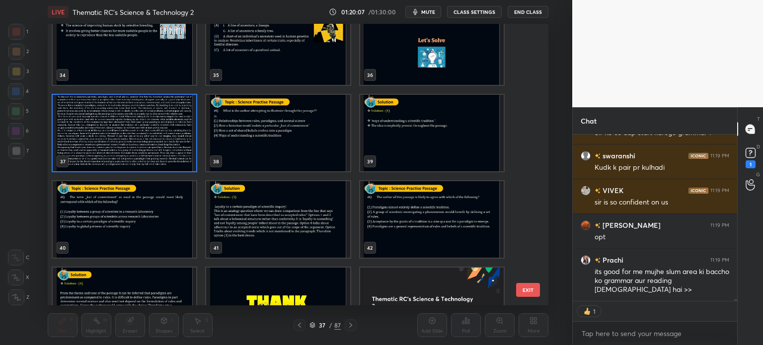
click at [120, 218] on img "grid" at bounding box center [125, 219] width 144 height 77
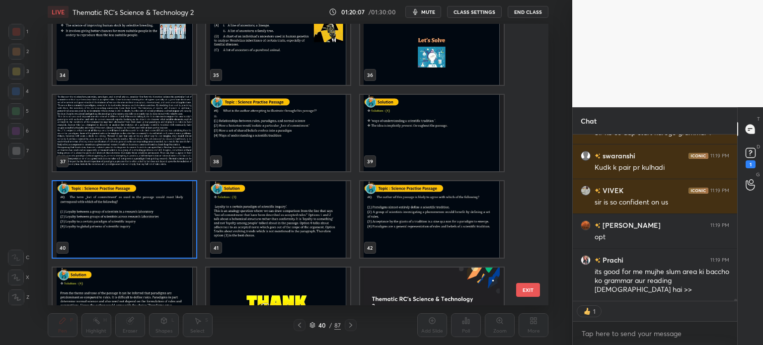
click at [133, 216] on img "grid" at bounding box center [125, 219] width 144 height 77
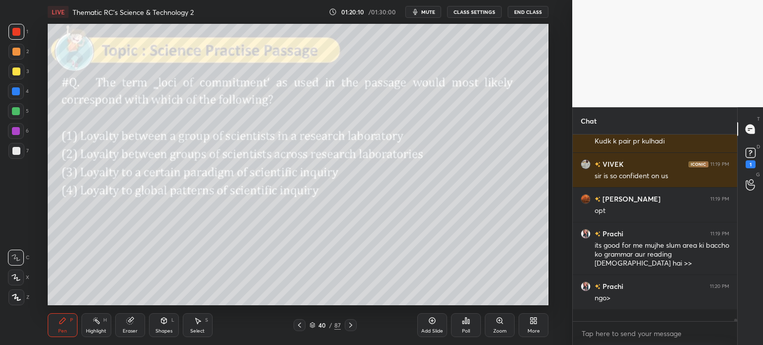
scroll to position [184, 161]
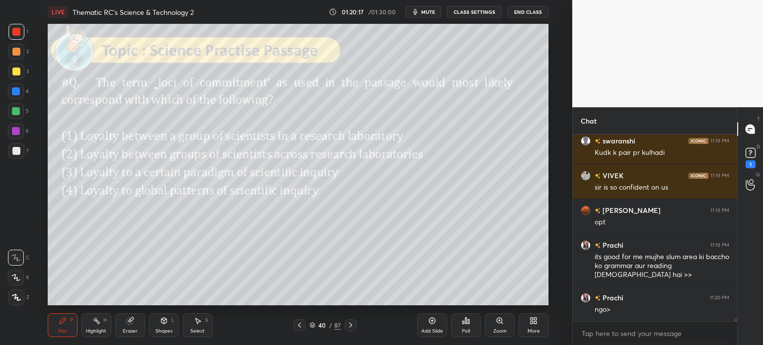
click at [470, 317] on div "Poll" at bounding box center [466, 325] width 30 height 24
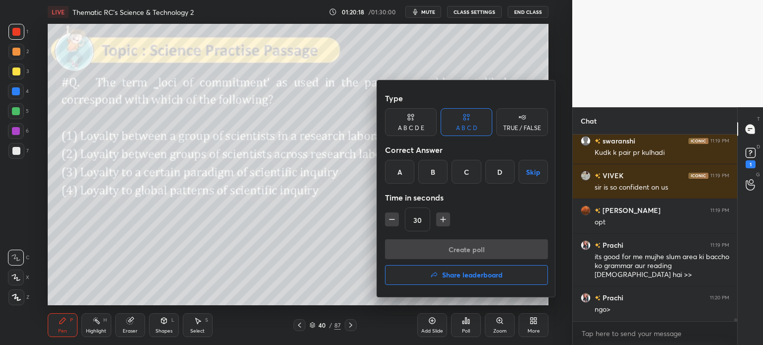
click at [467, 174] on div "C" at bounding box center [466, 172] width 29 height 24
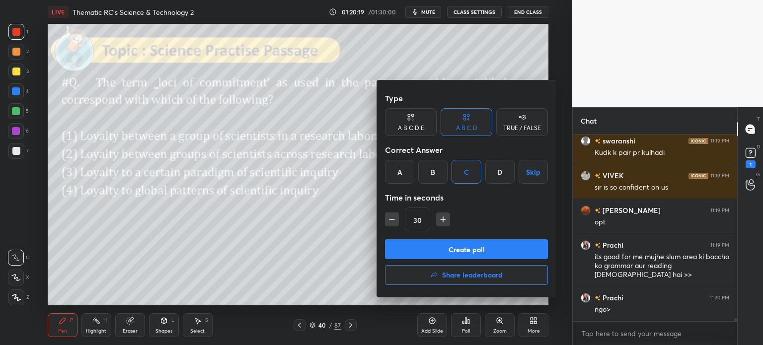
click at [487, 253] on button "Create poll" at bounding box center [466, 249] width 163 height 20
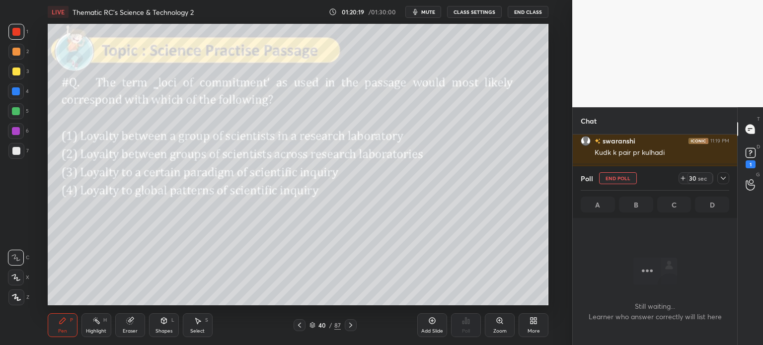
scroll to position [158, 161]
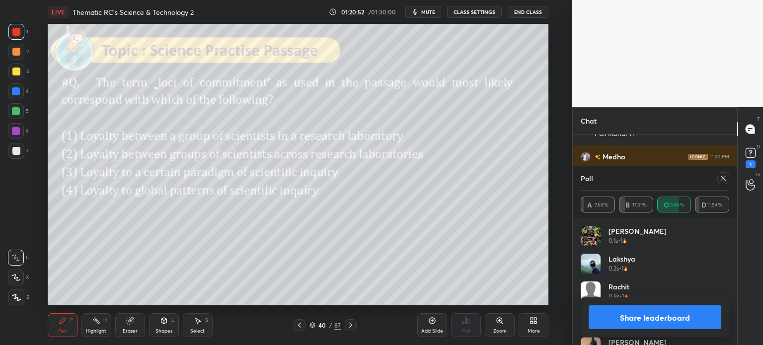
click at [622, 315] on button "Share leaderboard" at bounding box center [655, 318] width 133 height 24
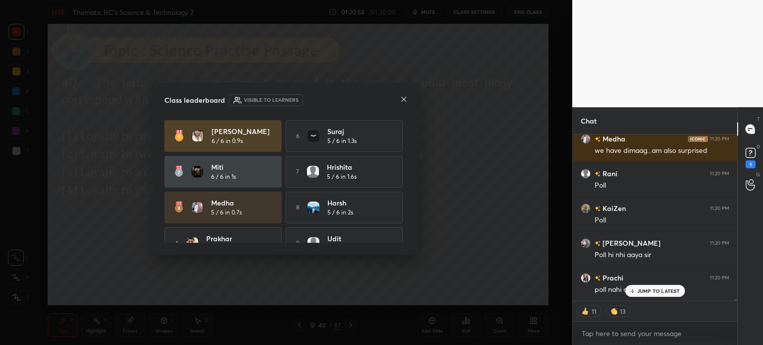
click at [404, 98] on icon at bounding box center [404, 99] width 8 height 8
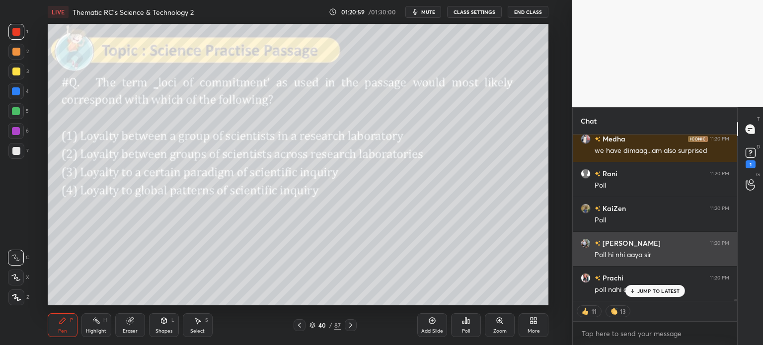
click at [641, 288] on p "JUMP TO LATEST" at bounding box center [658, 291] width 43 height 6
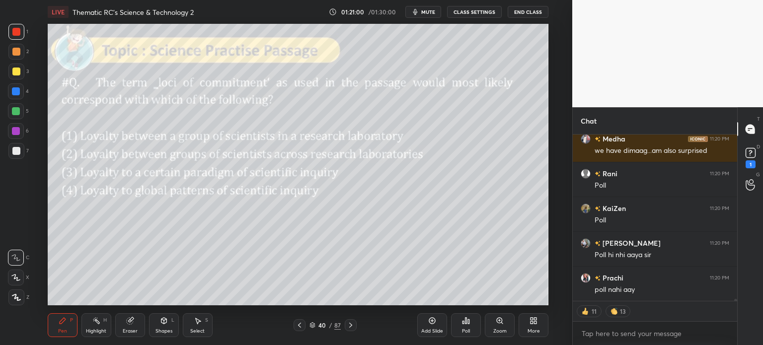
type textarea "x"
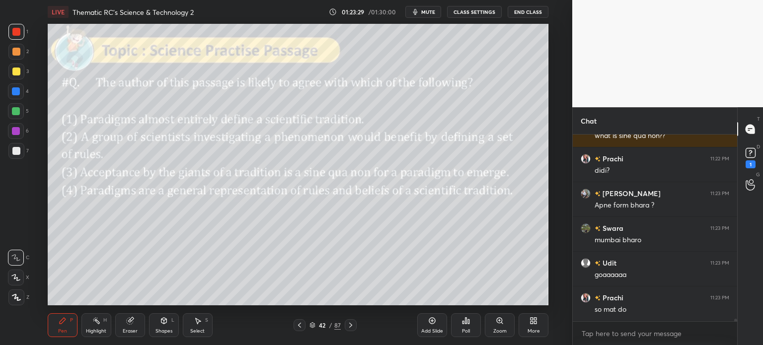
scroll to position [13777, 0]
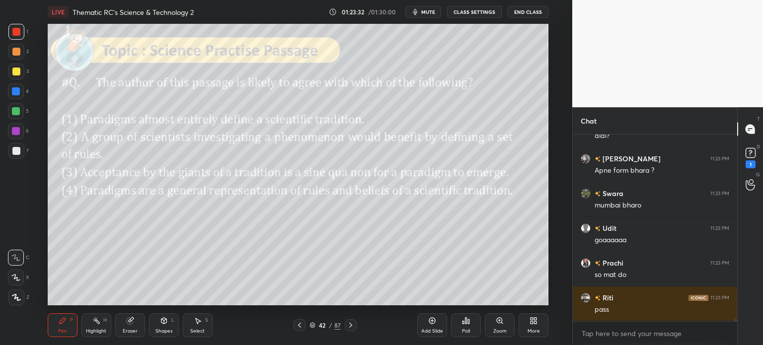
click at [325, 323] on div "42" at bounding box center [322, 325] width 10 height 6
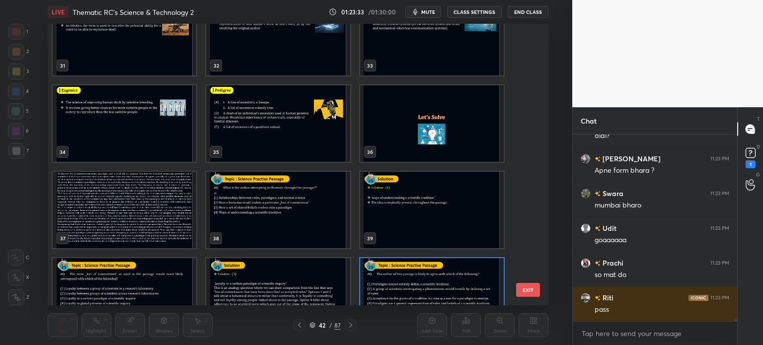
scroll to position [896, 0]
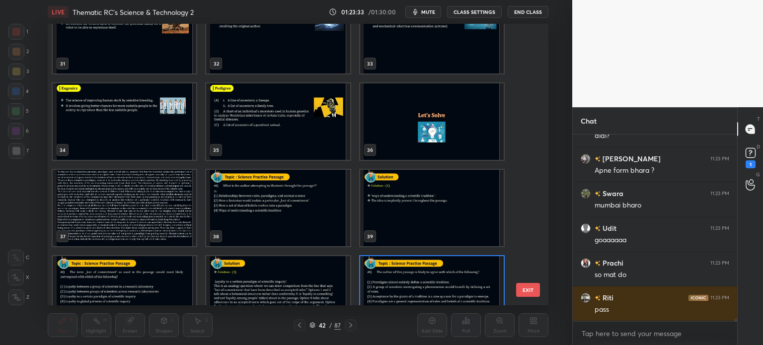
click at [145, 204] on img "grid" at bounding box center [125, 208] width 144 height 77
click at [154, 200] on img "grid" at bounding box center [125, 208] width 144 height 77
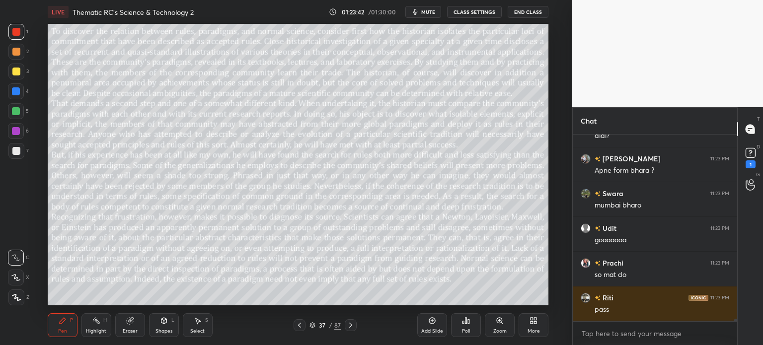
scroll to position [13890, 0]
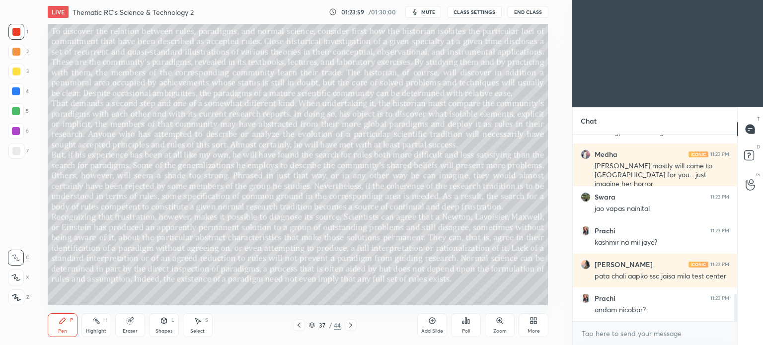
scroll to position [1135, 0]
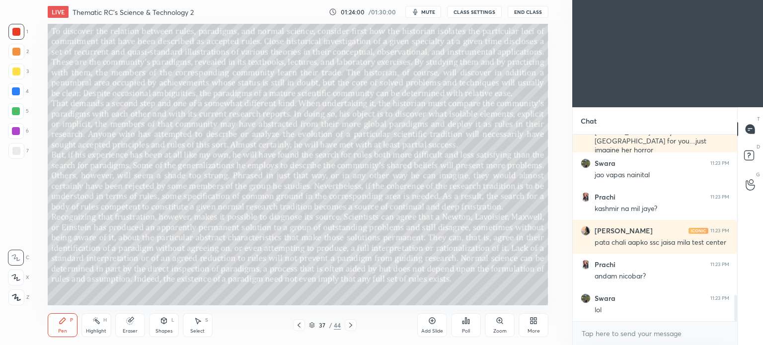
click at [540, 325] on div "More" at bounding box center [534, 325] width 30 height 24
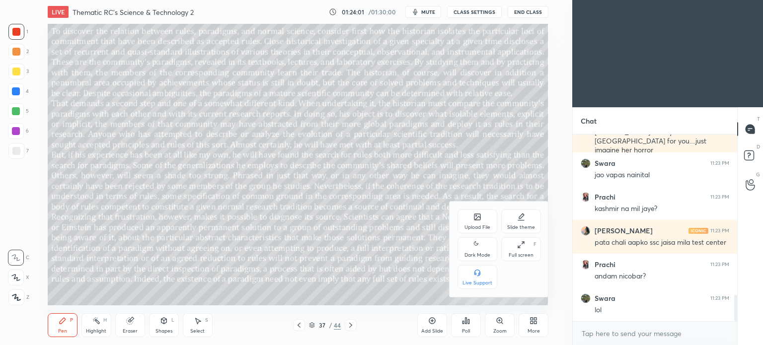
click at [478, 254] on div "Dark Mode" at bounding box center [477, 255] width 26 height 5
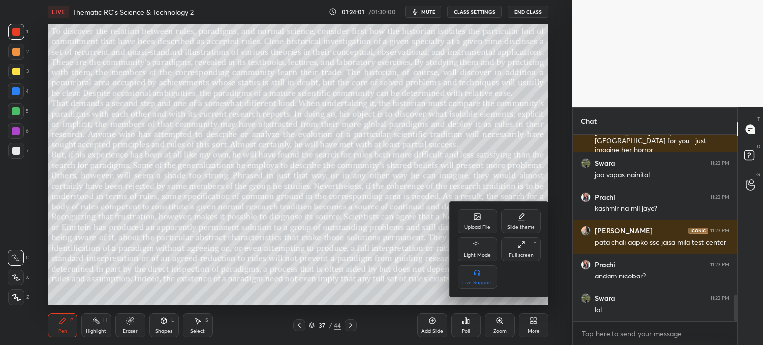
click at [533, 327] on div at bounding box center [381, 172] width 763 height 345
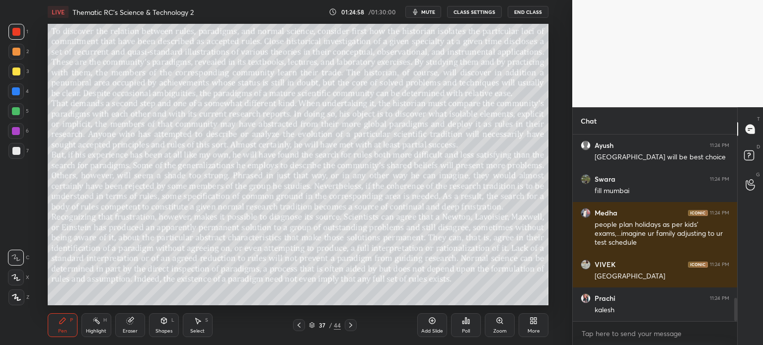
scroll to position [1331, 0]
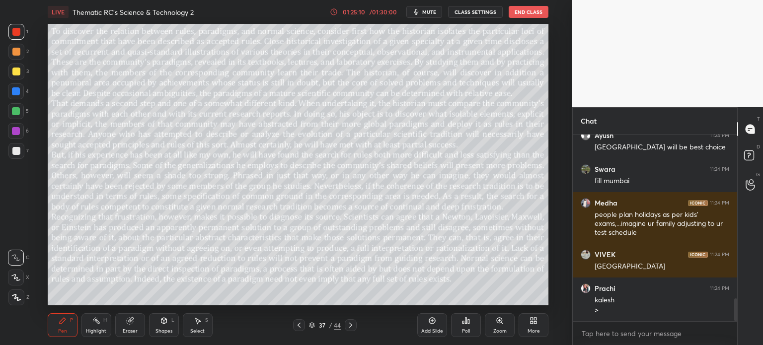
click at [325, 326] on div "37" at bounding box center [322, 325] width 10 height 6
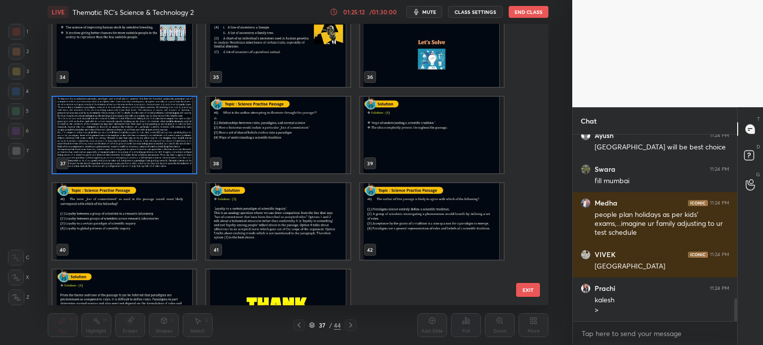
scroll to position [984, 0]
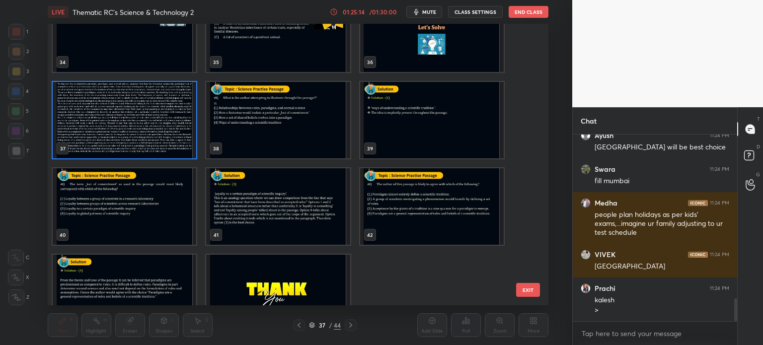
click at [405, 204] on img "grid" at bounding box center [432, 206] width 144 height 77
click at [410, 203] on img "grid" at bounding box center [432, 206] width 144 height 77
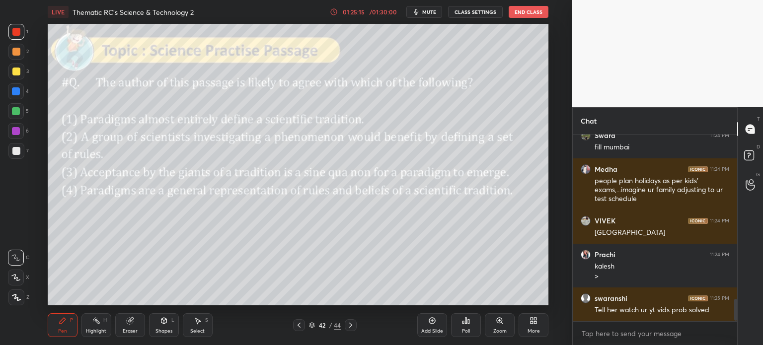
scroll to position [1399, 0]
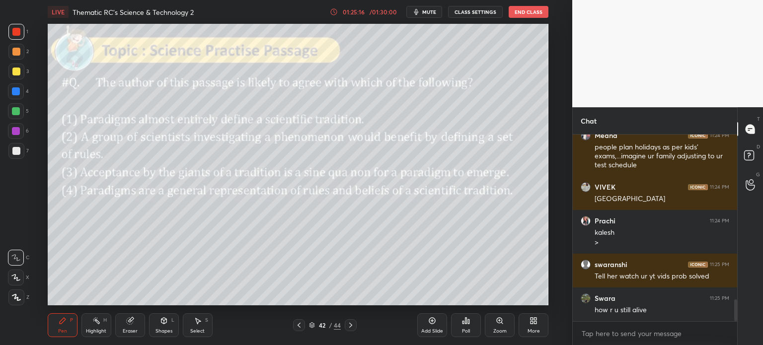
click at [129, 324] on icon at bounding box center [129, 321] width 6 height 6
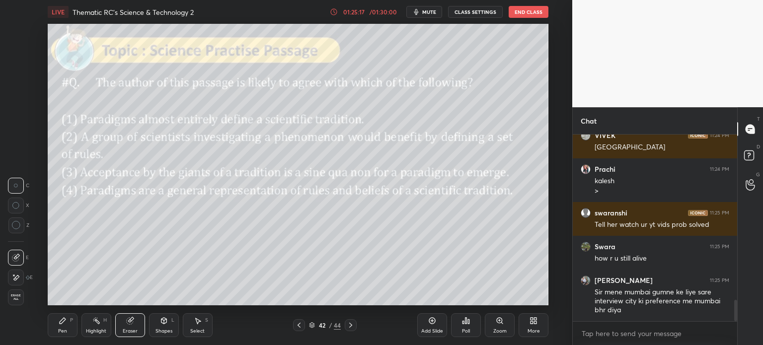
click at [17, 295] on span "Erase all" at bounding box center [15, 297] width 15 height 7
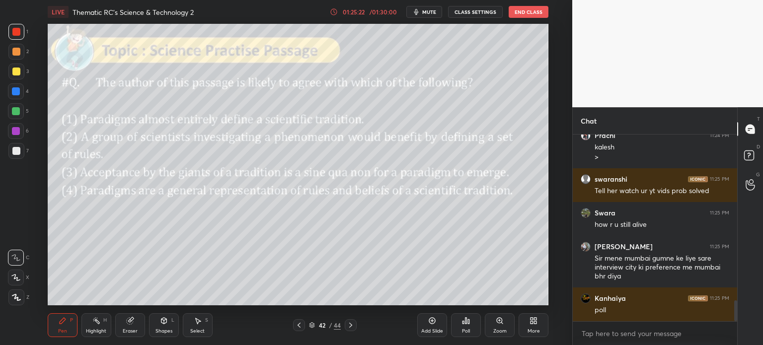
click at [464, 325] on div "Poll" at bounding box center [466, 325] width 30 height 24
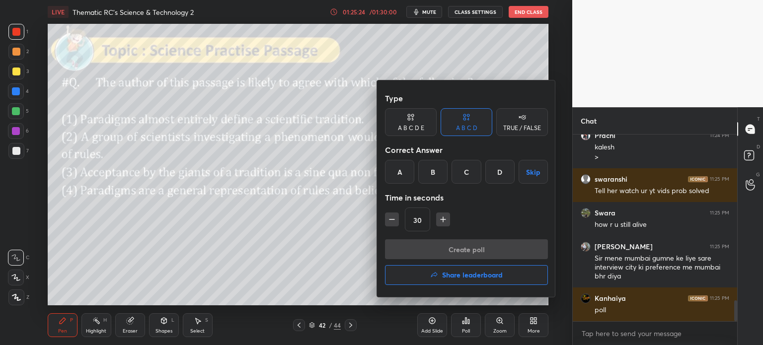
click at [501, 174] on div "D" at bounding box center [499, 172] width 29 height 24
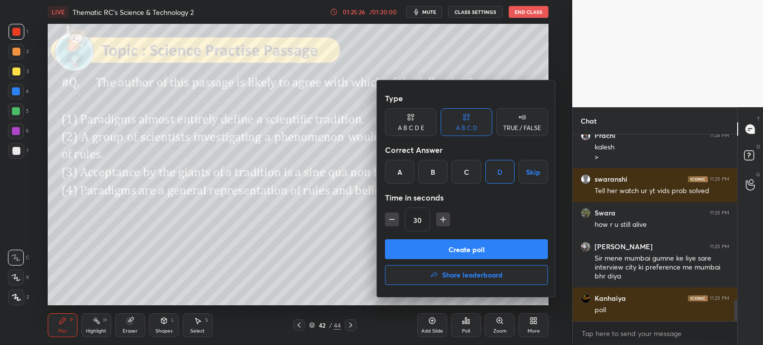
click at [474, 246] on button "Create poll" at bounding box center [466, 249] width 163 height 20
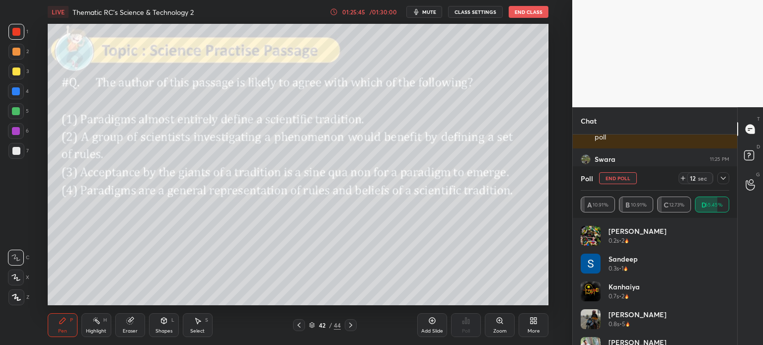
scroll to position [132, 161]
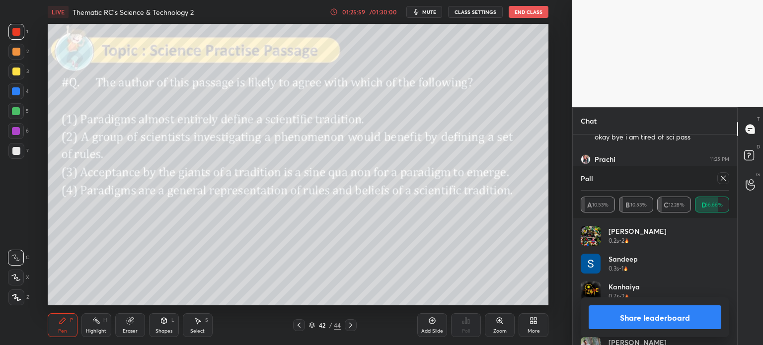
click at [628, 317] on button "Share leaderboard" at bounding box center [655, 318] width 133 height 24
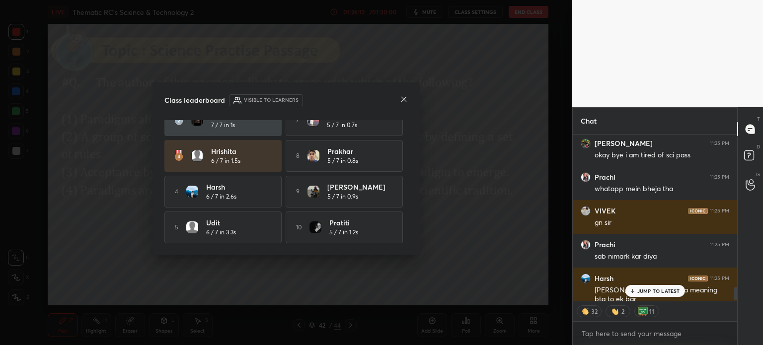
click at [397, 99] on div "Class leaderboard Visible to learners" at bounding box center [285, 100] width 243 height 12
click at [403, 97] on icon at bounding box center [404, 99] width 8 height 8
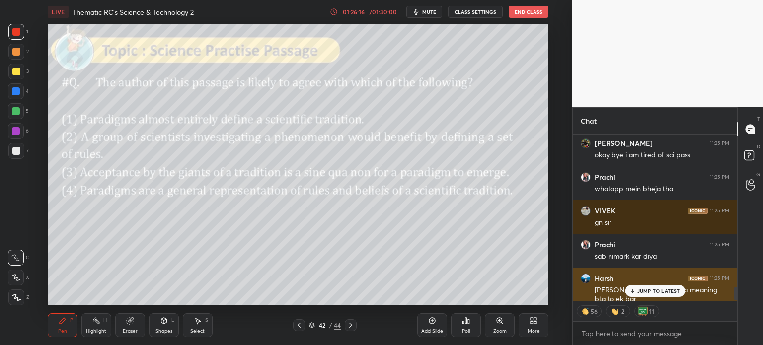
click at [658, 286] on div "JUMP TO LATEST" at bounding box center [655, 291] width 60 height 12
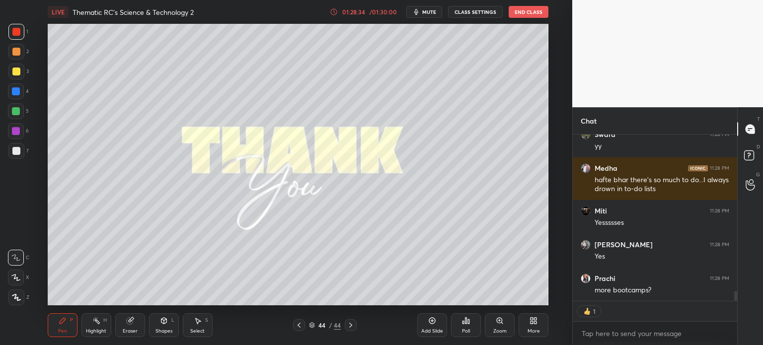
scroll to position [184, 161]
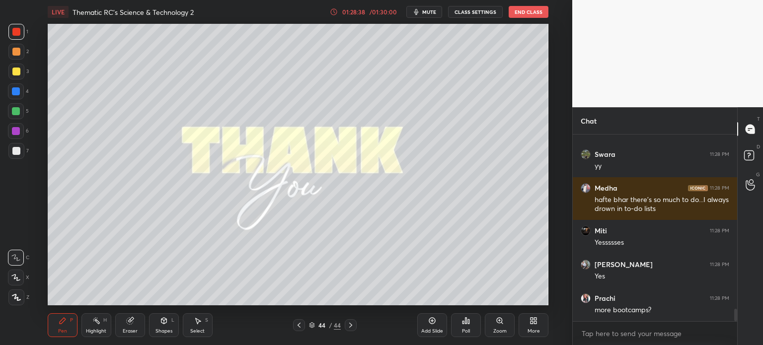
click at [433, 327] on div "Add Slide" at bounding box center [432, 325] width 30 height 24
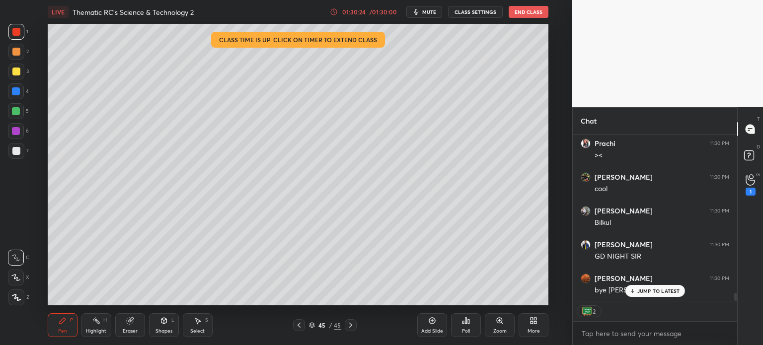
scroll to position [3432, 0]
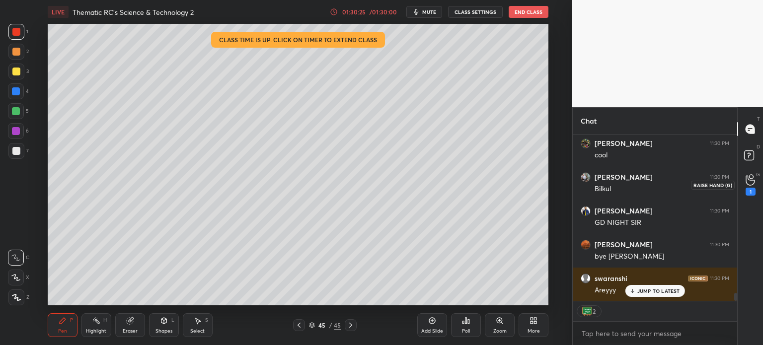
click at [750, 185] on icon at bounding box center [750, 180] width 9 height 10
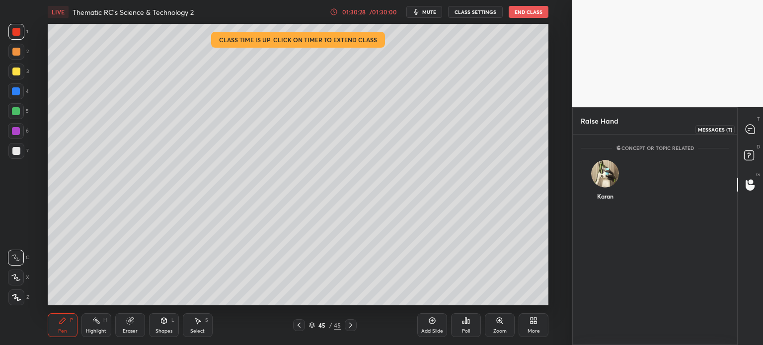
click at [752, 129] on icon at bounding box center [750, 129] width 9 height 9
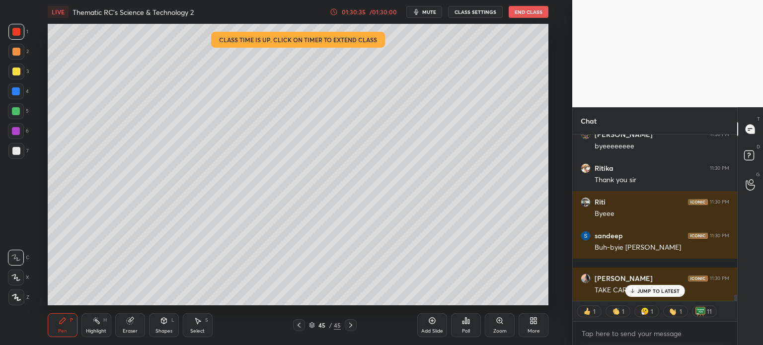
scroll to position [3992, 0]
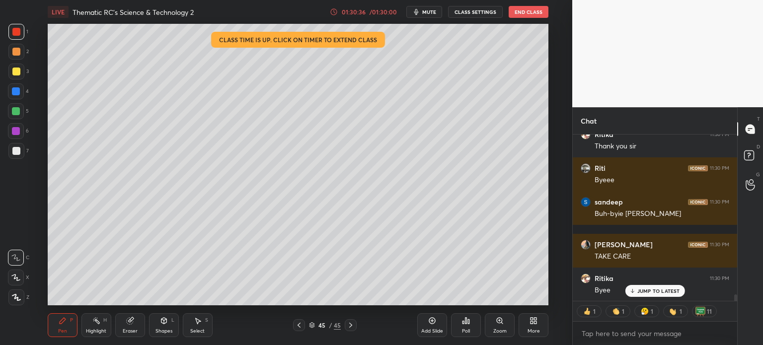
click at [532, 14] on button "End Class" at bounding box center [529, 12] width 40 height 12
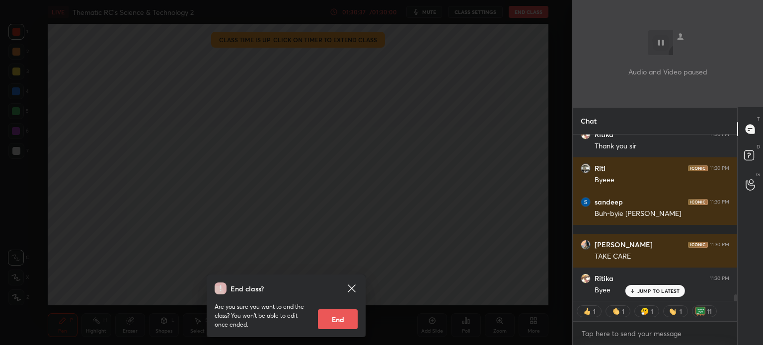
click at [335, 318] on button "End" at bounding box center [338, 319] width 40 height 20
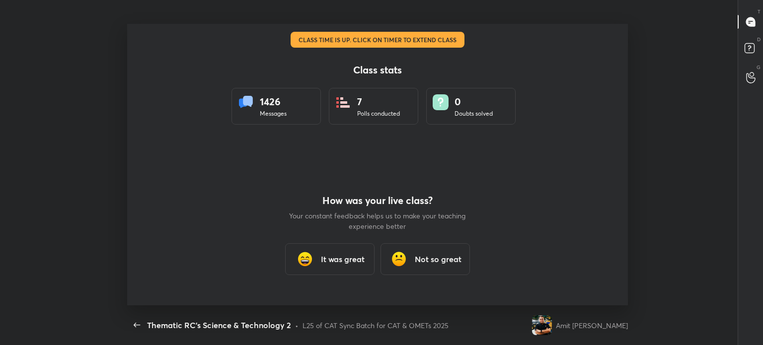
scroll to position [0, 0]
type textarea "x"
click at [134, 324] on icon "button" at bounding box center [137, 325] width 12 height 12
